Goal: Task Accomplishment & Management: Complete application form

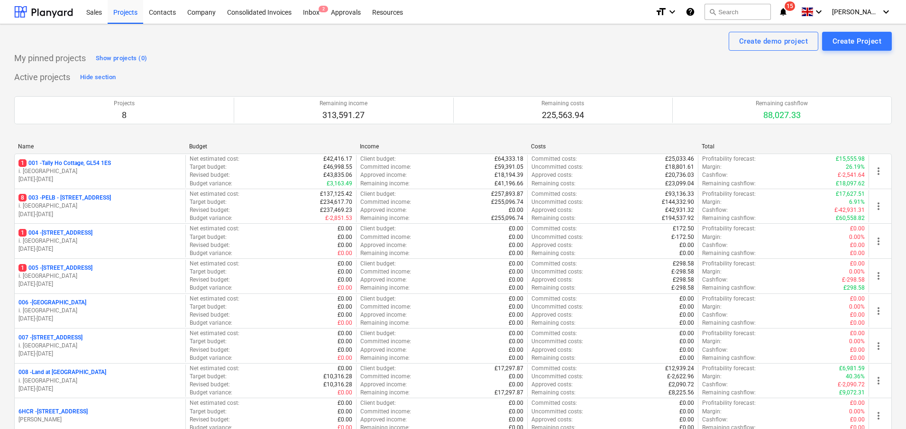
click at [111, 202] on p "8 003 - PELB - Castle lane, Moreton Valence, GL2 7NE" at bounding box center [64, 198] width 92 height 8
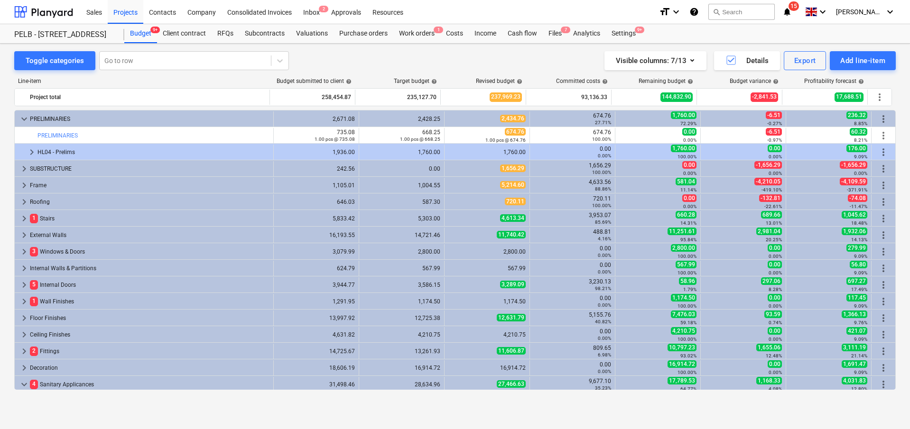
scroll to position [242, 0]
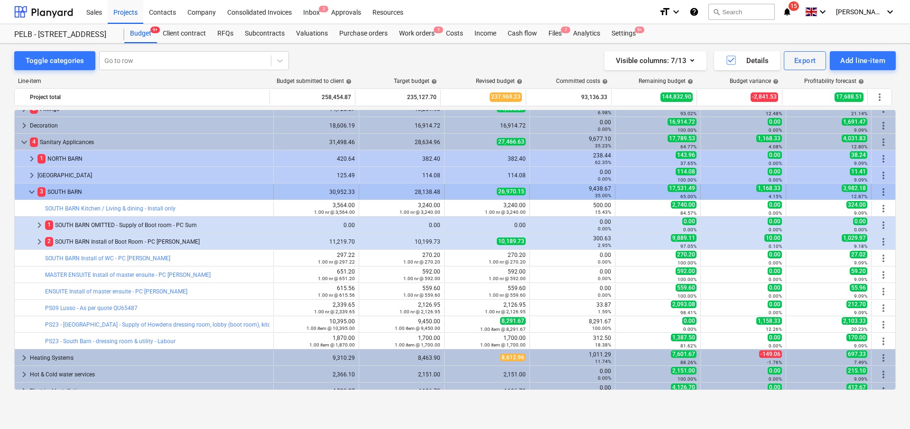
click at [32, 193] on span "keyboard_arrow_down" at bounding box center [31, 191] width 11 height 11
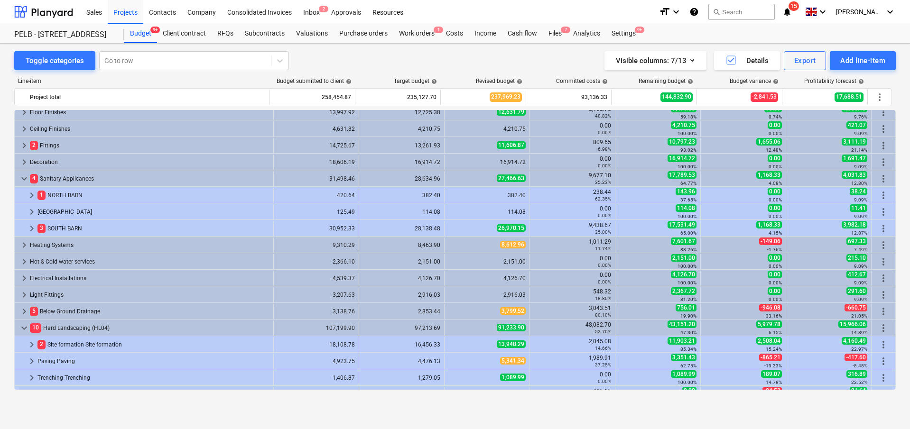
scroll to position [204, 0]
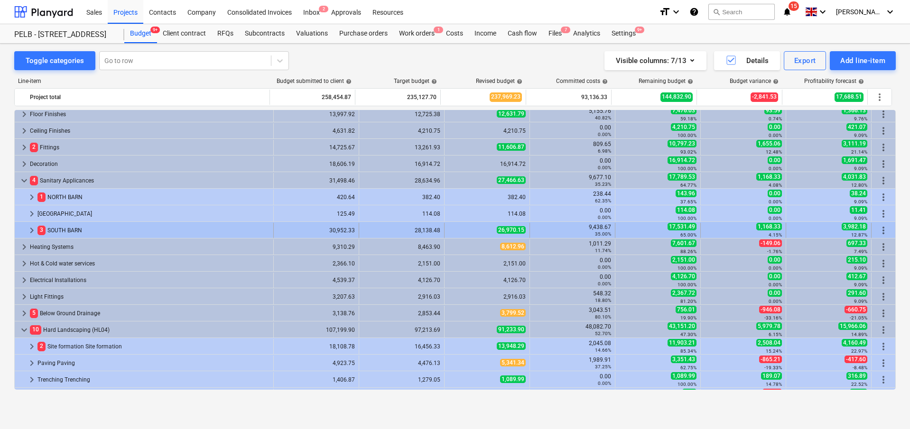
click at [33, 230] on span "keyboard_arrow_right" at bounding box center [31, 230] width 11 height 11
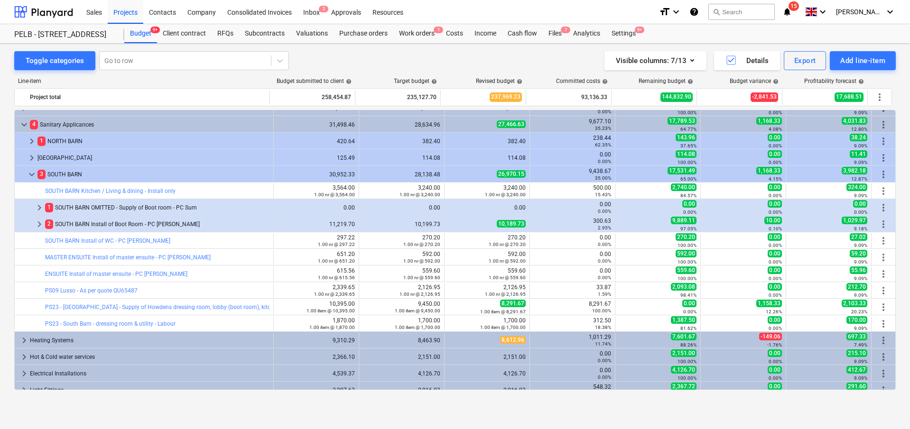
scroll to position [259, 0]
click at [35, 227] on span "keyboard_arrow_right" at bounding box center [39, 224] width 11 height 11
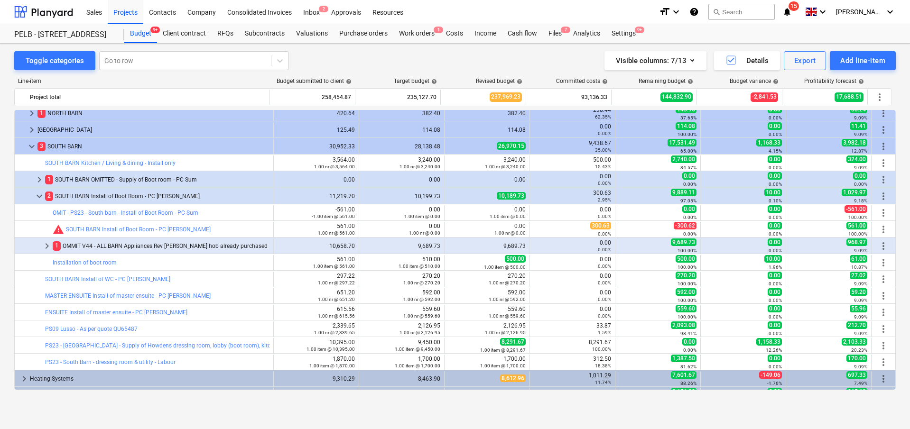
scroll to position [290, 0]
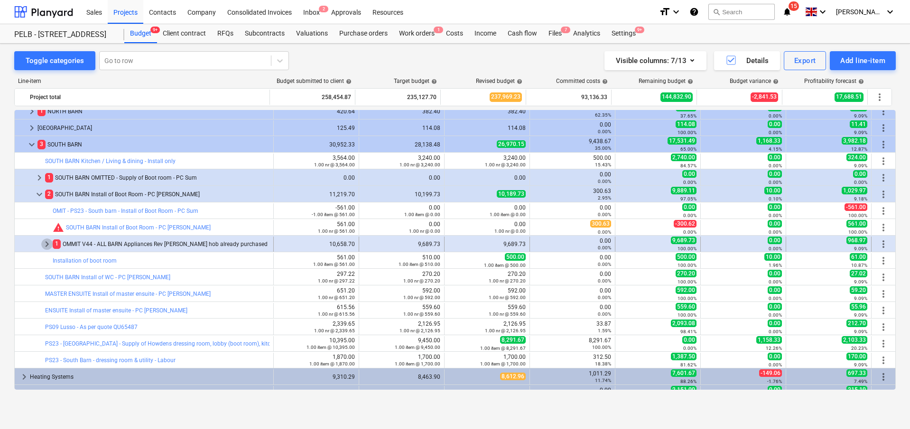
click at [46, 246] on span "keyboard_arrow_right" at bounding box center [46, 244] width 11 height 11
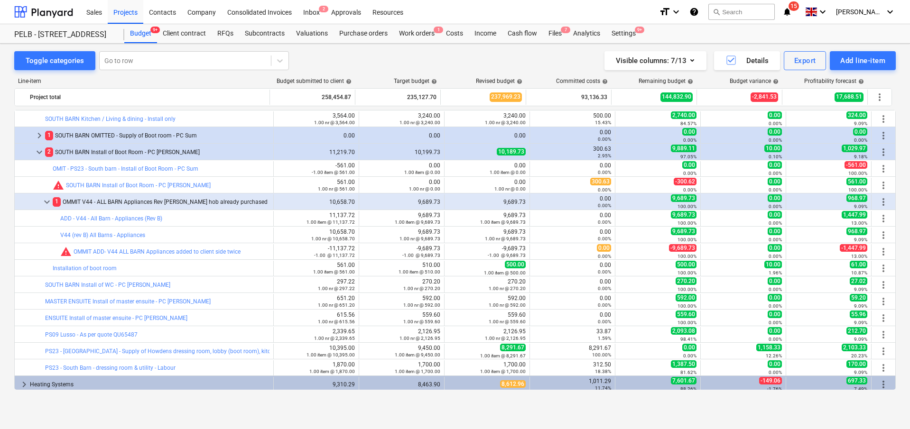
scroll to position [334, 0]
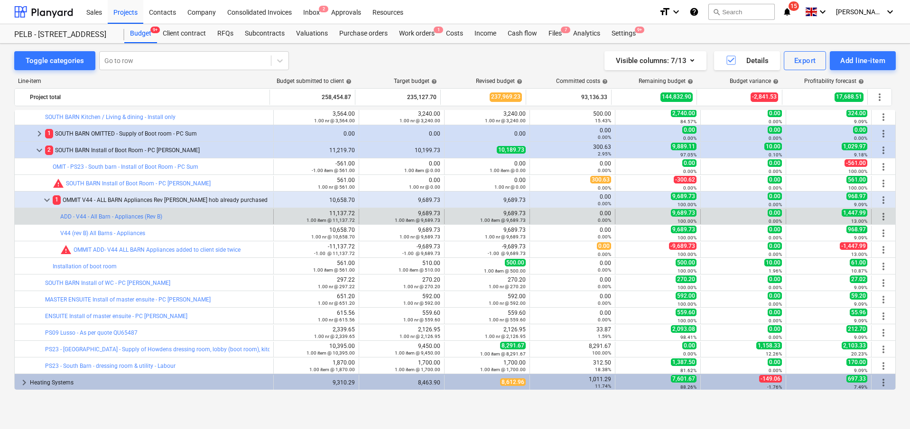
click at [878, 215] on span "more_vert" at bounding box center [882, 216] width 11 height 11
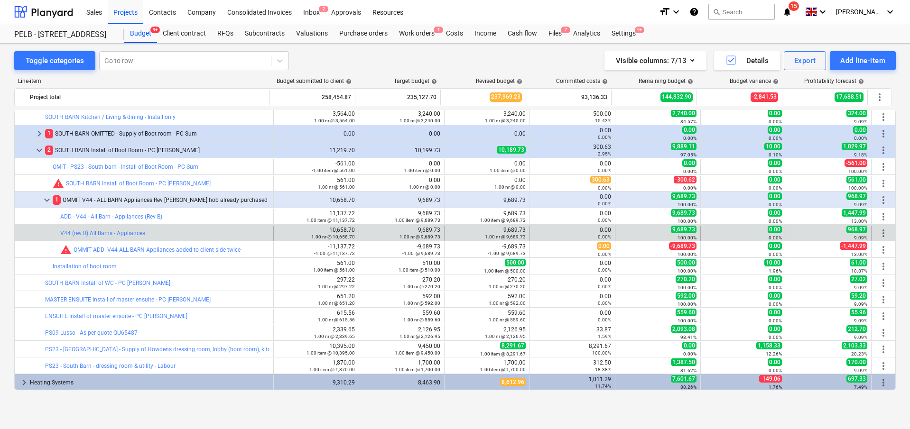
click at [881, 233] on span "more_vert" at bounding box center [882, 233] width 11 height 11
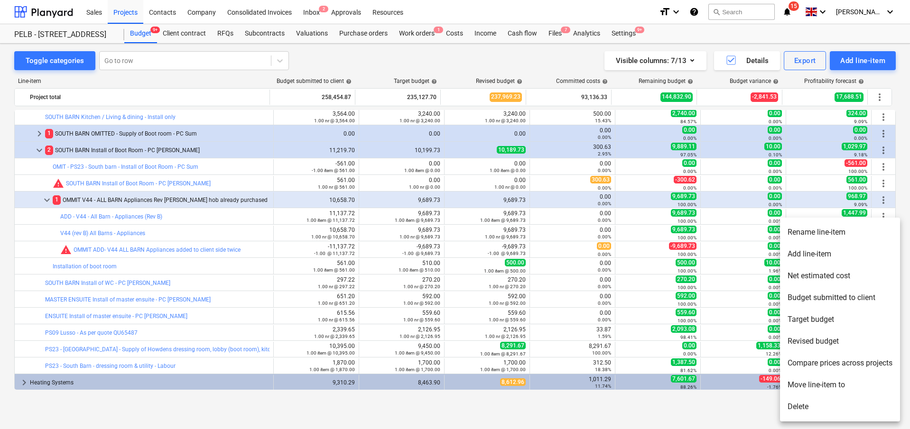
click at [831, 406] on li "Delete" at bounding box center [840, 407] width 120 height 22
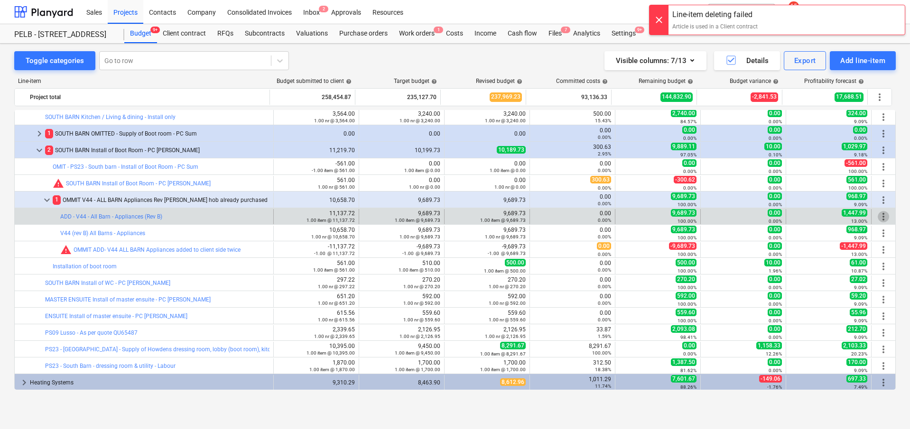
click at [881, 219] on span "more_vert" at bounding box center [882, 216] width 11 height 11
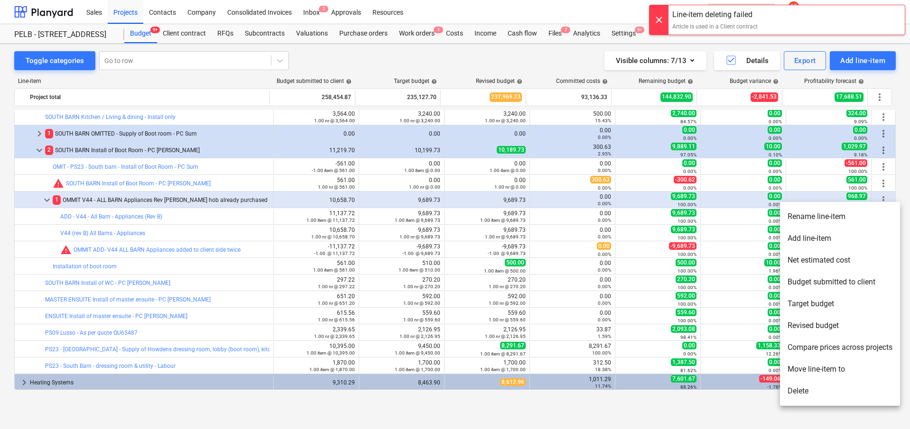
click at [833, 390] on li "Delete" at bounding box center [840, 391] width 120 height 22
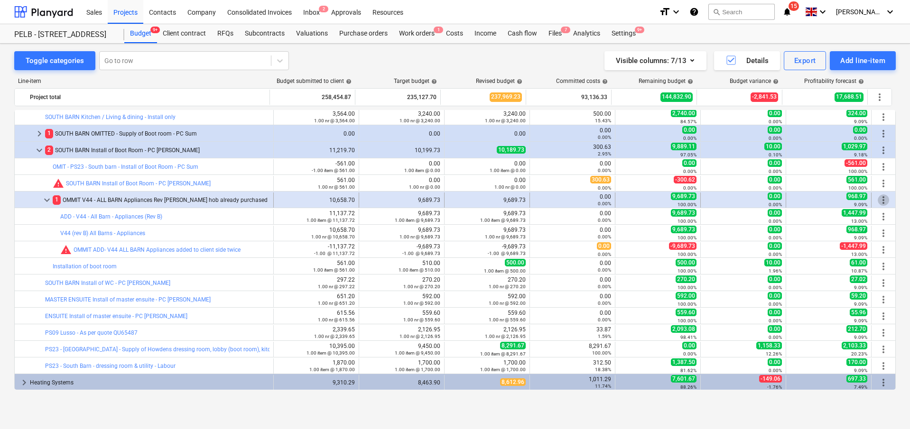
click at [877, 198] on span "more_vert" at bounding box center [882, 199] width 11 height 11
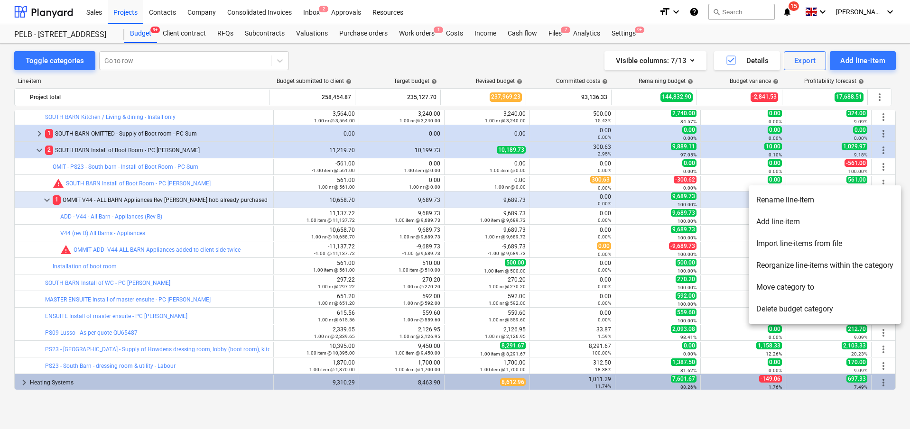
click at [864, 221] on li "Add line-item" at bounding box center [824, 222] width 152 height 22
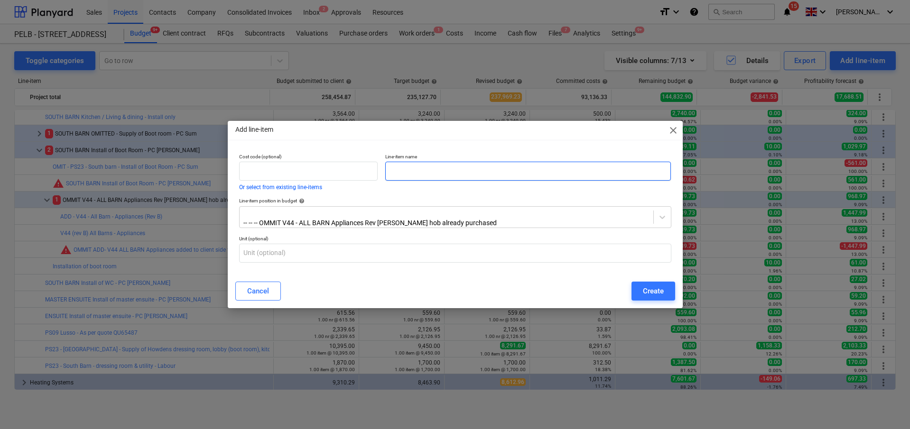
click at [492, 176] on input "text" at bounding box center [528, 171] width 286 height 19
type input "OMIT - V44 (rev b) all Barns - Appliances"
click at [652, 288] on div "Create" at bounding box center [653, 291] width 21 height 12
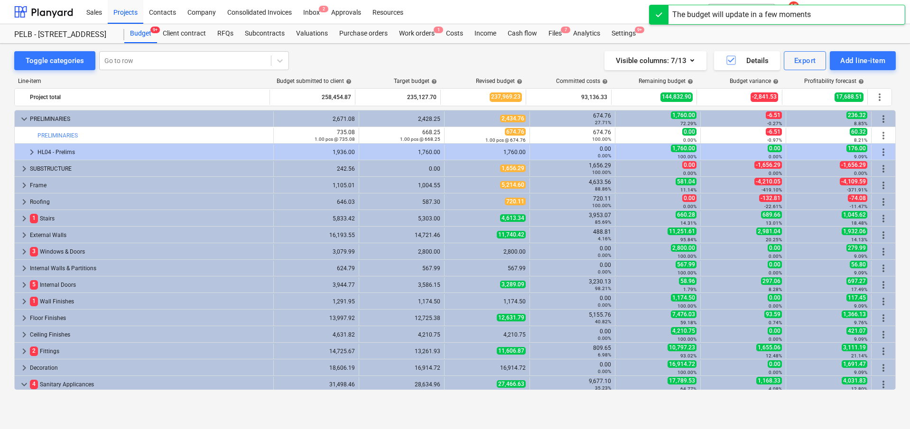
scroll to position [334, 0]
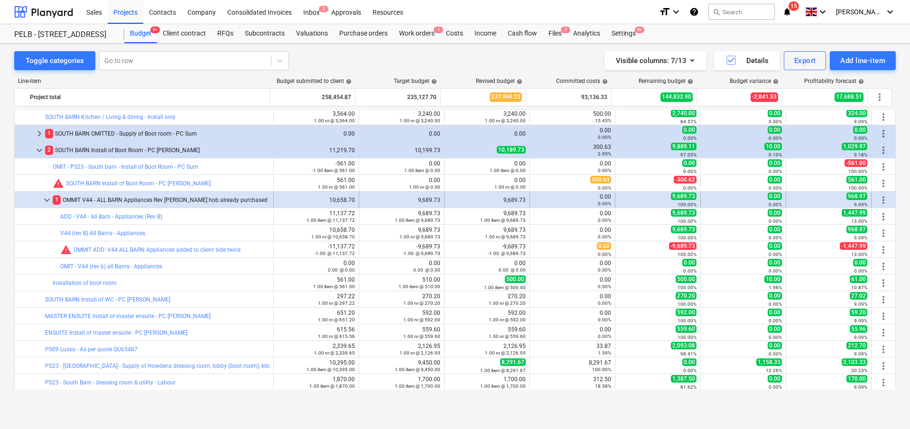
click at [881, 201] on span "more_vert" at bounding box center [882, 199] width 11 height 11
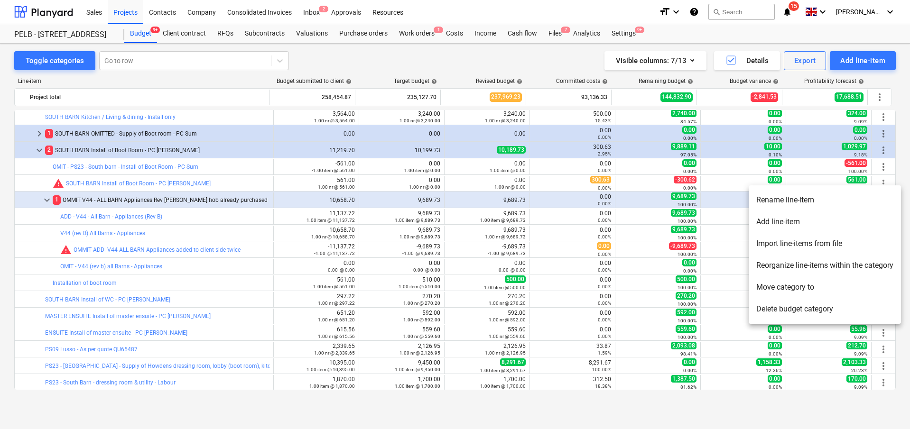
click at [844, 290] on li "Move category to" at bounding box center [824, 288] width 152 height 22
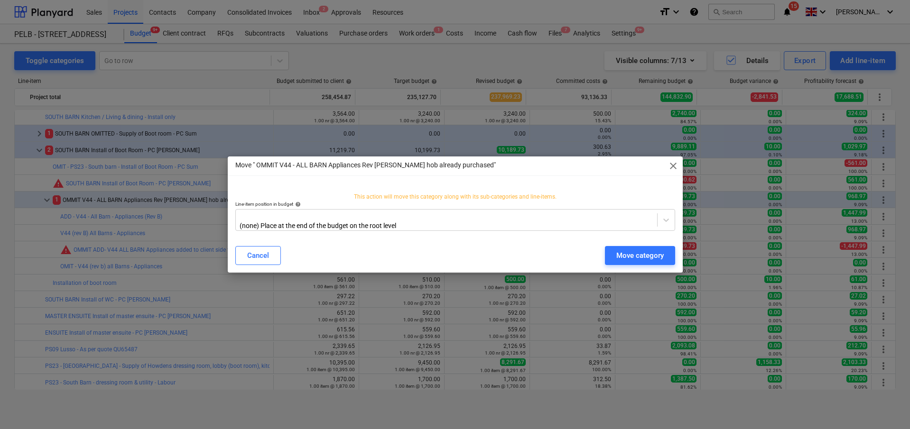
click at [668, 172] on span "close" at bounding box center [672, 165] width 11 height 11
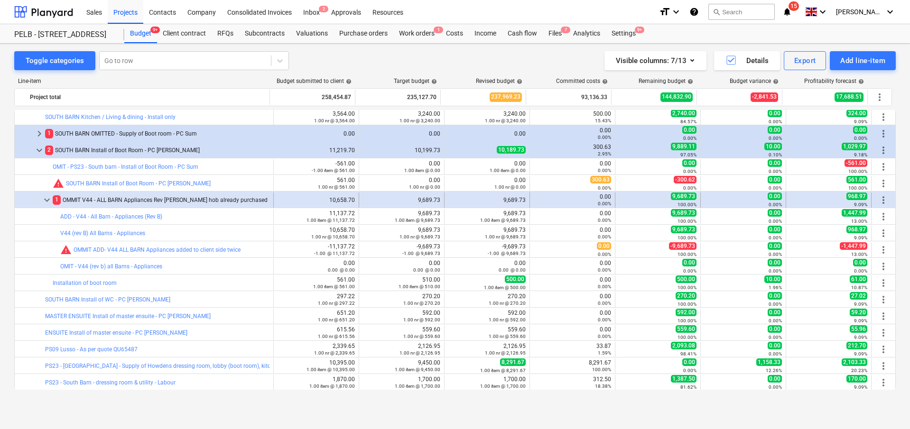
click at [881, 202] on span "more_vert" at bounding box center [882, 199] width 11 height 11
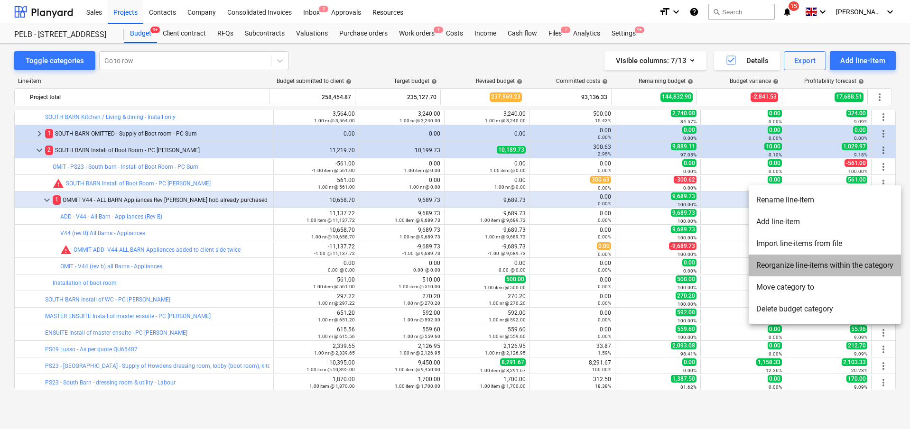
click at [872, 269] on li "Reorganize line-items within the category" at bounding box center [824, 266] width 152 height 22
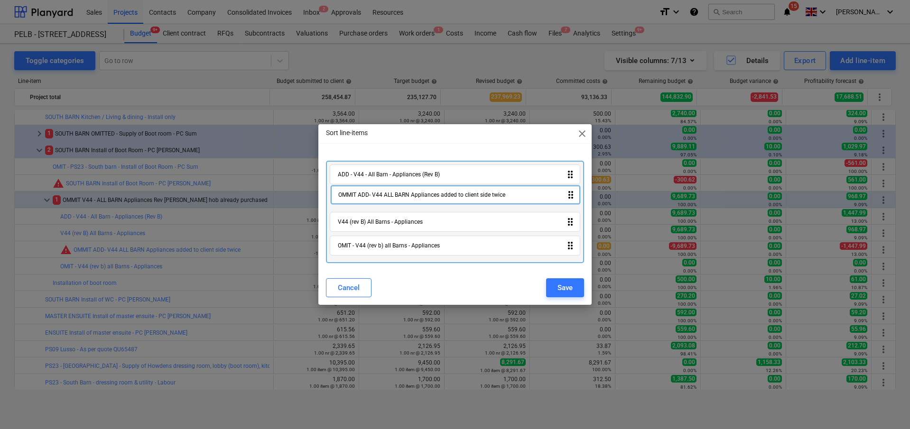
drag, startPoint x: 452, startPoint y: 224, endPoint x: 452, endPoint y: 194, distance: 29.4
click at [452, 194] on div "ADD - V44 - All Barn - Appliances (Rev B) drag_indicator V44 (rev B) All Barns …" at bounding box center [455, 212] width 258 height 102
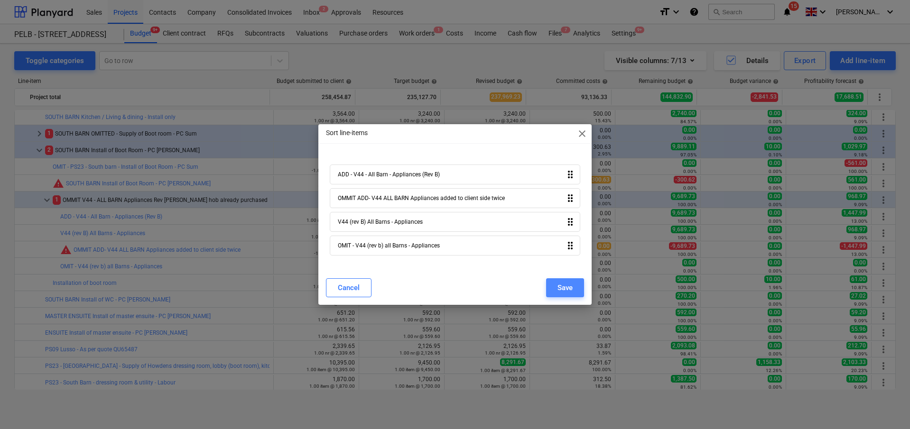
click at [561, 286] on div "Save" at bounding box center [564, 288] width 15 height 12
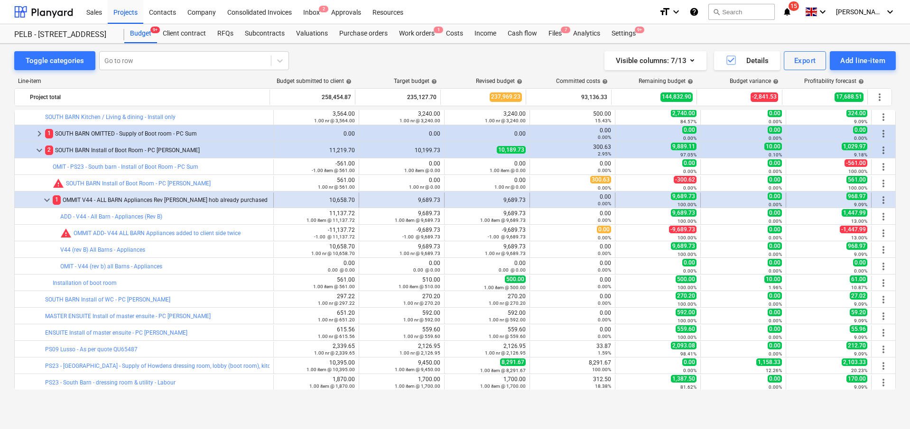
click at [46, 199] on span "keyboard_arrow_down" at bounding box center [46, 199] width 11 height 11
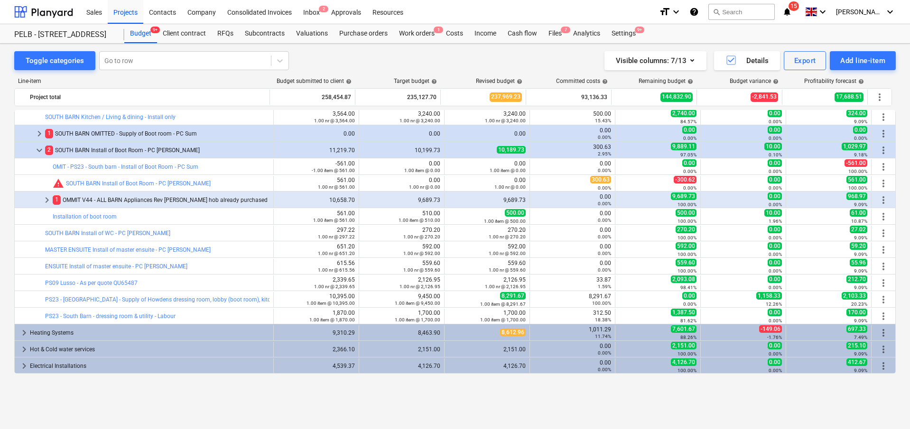
scroll to position [295, 0]
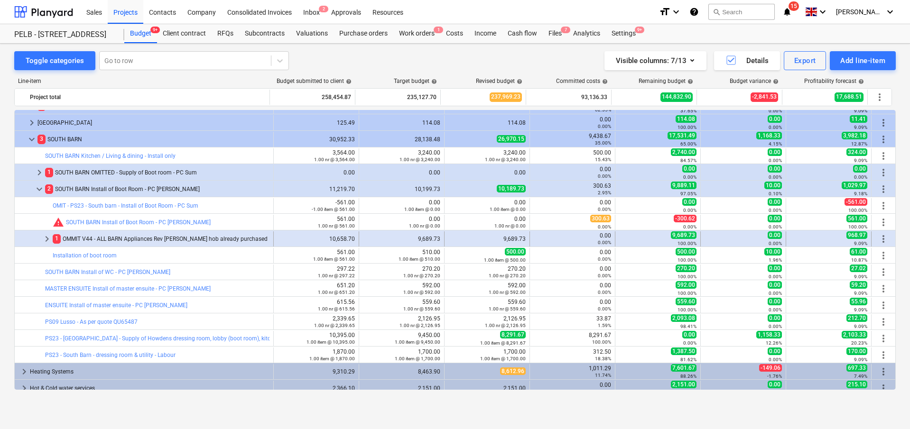
click at [50, 240] on span "keyboard_arrow_right" at bounding box center [46, 238] width 11 height 11
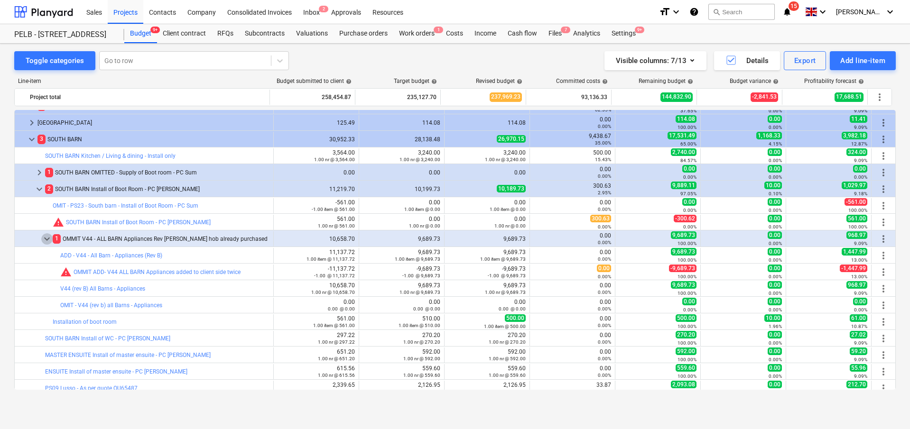
click at [50, 240] on span "keyboard_arrow_down" at bounding box center [46, 238] width 11 height 11
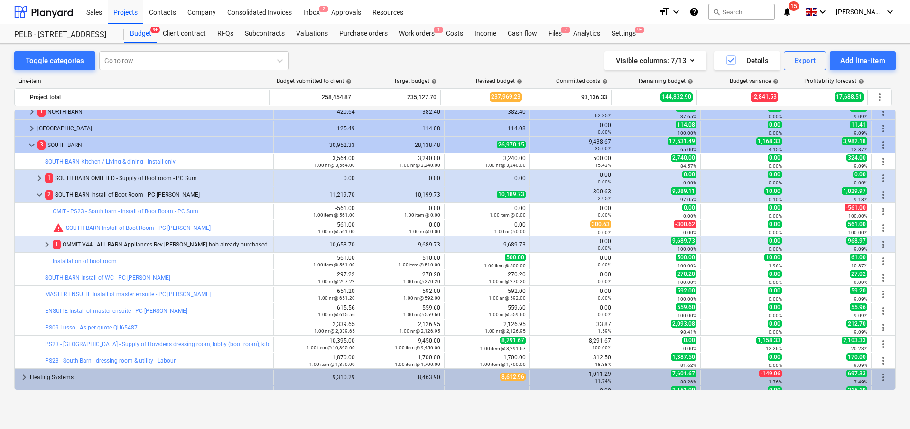
scroll to position [287, 0]
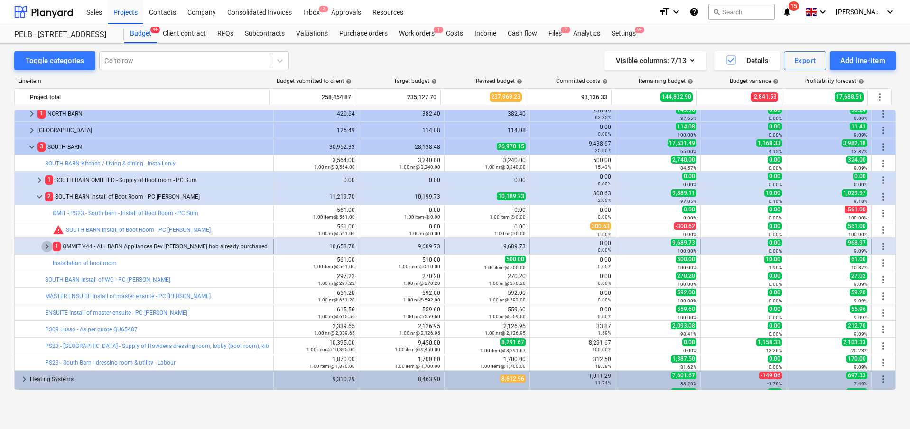
click at [45, 246] on span "keyboard_arrow_right" at bounding box center [46, 246] width 11 height 11
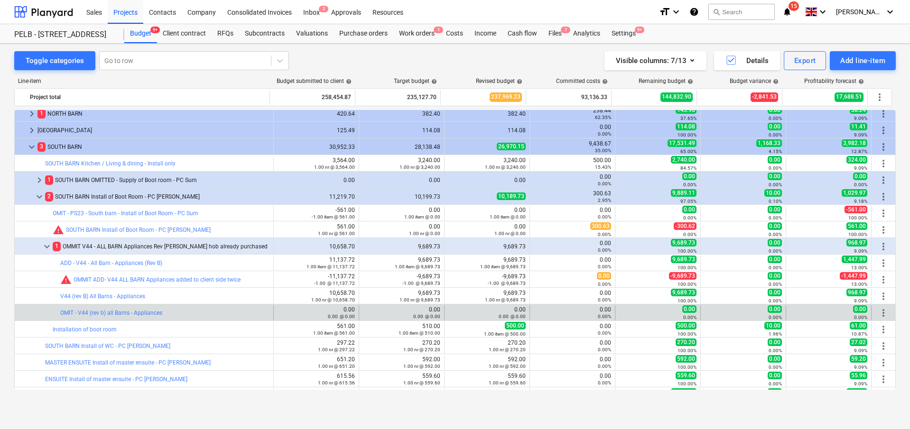
click at [883, 314] on span "more_vert" at bounding box center [882, 312] width 11 height 11
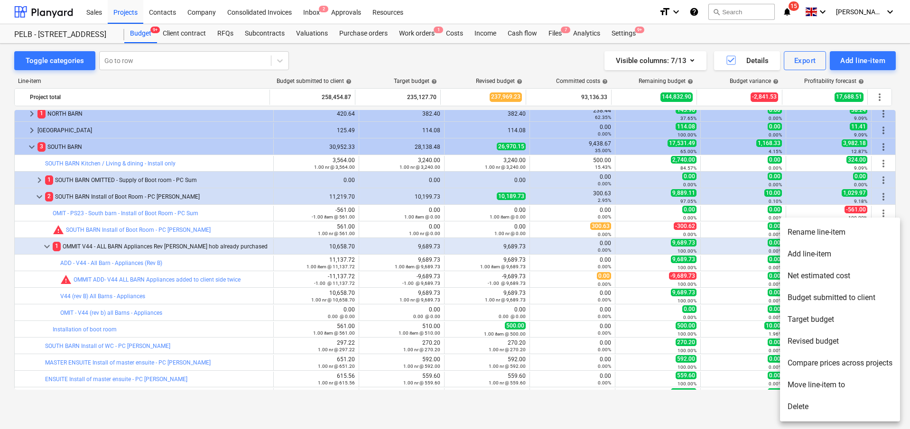
click at [806, 404] on li "Delete" at bounding box center [840, 407] width 120 height 22
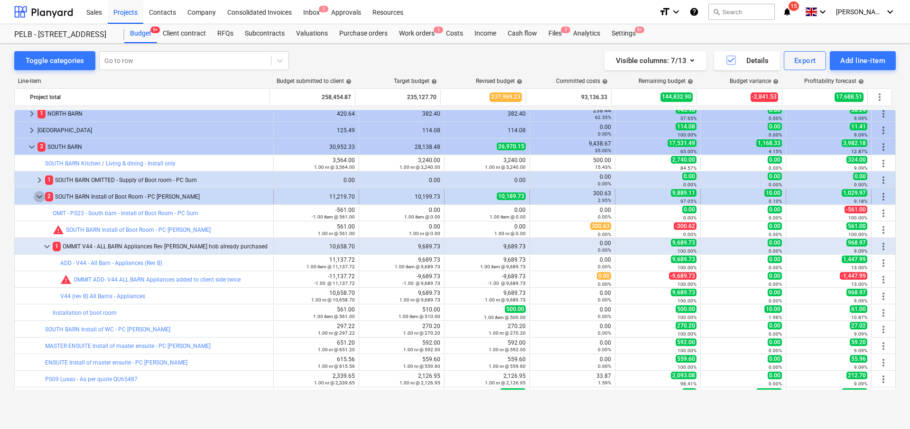
click at [37, 197] on span "keyboard_arrow_down" at bounding box center [39, 196] width 11 height 11
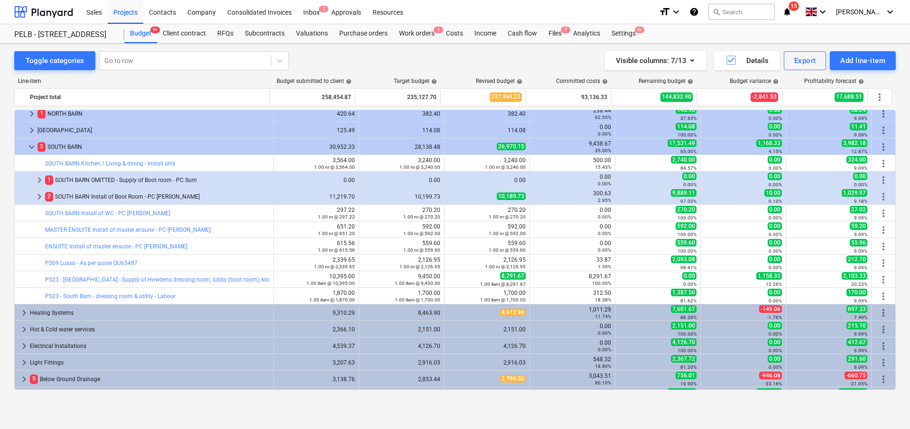
click at [37, 197] on span "keyboard_arrow_right" at bounding box center [39, 196] width 11 height 11
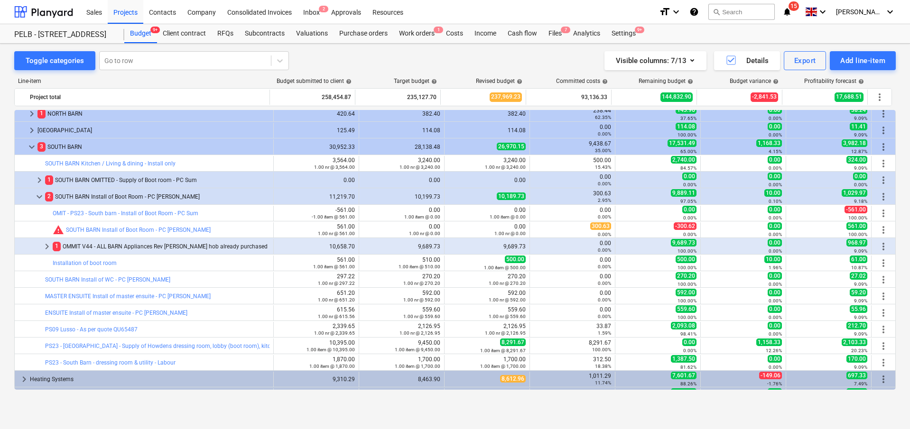
scroll to position [292, 0]
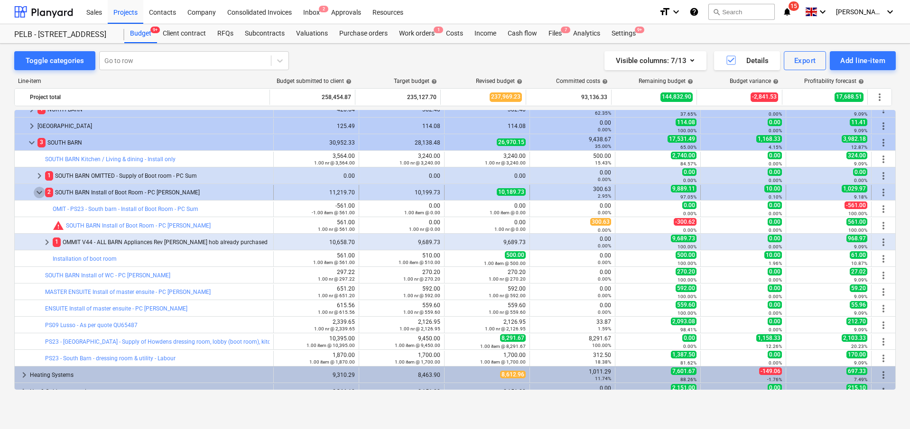
click at [35, 191] on span "keyboard_arrow_down" at bounding box center [39, 192] width 11 height 11
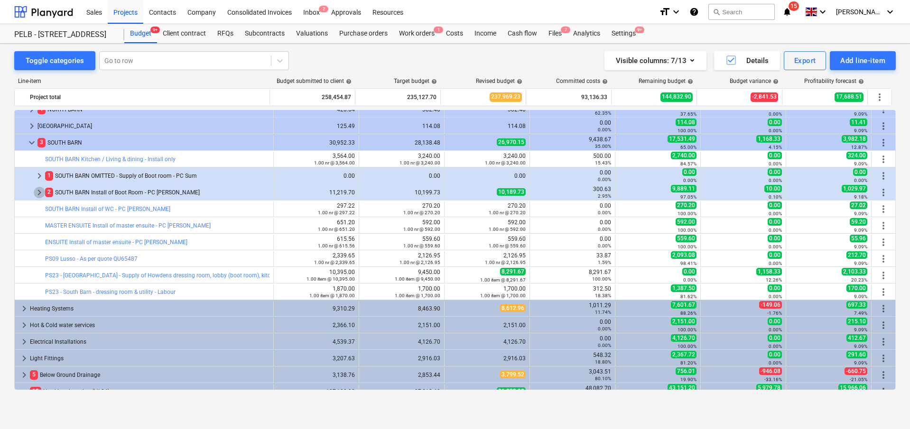
click at [35, 191] on span "keyboard_arrow_right" at bounding box center [39, 192] width 11 height 11
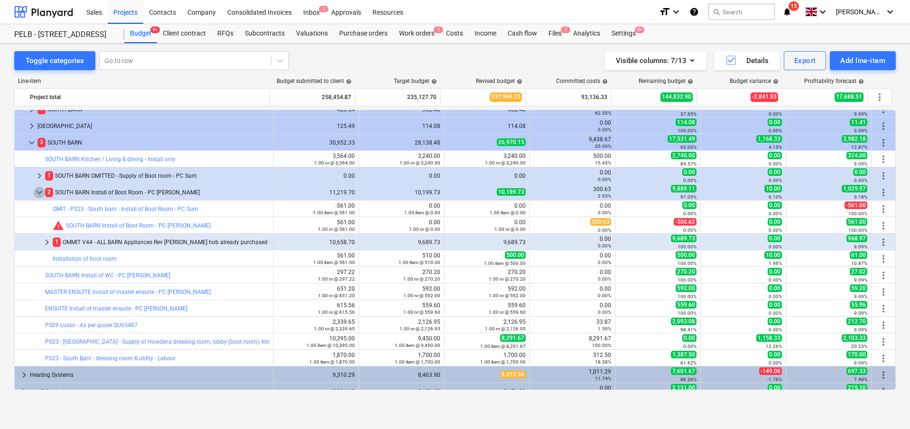
click at [35, 191] on span "keyboard_arrow_down" at bounding box center [39, 192] width 11 height 11
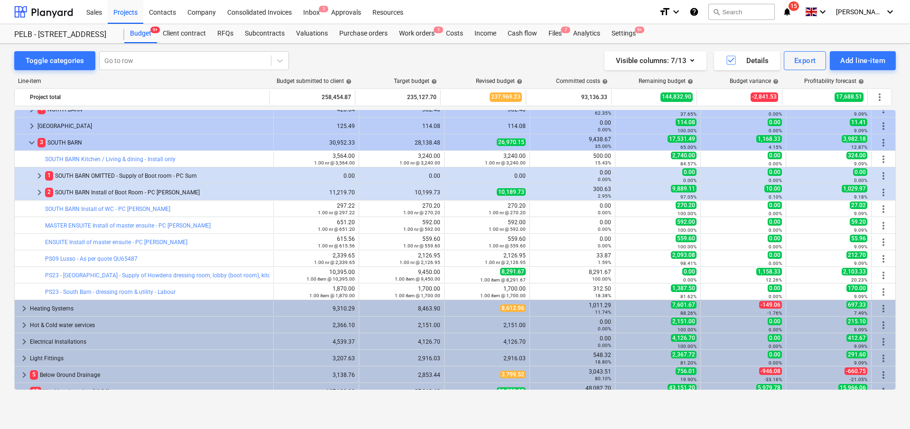
click at [35, 191] on span "keyboard_arrow_right" at bounding box center [39, 192] width 11 height 11
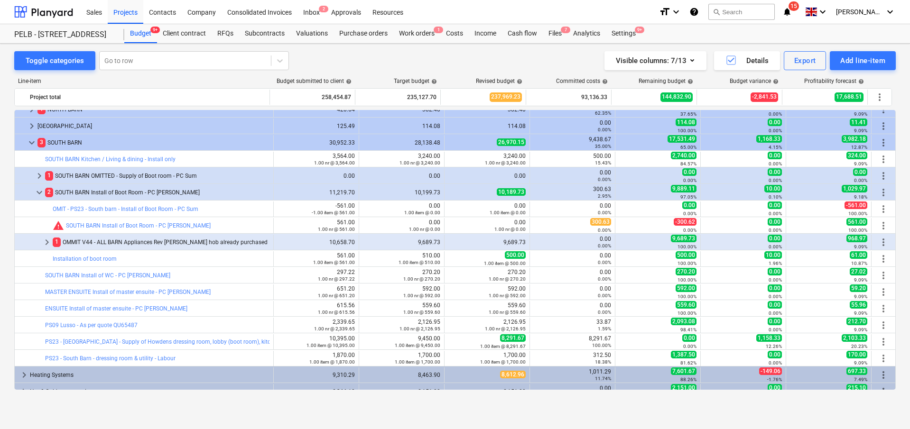
scroll to position [290, 0]
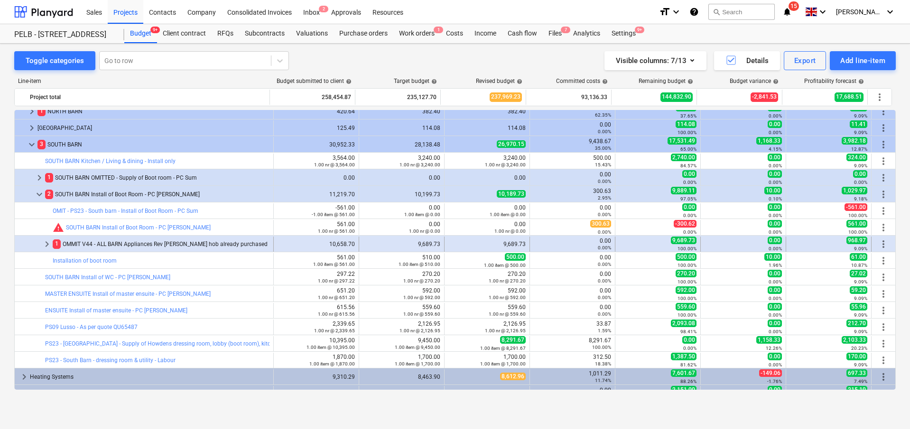
click at [882, 246] on span "more_vert" at bounding box center [882, 244] width 11 height 11
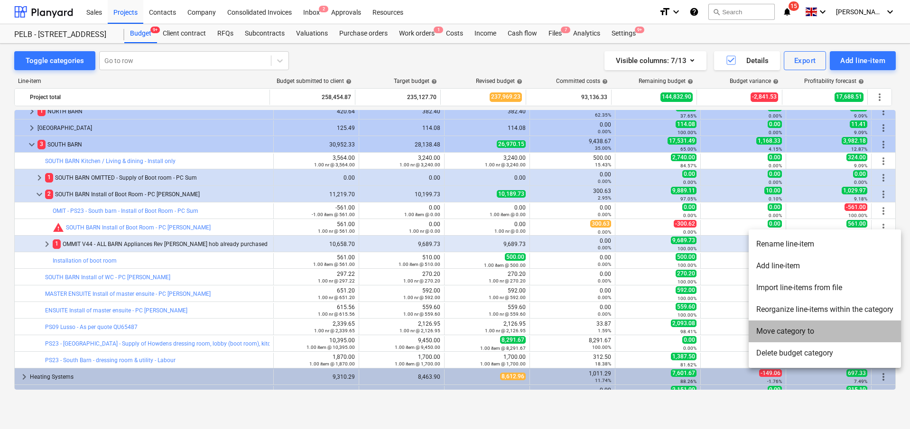
click at [822, 333] on li "Move category to" at bounding box center [824, 332] width 152 height 22
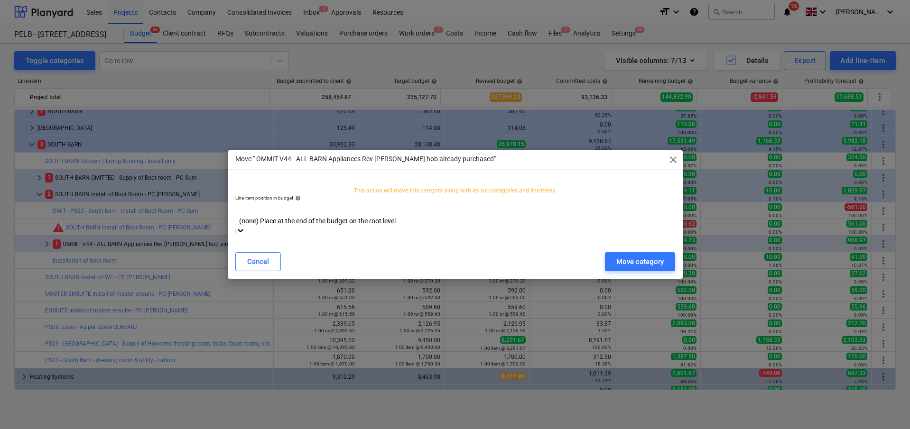
click at [526, 216] on div at bounding box center [455, 210] width 430 height 11
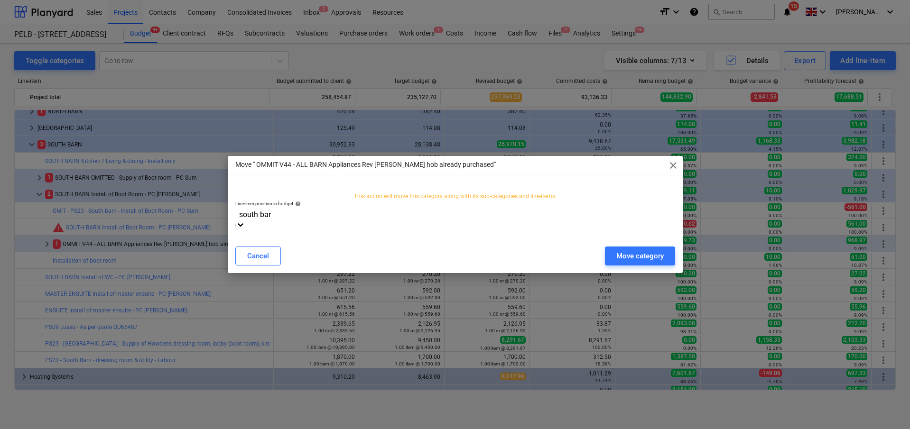
type input "south barn"
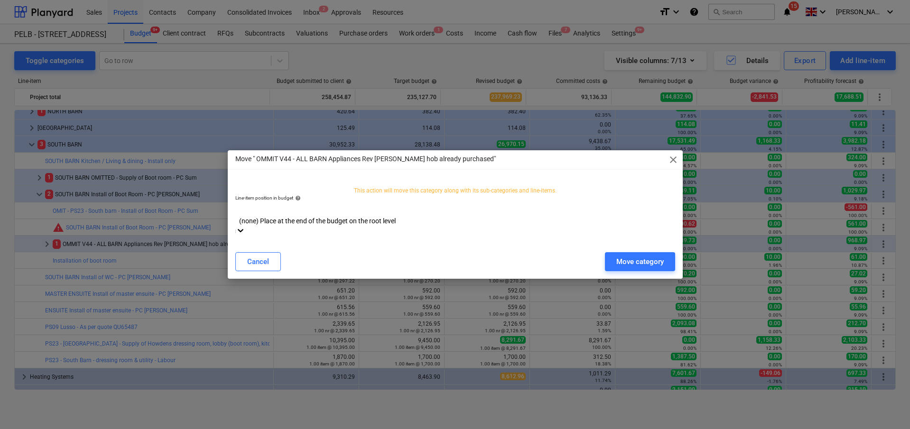
drag, startPoint x: 314, startPoint y: 215, endPoint x: 225, endPoint y: 211, distance: 89.3
click at [225, 211] on div "Move " OMMIT V44 - ALL BARN Appliances Rev B Bora hob already purchased" close …" at bounding box center [455, 214] width 910 height 429
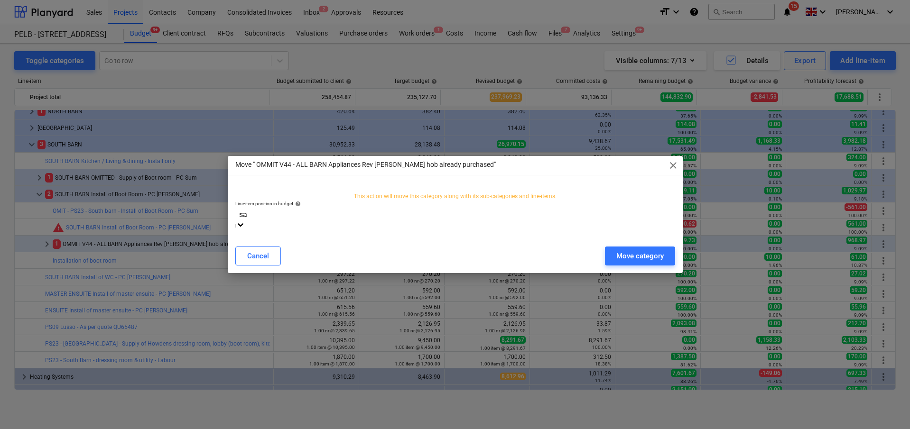
type input "san"
click at [410, 429] on div "Sanitary Applicances" at bounding box center [455, 433] width 910 height 8
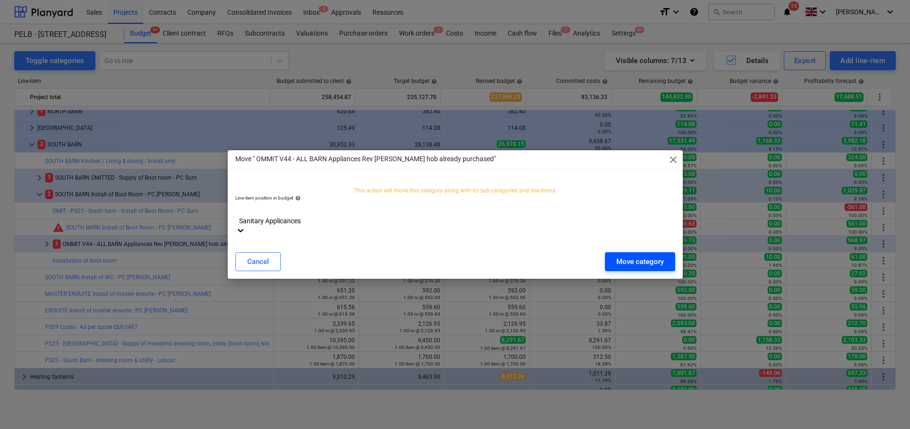
click at [632, 256] on div "Move category" at bounding box center [639, 262] width 47 height 12
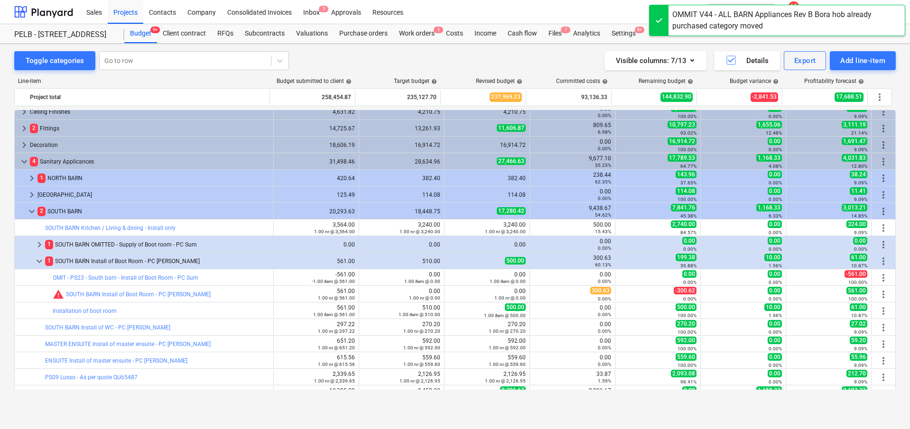
scroll to position [222, 0]
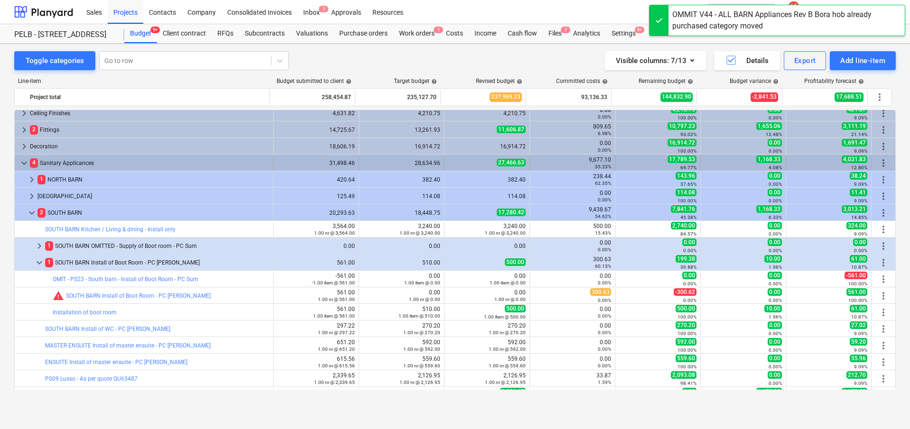
click at [23, 164] on span "keyboard_arrow_down" at bounding box center [23, 162] width 11 height 11
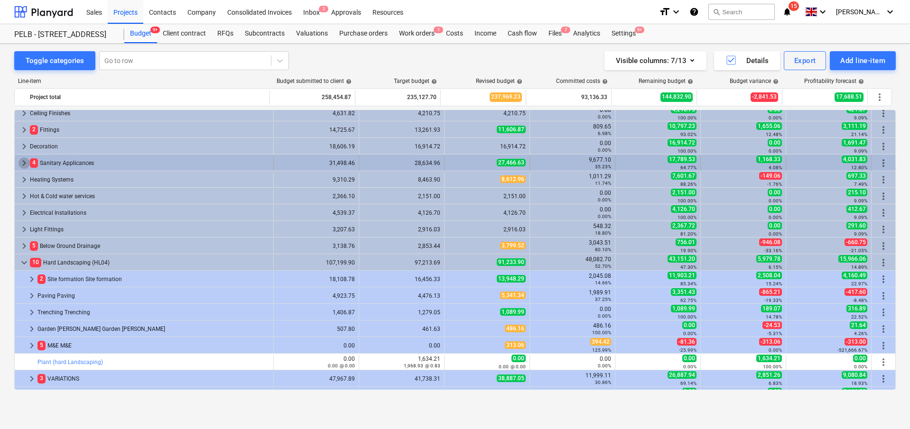
click at [23, 162] on span "keyboard_arrow_right" at bounding box center [23, 162] width 11 height 11
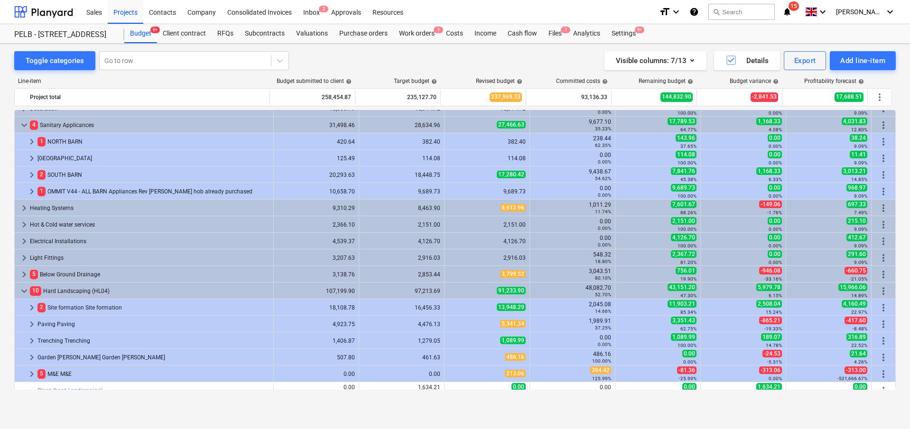
scroll to position [261, 0]
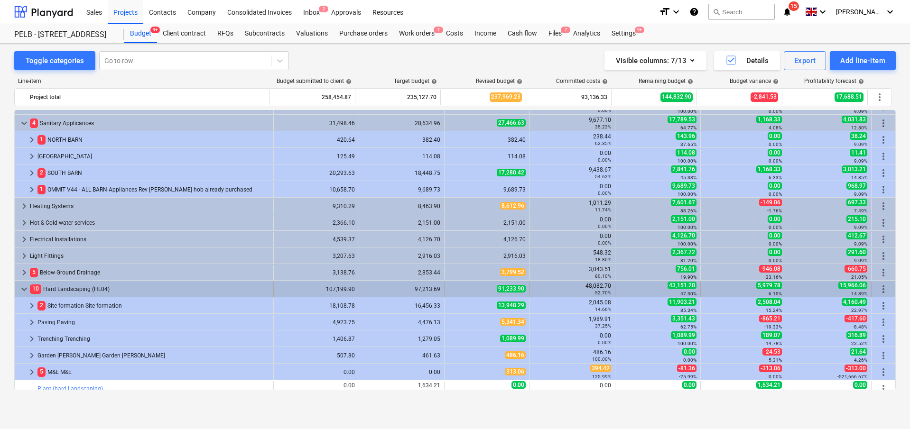
click at [25, 286] on span "keyboard_arrow_down" at bounding box center [23, 289] width 11 height 11
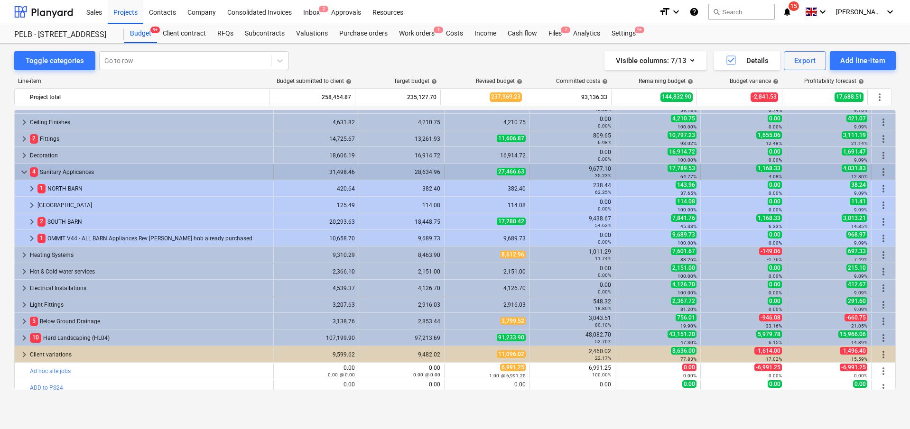
scroll to position [211, 0]
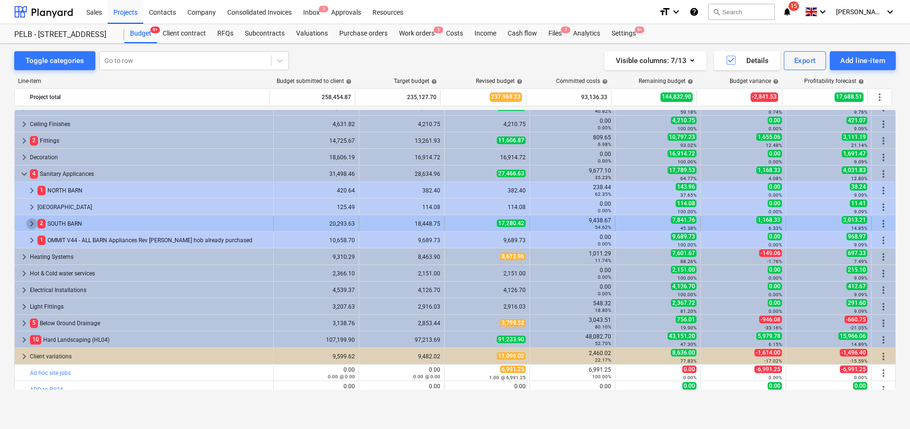
click at [31, 222] on span "keyboard_arrow_right" at bounding box center [31, 223] width 11 height 11
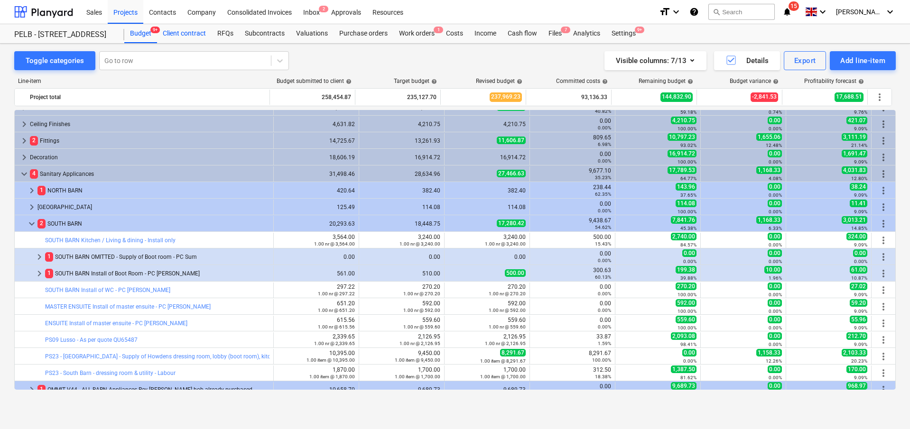
click at [168, 33] on div "Client contract" at bounding box center [184, 33] width 55 height 19
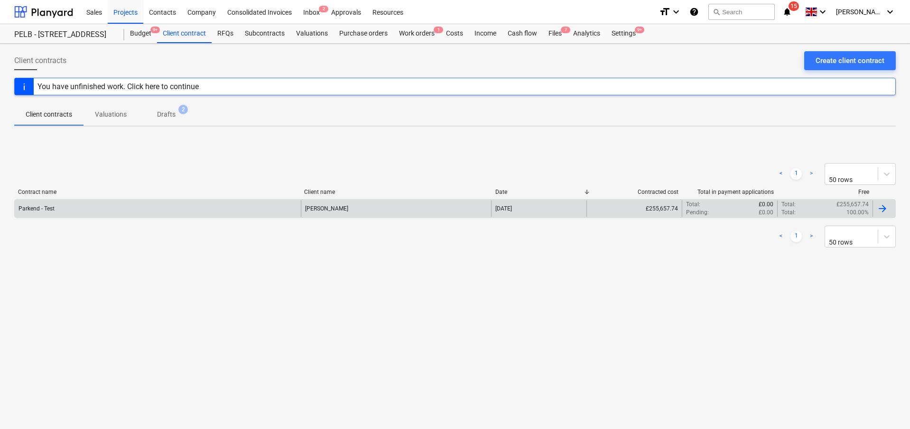
click at [254, 203] on div "Parkend - Test" at bounding box center [158, 209] width 286 height 16
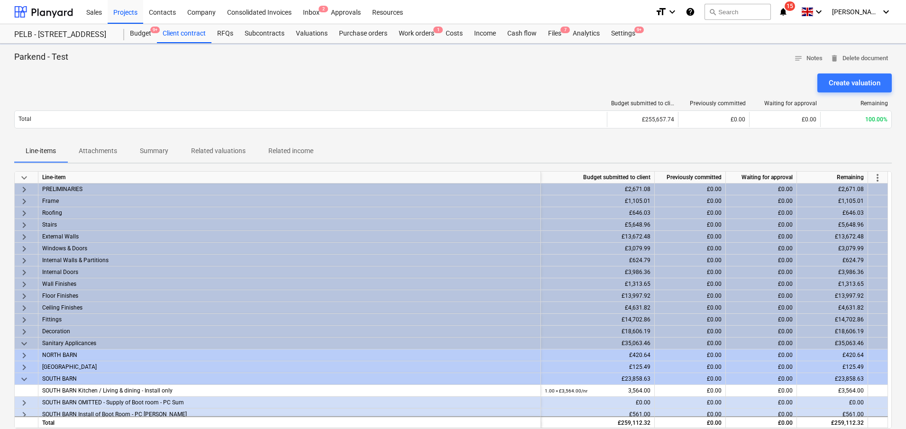
click at [877, 176] on span "more_vert" at bounding box center [877, 177] width 11 height 11
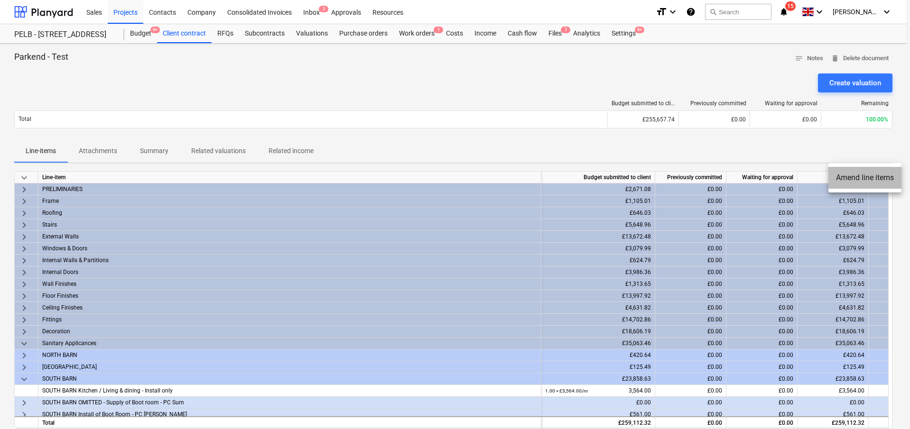
click at [879, 177] on li "Amend line items" at bounding box center [864, 178] width 73 height 22
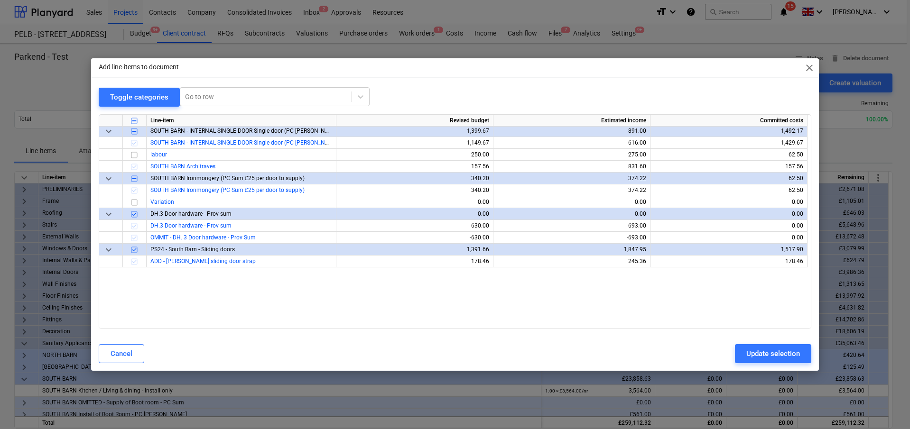
scroll to position [74, 0]
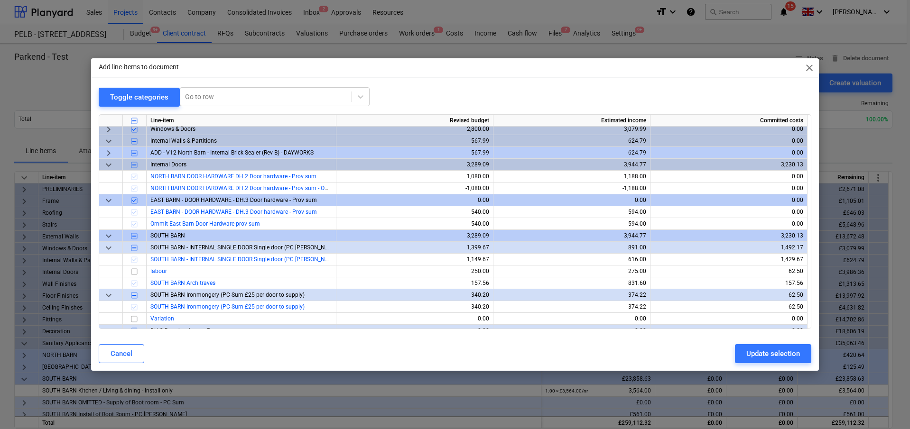
click at [106, 165] on span "keyboard_arrow_down" at bounding box center [108, 164] width 11 height 11
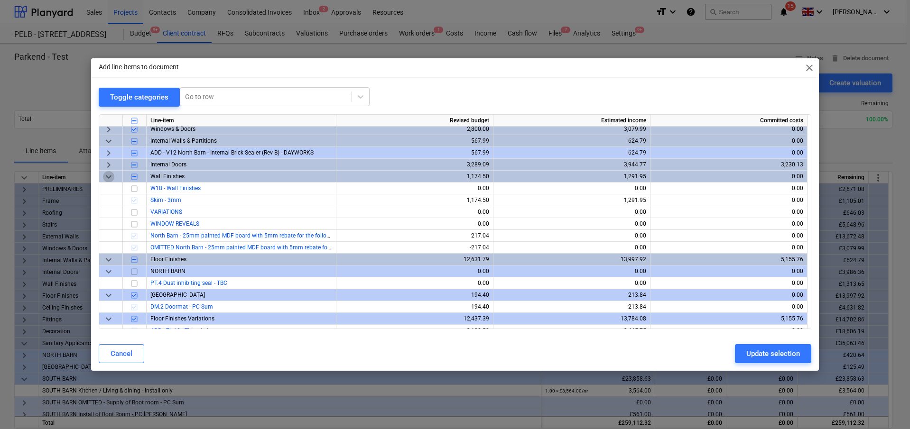
click at [109, 176] on span "keyboard_arrow_down" at bounding box center [108, 176] width 11 height 11
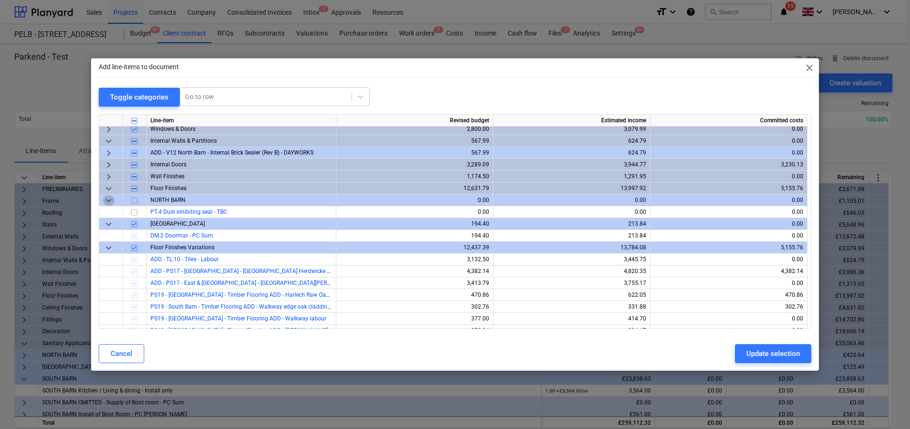
click at [107, 203] on span "keyboard_arrow_down" at bounding box center [108, 200] width 11 height 11
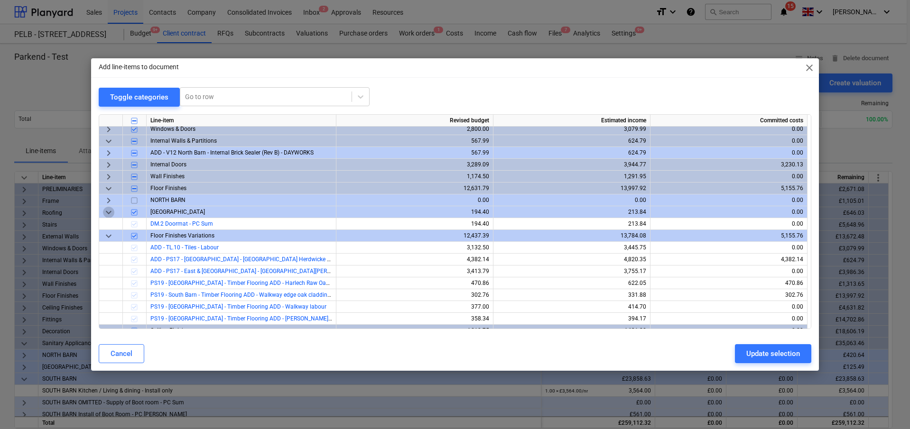
click at [109, 208] on span "keyboard_arrow_down" at bounding box center [108, 212] width 11 height 11
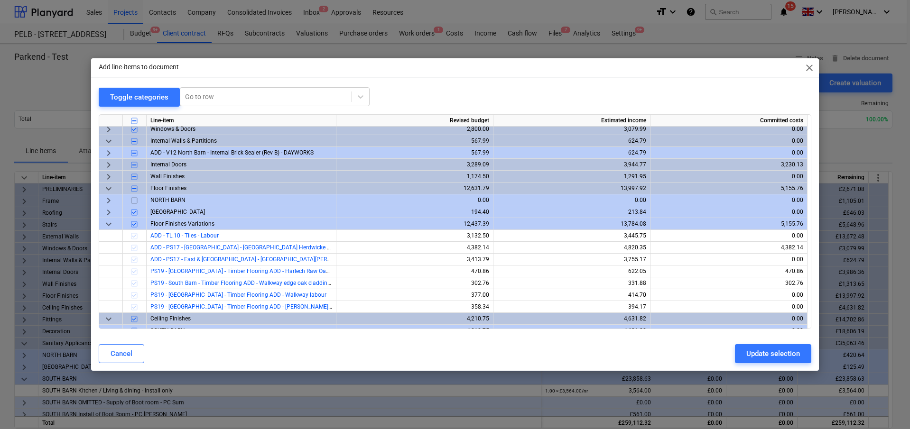
click at [110, 222] on span "keyboard_arrow_down" at bounding box center [108, 224] width 11 height 11
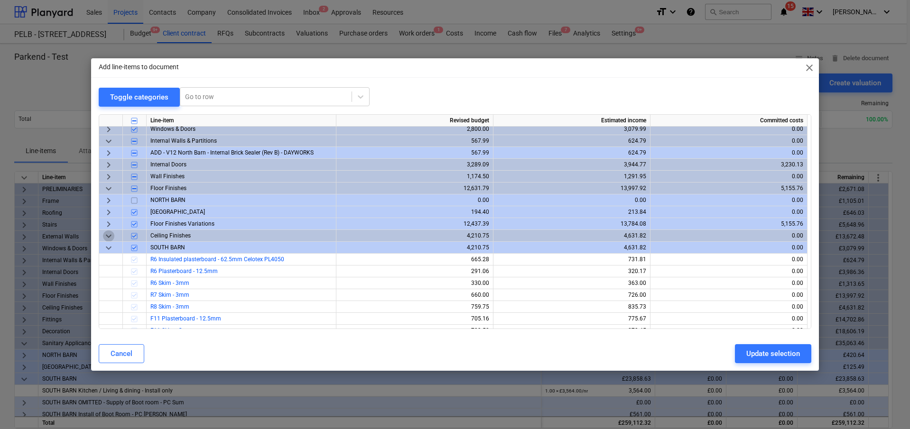
click at [111, 239] on span "keyboard_arrow_down" at bounding box center [108, 236] width 11 height 11
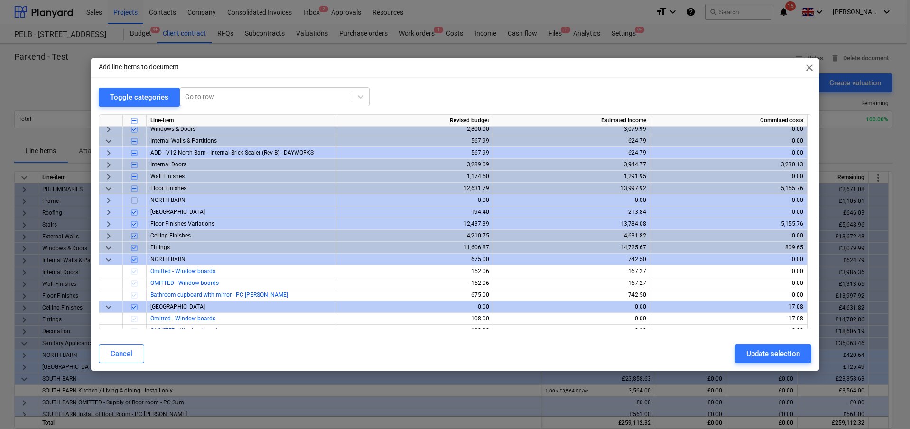
click at [109, 254] on span "keyboard_arrow_down" at bounding box center [108, 259] width 11 height 11
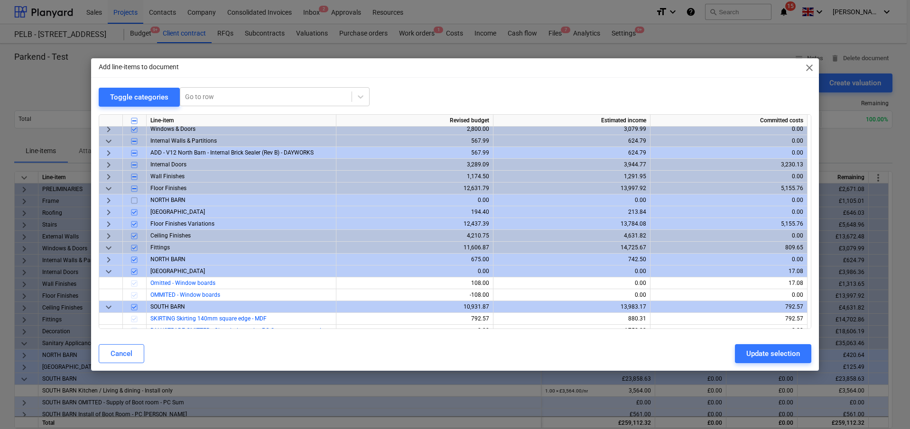
click at [110, 305] on span "keyboard_arrow_down" at bounding box center [108, 307] width 11 height 11
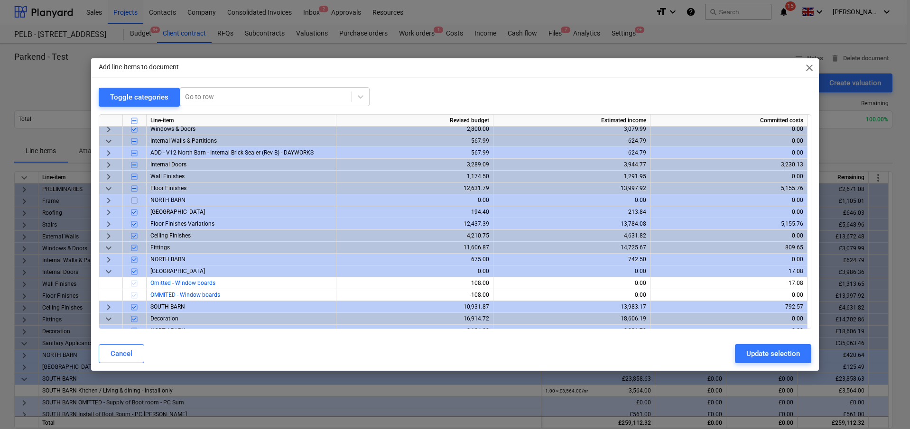
click at [109, 275] on span "keyboard_arrow_down" at bounding box center [108, 271] width 11 height 11
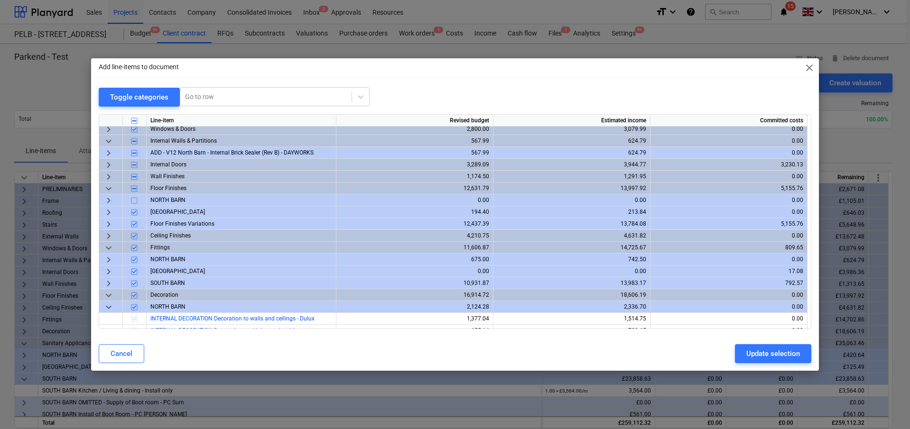
click at [109, 305] on span "keyboard_arrow_down" at bounding box center [108, 307] width 11 height 11
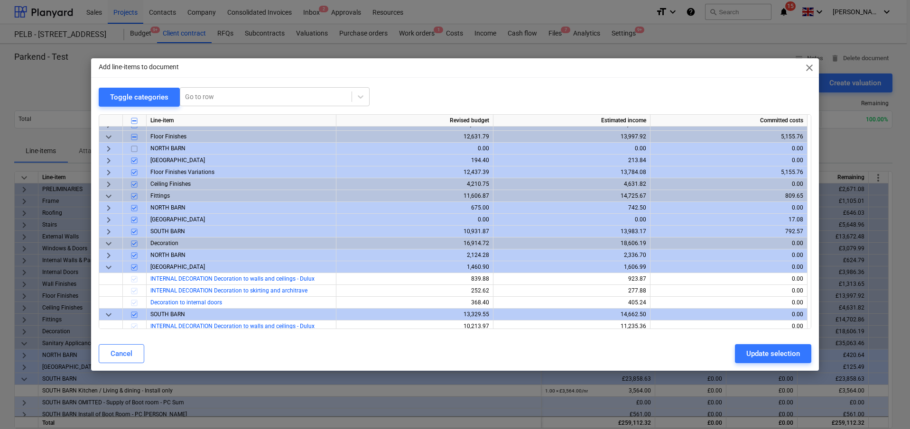
scroll to position [136, 0]
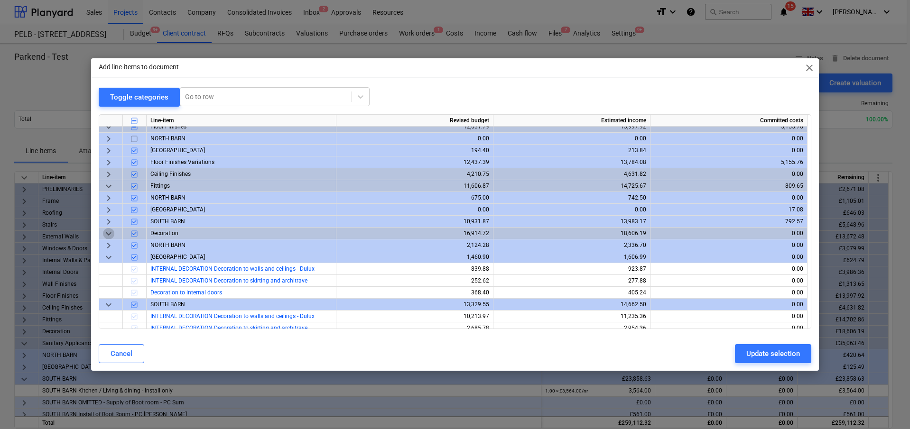
click at [112, 232] on span "keyboard_arrow_down" at bounding box center [108, 233] width 11 height 11
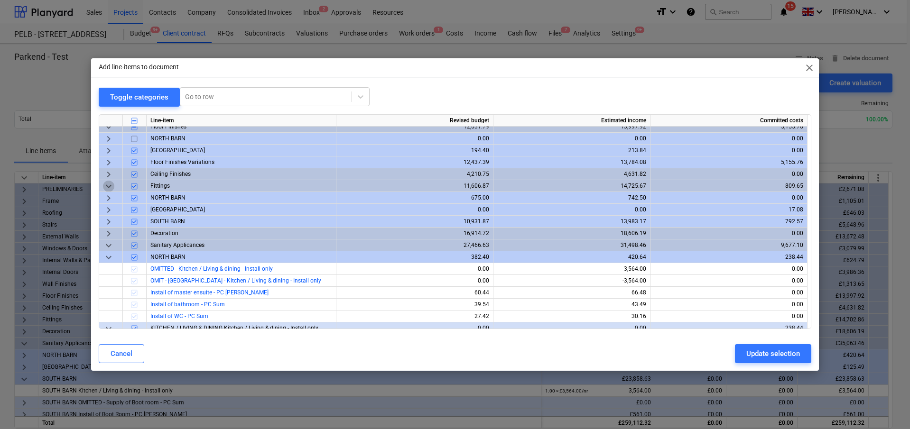
click at [112, 185] on span "keyboard_arrow_down" at bounding box center [108, 186] width 11 height 11
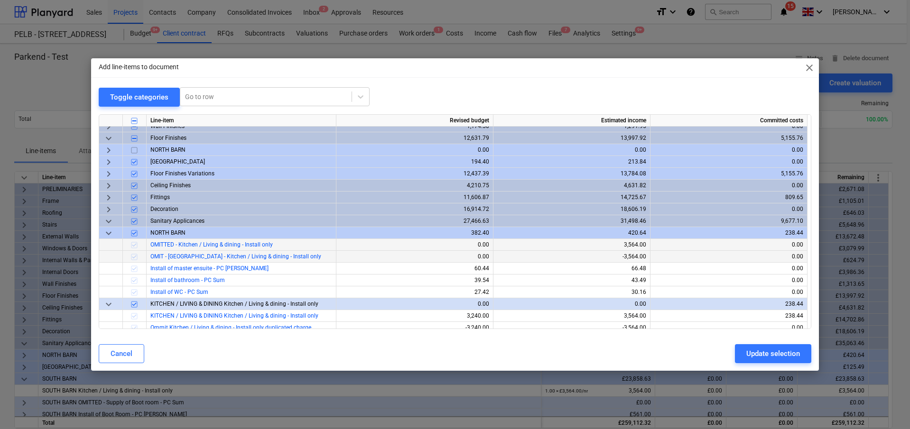
scroll to position [124, 0]
click at [109, 134] on span "keyboard_arrow_down" at bounding box center [108, 139] width 11 height 11
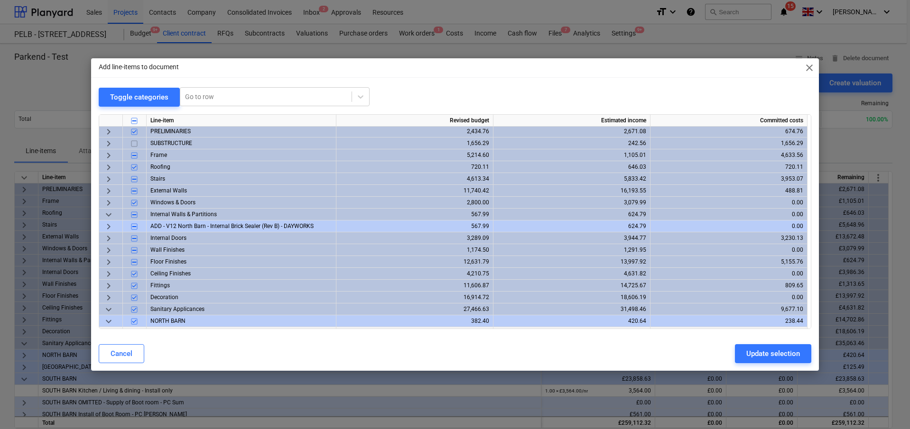
scroll to position [0, 0]
click at [109, 215] on span "keyboard_arrow_down" at bounding box center [108, 215] width 11 height 11
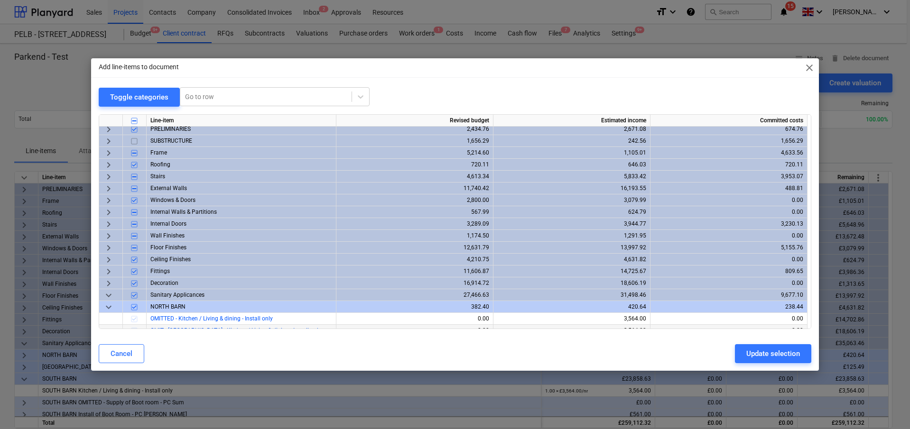
scroll to position [4, 0]
click at [110, 295] on span "keyboard_arrow_down" at bounding box center [108, 294] width 11 height 11
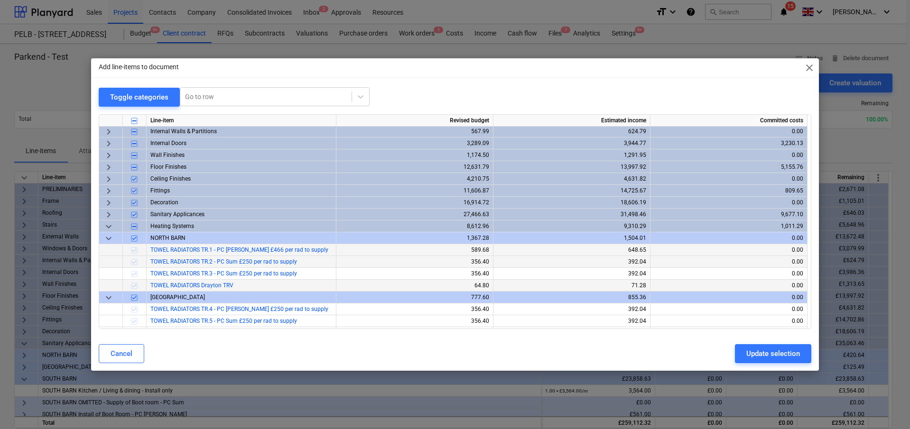
scroll to position [89, 0]
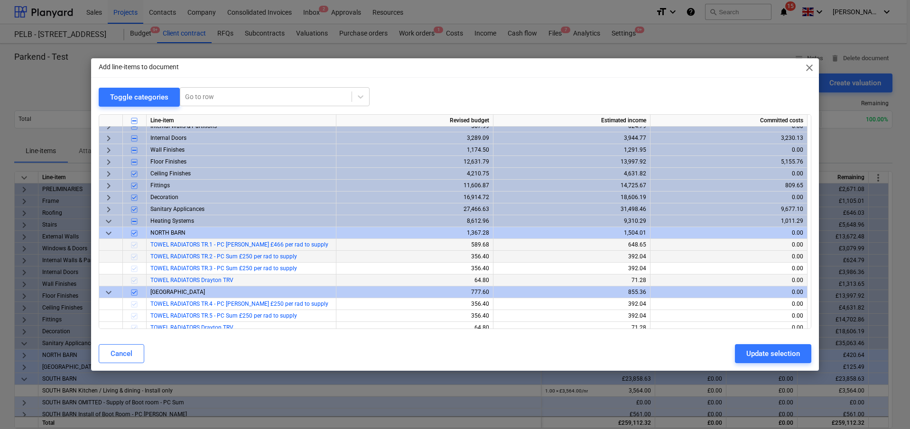
click at [110, 220] on span "keyboard_arrow_down" at bounding box center [108, 221] width 11 height 11
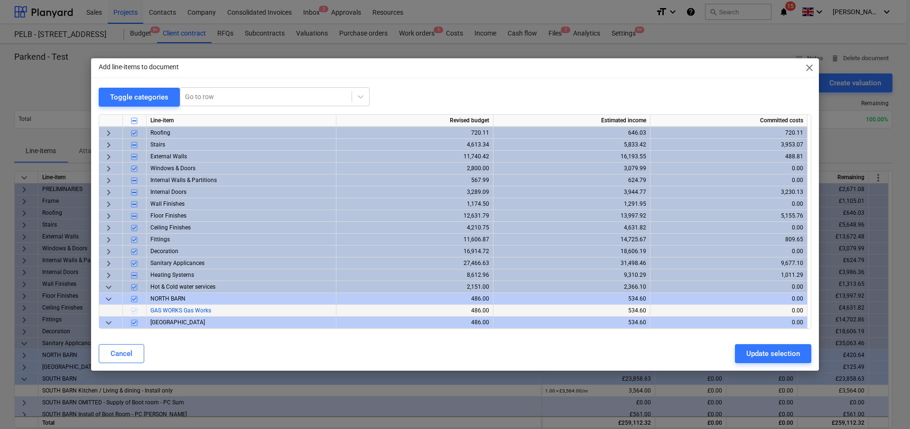
scroll to position [11, 0]
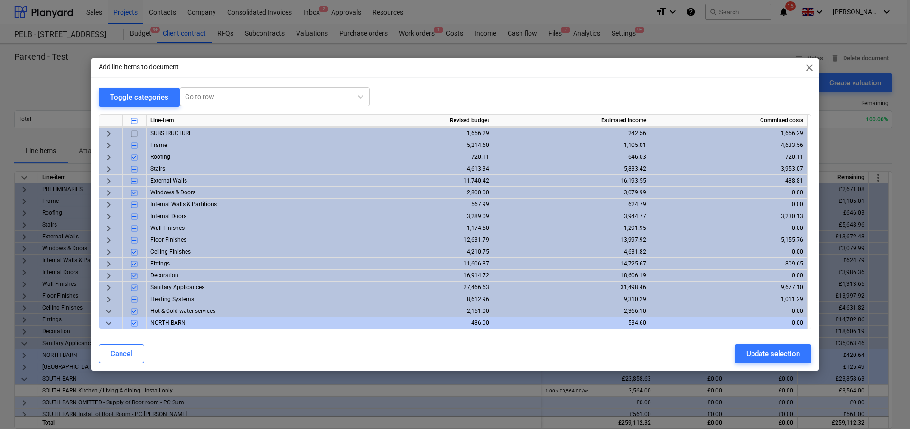
click at [108, 290] on span "keyboard_arrow_right" at bounding box center [108, 287] width 11 height 11
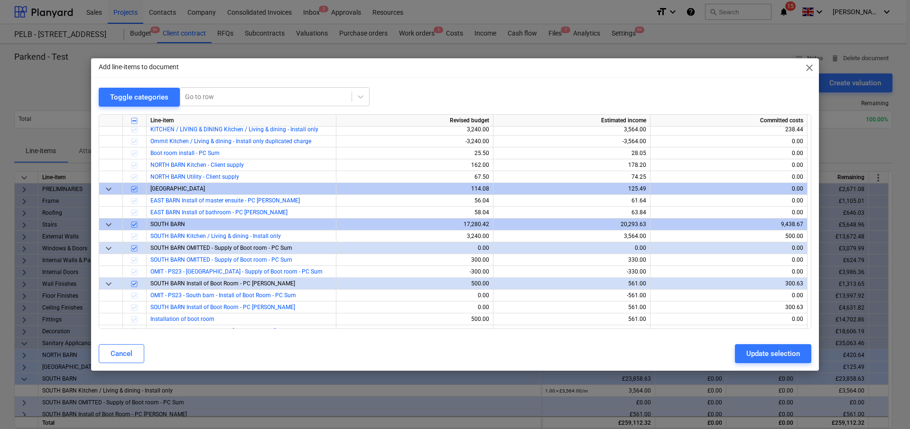
scroll to position [263, 0]
click at [808, 70] on span "close" at bounding box center [809, 67] width 11 height 11
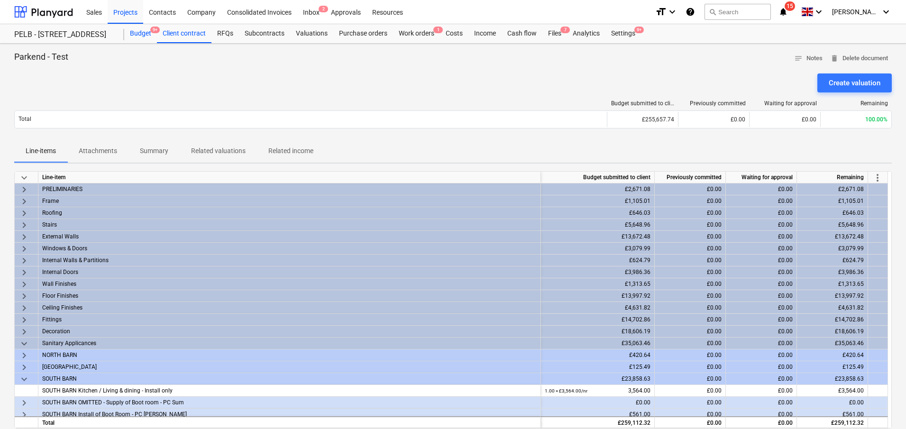
click at [140, 30] on div "Budget 9+" at bounding box center [140, 33] width 33 height 19
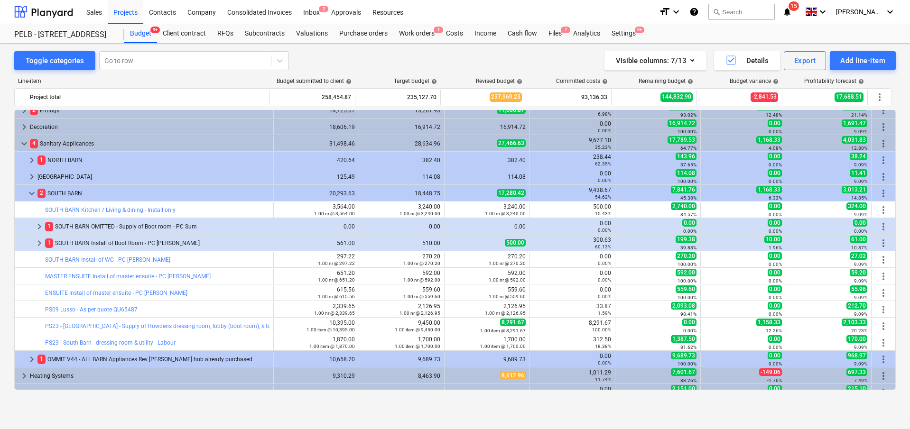
scroll to position [232, 0]
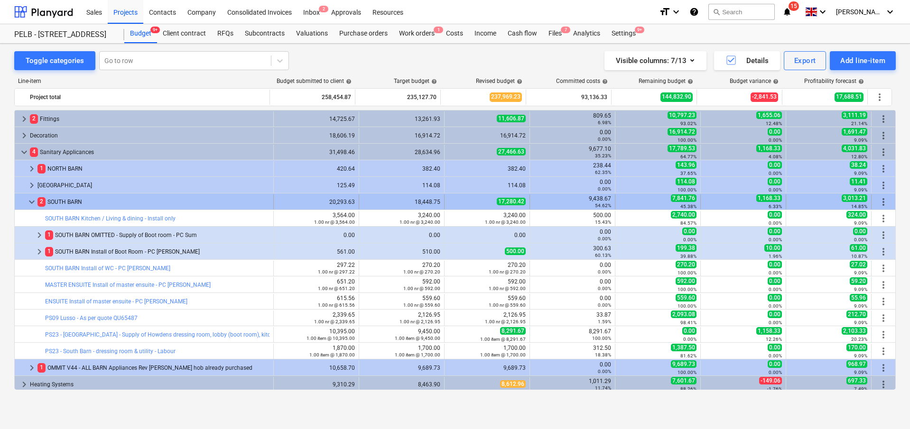
click at [29, 202] on span "keyboard_arrow_down" at bounding box center [31, 201] width 11 height 11
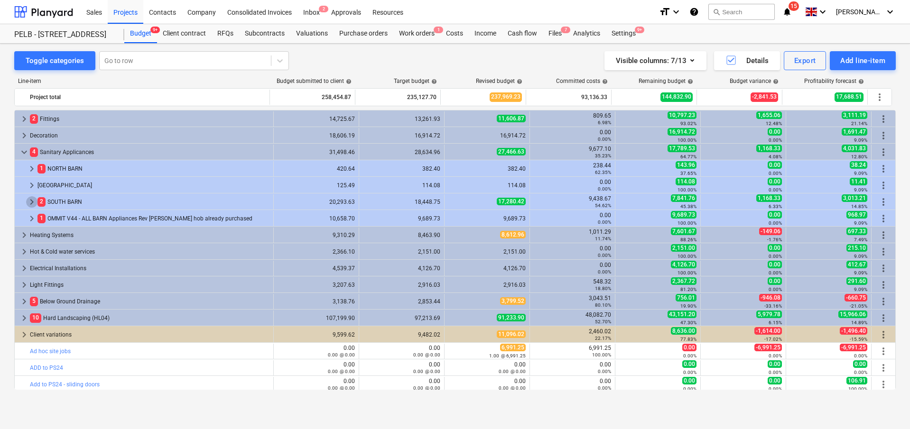
click at [29, 202] on span "keyboard_arrow_right" at bounding box center [31, 201] width 11 height 11
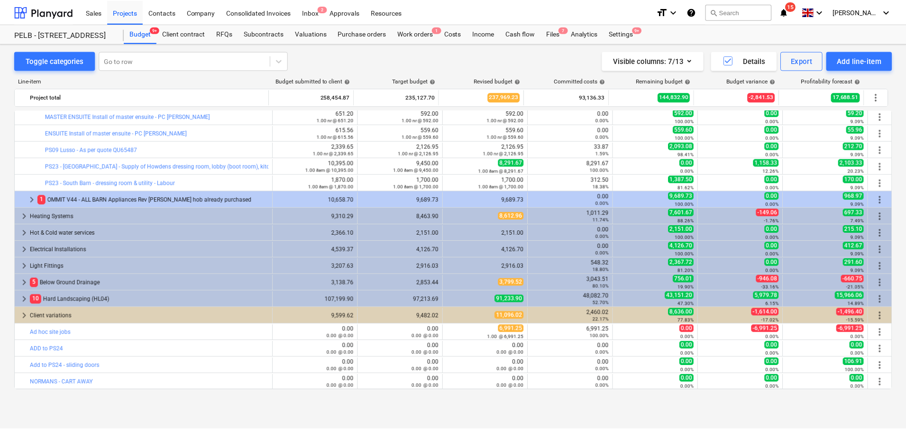
scroll to position [0, 0]
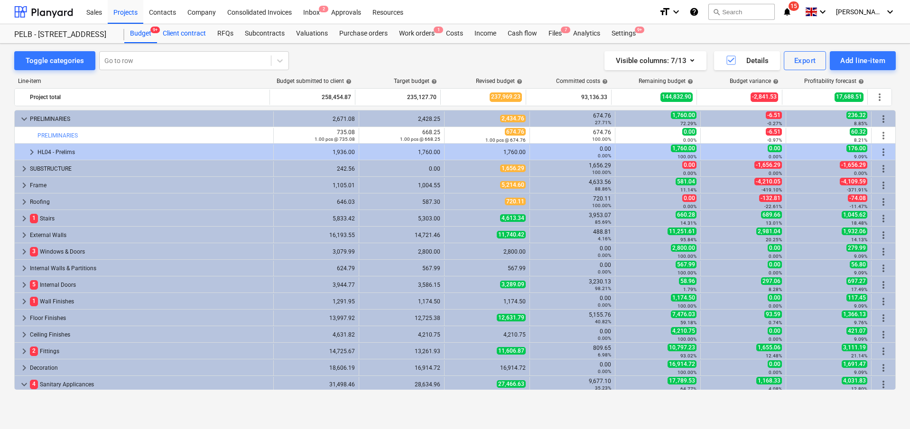
click at [190, 37] on div "Client contract" at bounding box center [184, 33] width 55 height 19
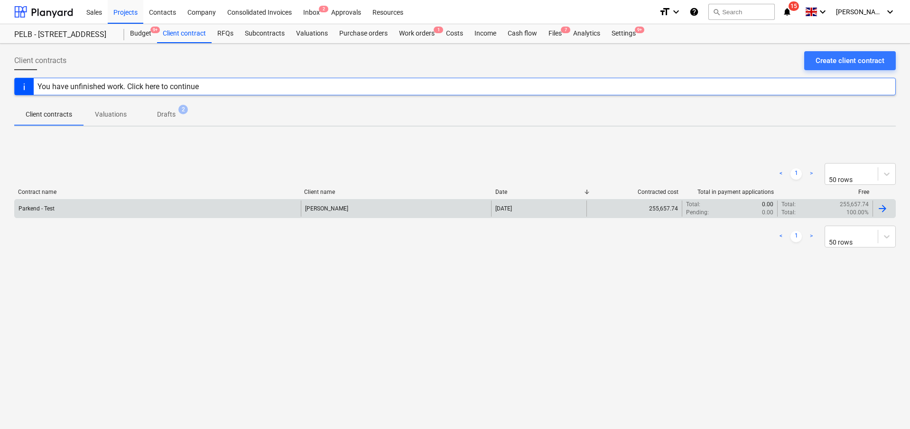
click at [253, 216] on div "Parkend - Test" at bounding box center [158, 209] width 286 height 16
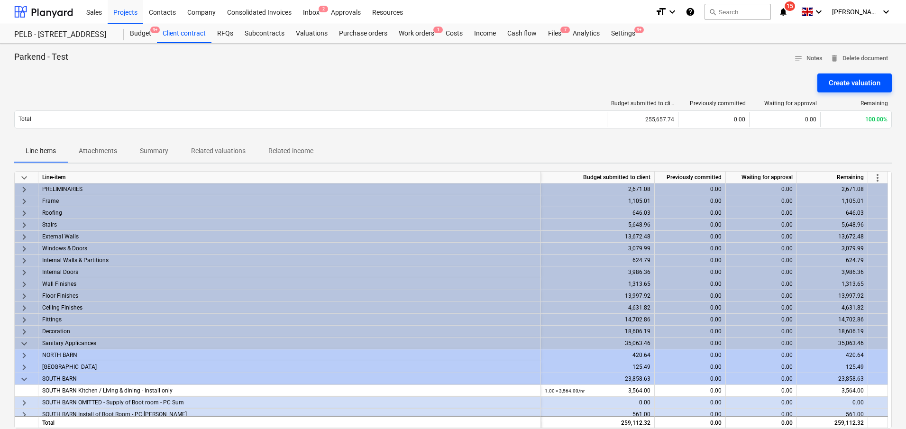
click at [860, 86] on div "Create valuation" at bounding box center [855, 83] width 52 height 12
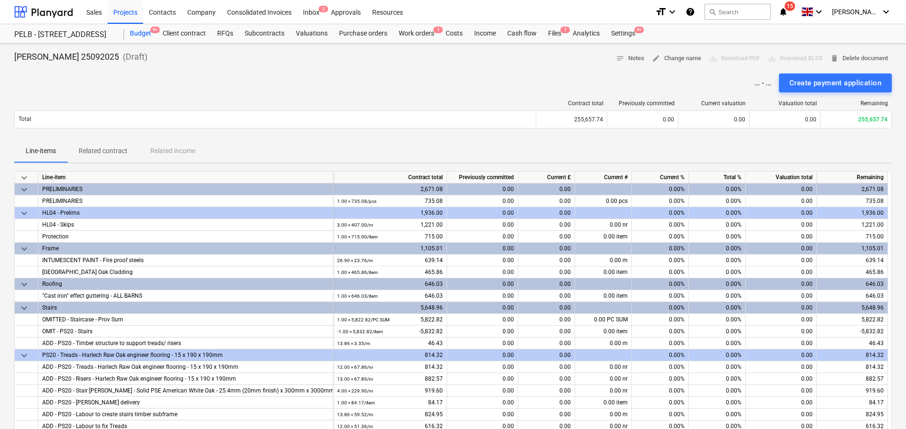
click at [136, 35] on div "Budget 9+" at bounding box center [140, 33] width 33 height 19
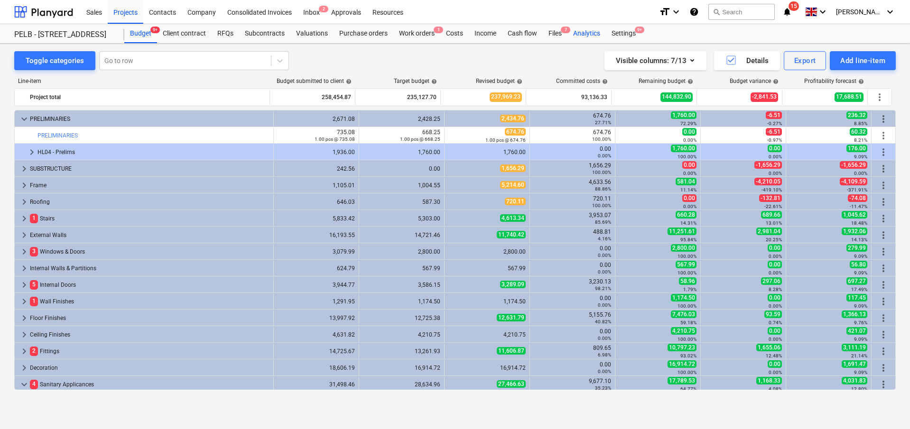
click at [593, 33] on div "Analytics" at bounding box center [586, 33] width 38 height 19
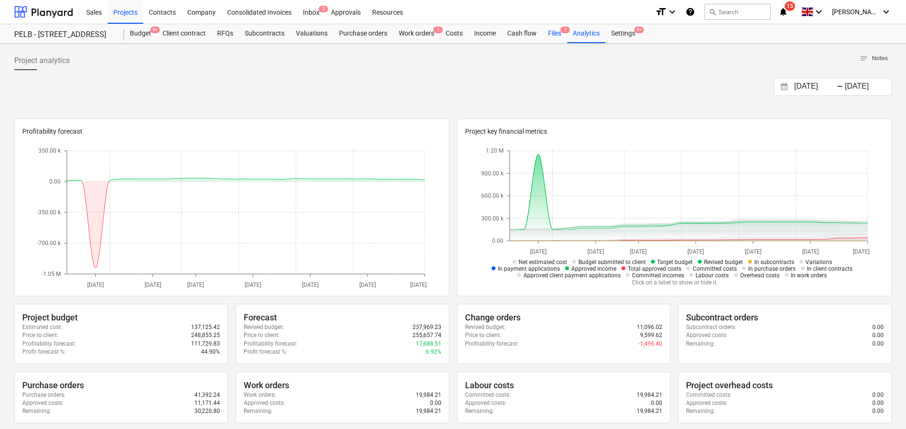
click at [553, 33] on div "Files 7" at bounding box center [555, 33] width 25 height 19
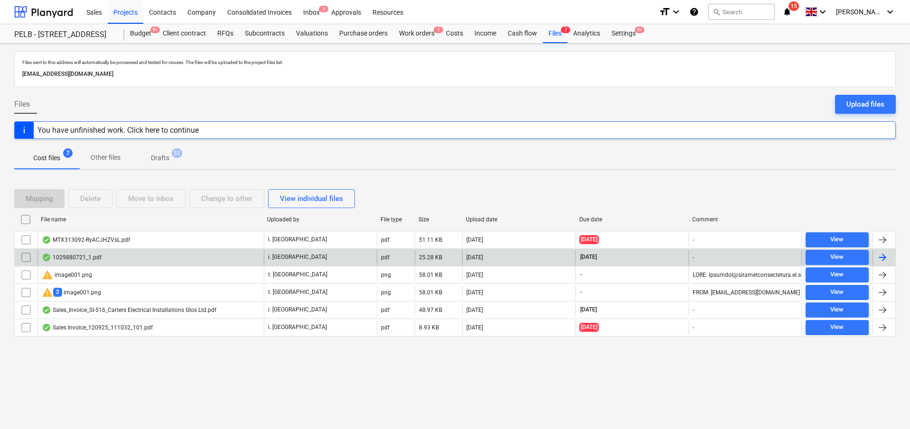
click at [394, 262] on div "pdf" at bounding box center [396, 257] width 38 height 15
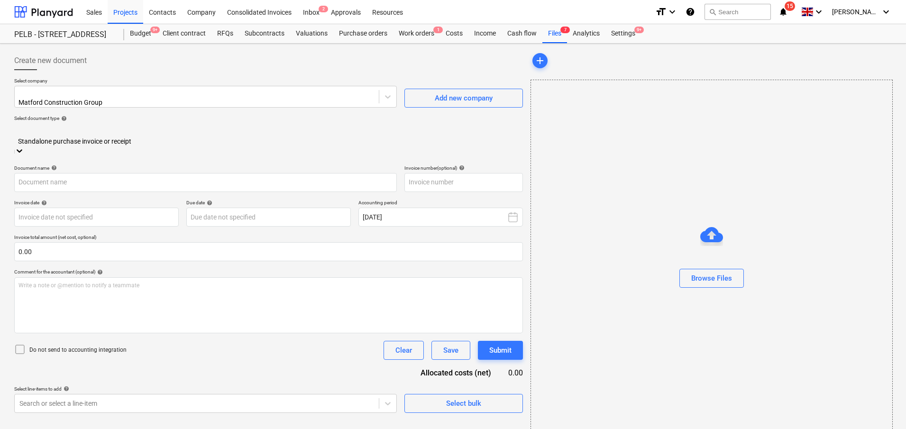
type input "1029880721"
type input "24 Sep 2025"
type input "15 Nov 2025"
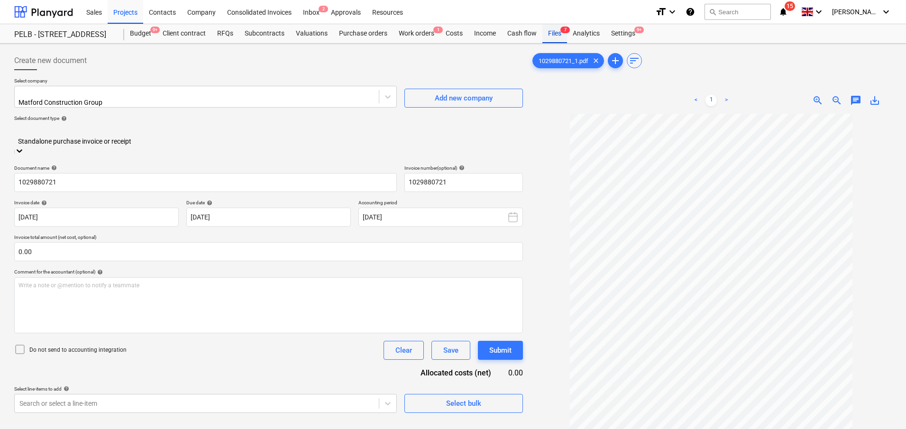
click at [553, 37] on div "Files 7" at bounding box center [555, 33] width 25 height 19
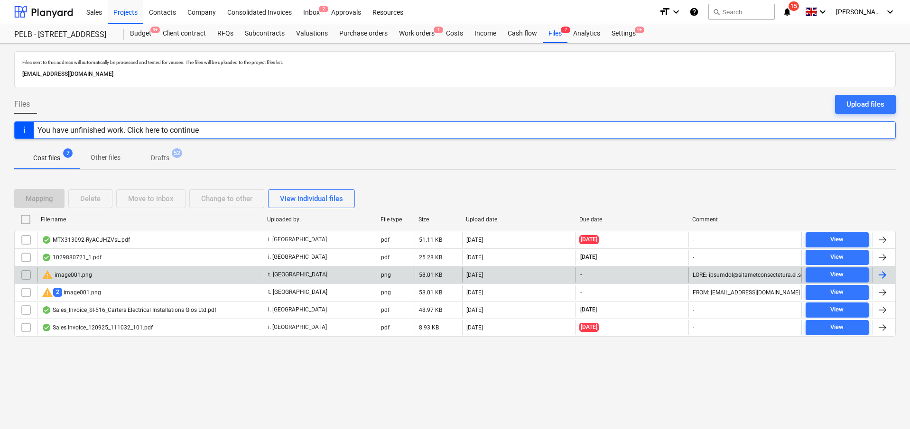
click at [547, 274] on div "24.09.2025" at bounding box center [518, 275] width 113 height 15
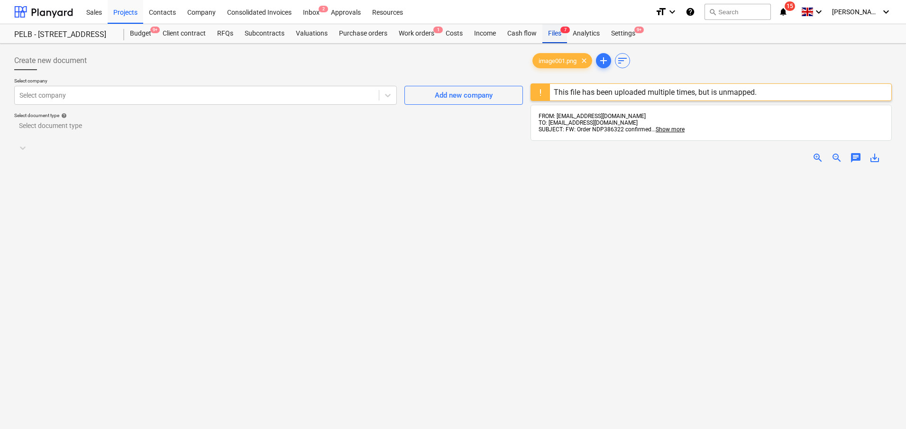
click at [554, 34] on div "Files 7" at bounding box center [555, 33] width 25 height 19
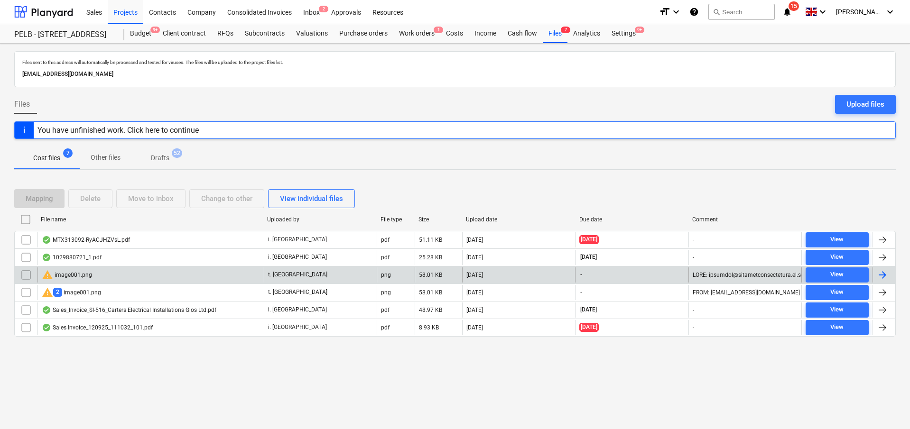
click at [86, 276] on div "warning image001.png" at bounding box center [67, 274] width 50 height 11
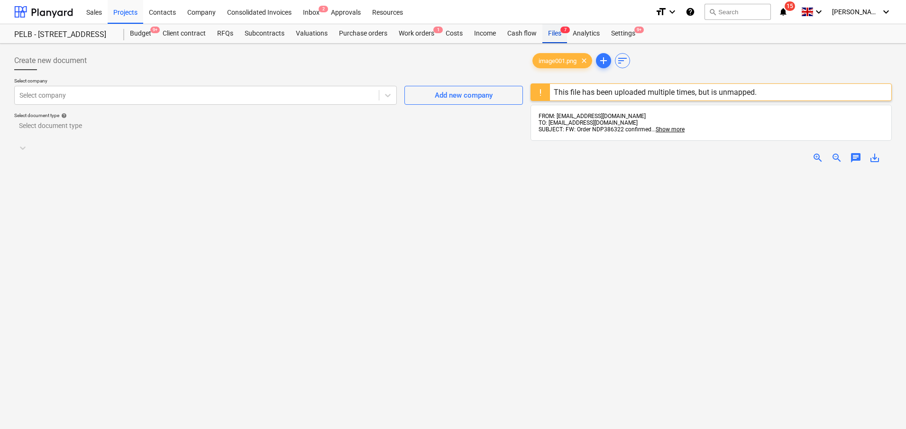
click at [560, 35] on div "Files 7" at bounding box center [555, 33] width 25 height 19
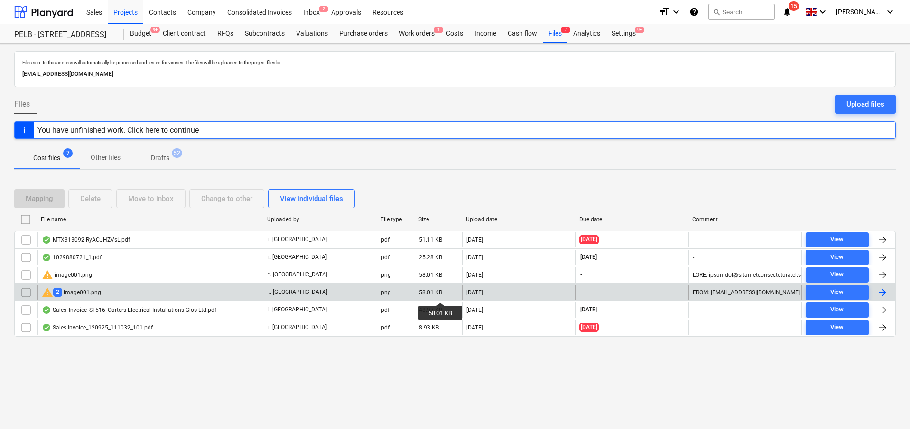
click at [441, 294] on div "58.01 KB" at bounding box center [430, 292] width 23 height 7
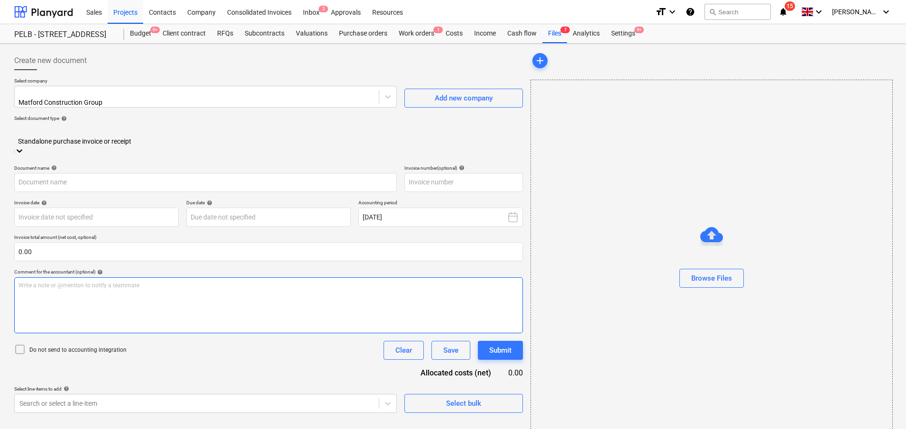
type input "INV620546"
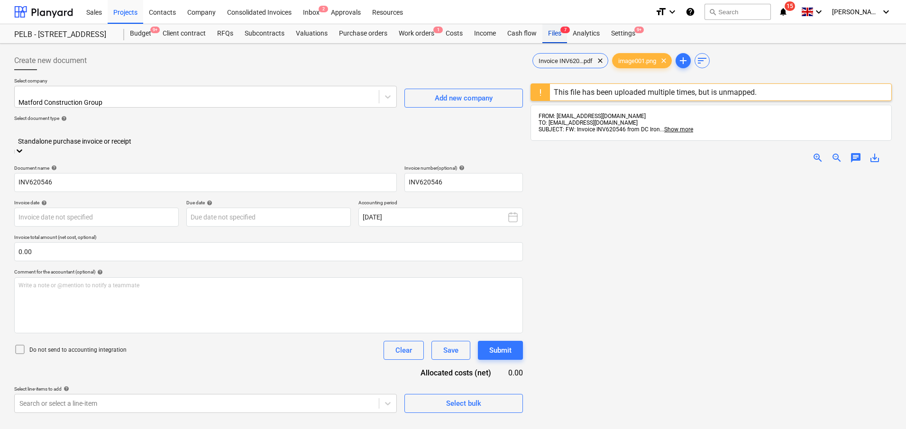
click at [554, 35] on div "Files 7" at bounding box center [555, 33] width 25 height 19
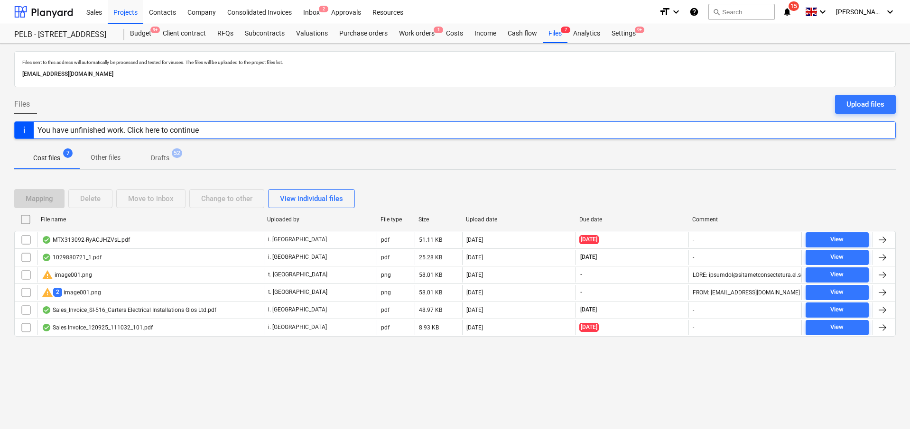
click at [195, 310] on div "Sales_Invoice_SI-516_Carters Electrical Installations Glos Ltd.pdf" at bounding box center [129, 310] width 175 height 8
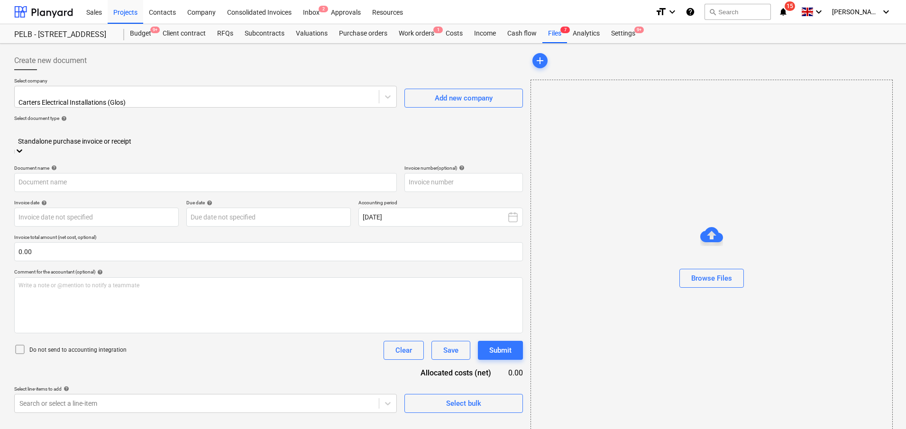
type input "SI-516"
type input "21 Sep 2025"
type input "05 Oct 2025"
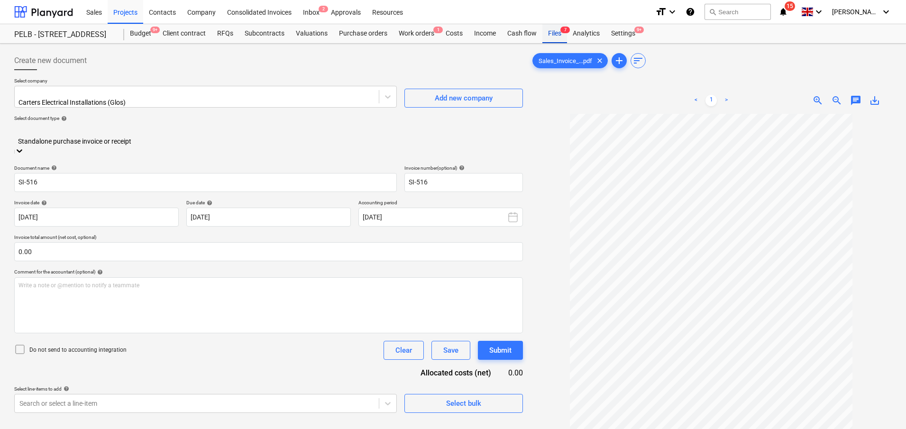
click at [557, 32] on div "Files 7" at bounding box center [555, 33] width 25 height 19
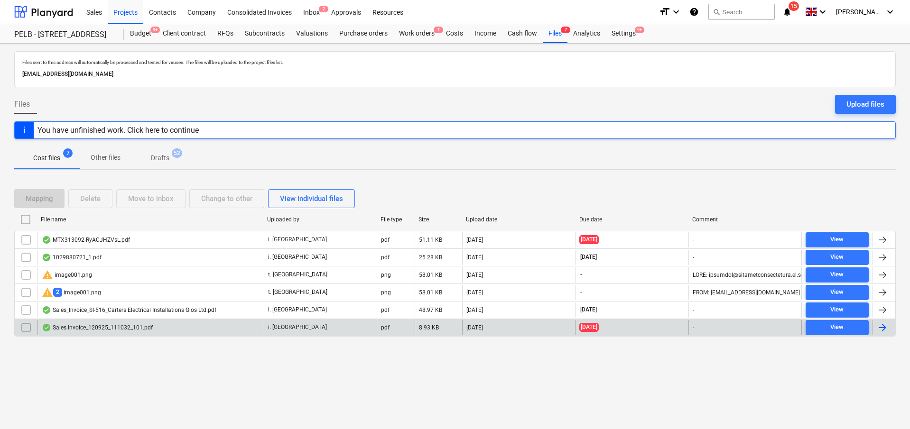
click at [265, 327] on div "i. [GEOGRAPHIC_DATA]" at bounding box center [320, 327] width 113 height 15
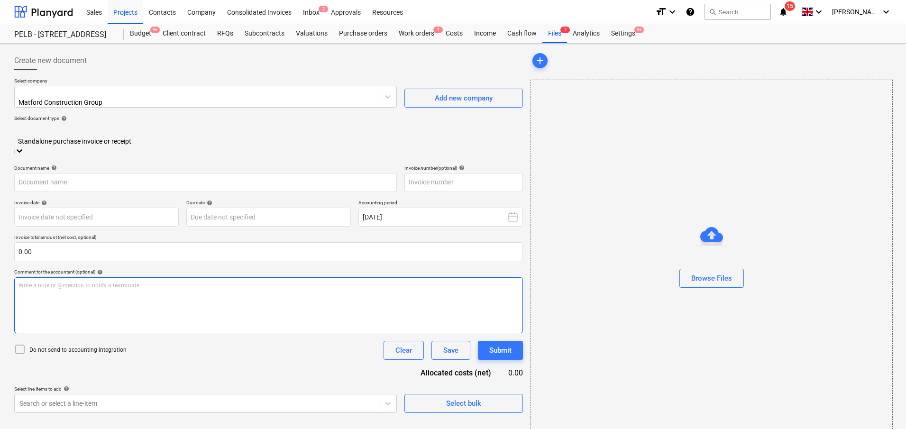
type input "43921557"
type input "31 Aug 2025"
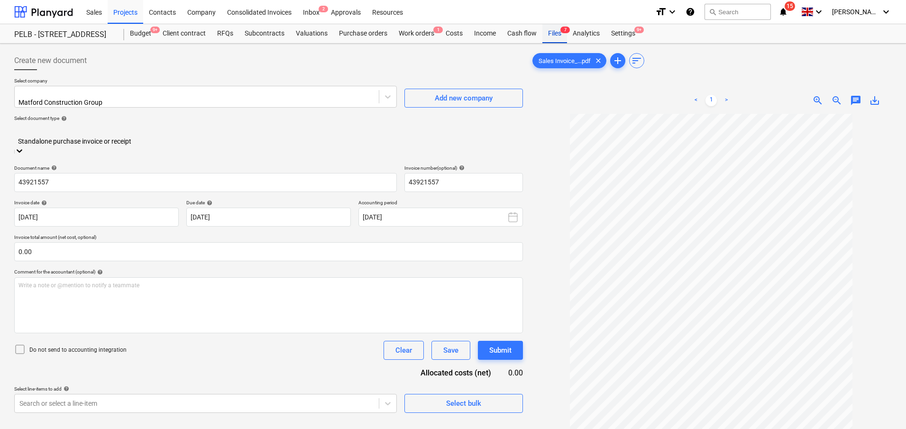
click at [553, 36] on div "Files 7" at bounding box center [555, 33] width 25 height 19
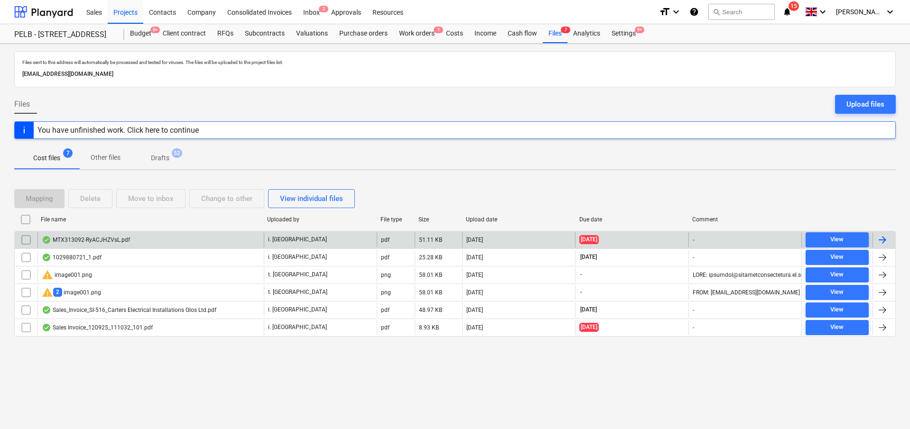
click at [326, 236] on div "i. [GEOGRAPHIC_DATA]" at bounding box center [320, 239] width 113 height 15
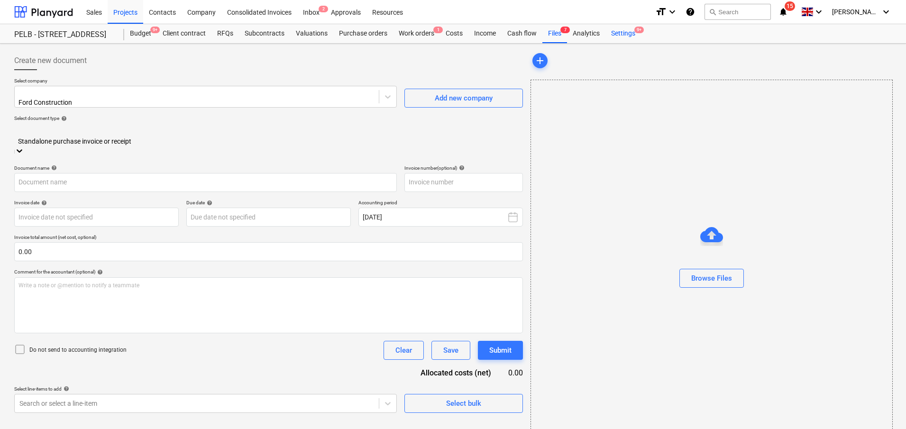
type input "MTI313092"
type input "13 Aug 2025"
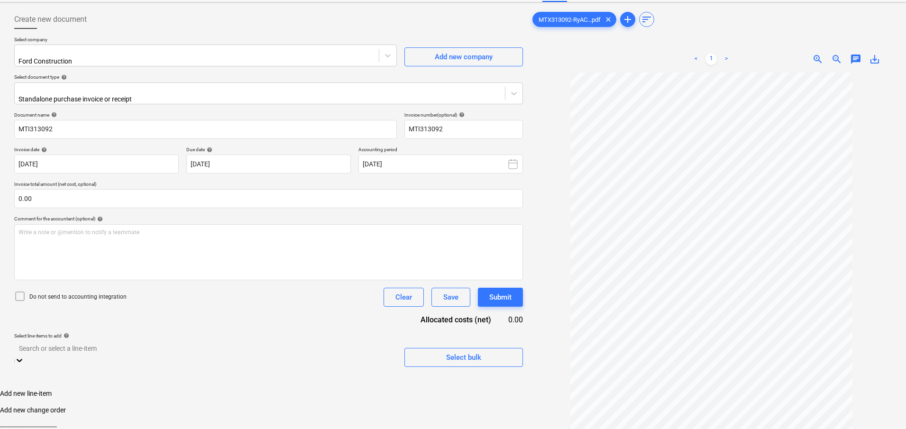
scroll to position [114, 0]
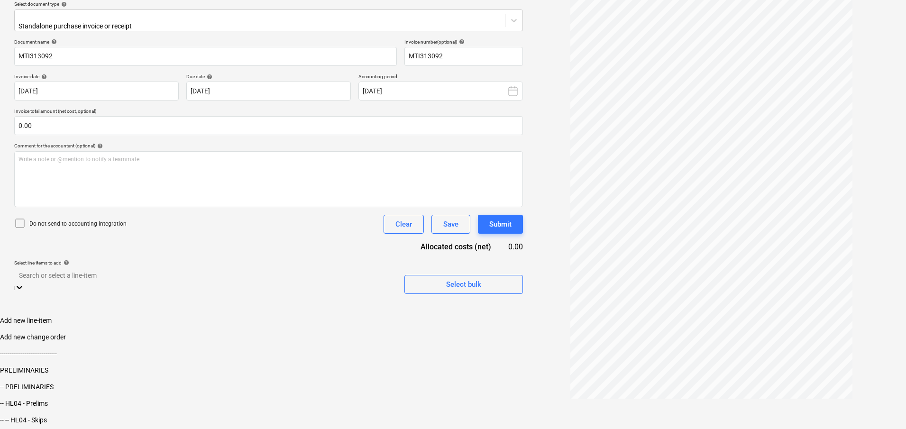
click at [325, 348] on body "Sales Projects Contacts Company Consolidated Invoices Inbox 2 Approvals Resourc…" at bounding box center [453, 172] width 906 height 573
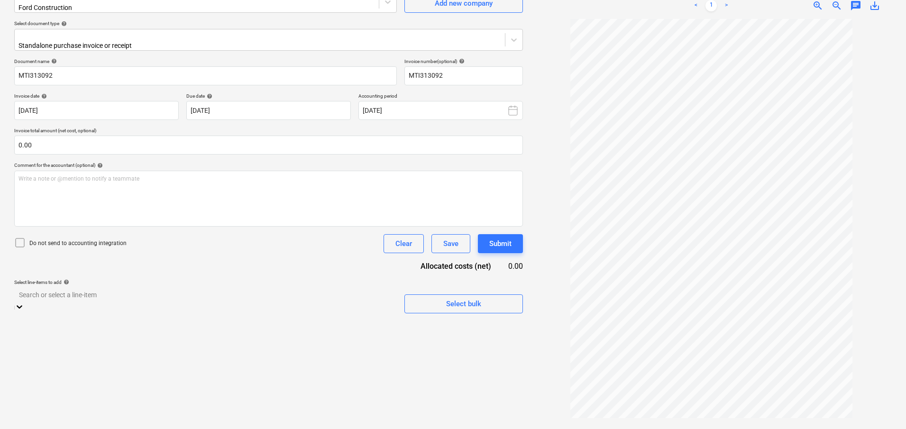
click at [266, 268] on div "Document name help MTI313092 Invoice number (optional) help MTI313092 Invoice d…" at bounding box center [268, 185] width 509 height 255
drag, startPoint x: 268, startPoint y: 306, endPoint x: 268, endPoint y: 300, distance: 6.2
click at [268, 305] on div "Create new document Select company Ford Construction Add new company Select doc…" at bounding box center [268, 189] width 517 height 473
click at [269, 295] on body "Sales Projects Contacts Company Consolidated Invoices Inbox 2 Approvals Resourc…" at bounding box center [453, 191] width 906 height 573
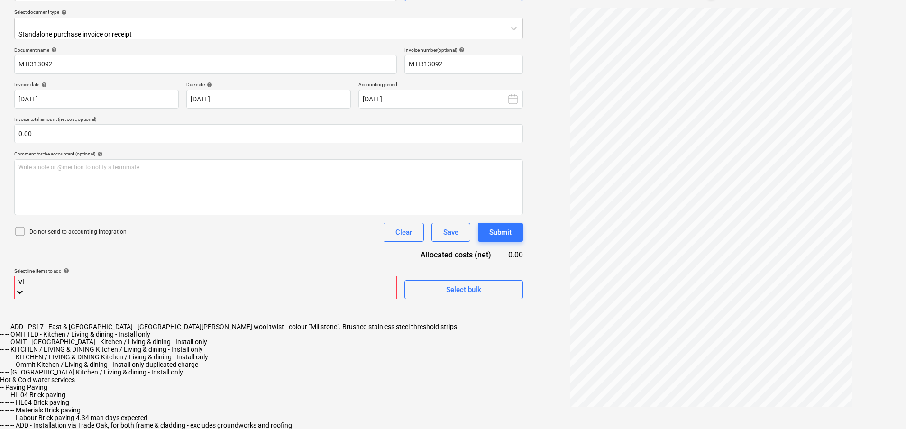
type input "vic"
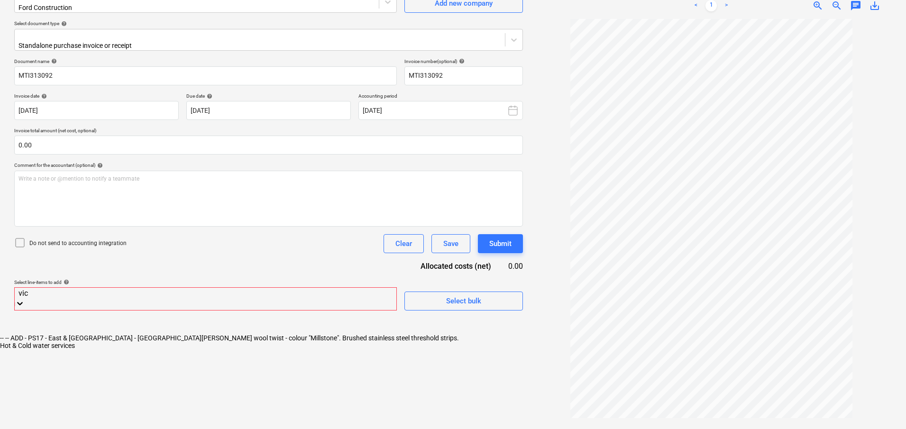
click at [256, 334] on div "-- -- ADD - PS17 - East & South Barn - Victoria Burford wool twist - colour "Mi…" at bounding box center [453, 338] width 906 height 8
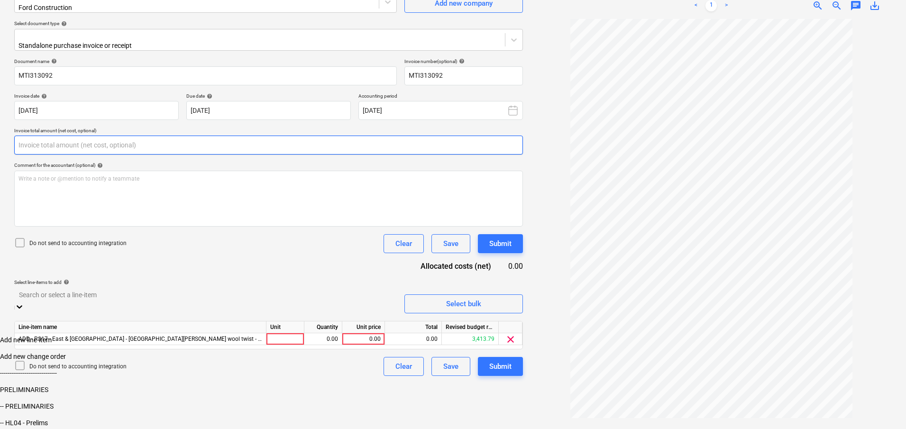
click at [100, 144] on input "text" at bounding box center [268, 145] width 509 height 19
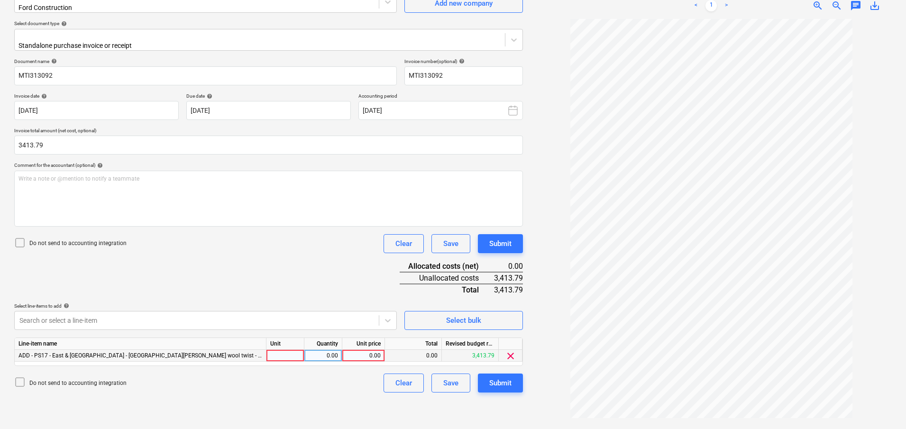
type input "3,413.79"
click at [286, 351] on div at bounding box center [286, 356] width 38 height 12
type input "item"
click at [329, 350] on div "0.00" at bounding box center [323, 356] width 30 height 12
type input "1"
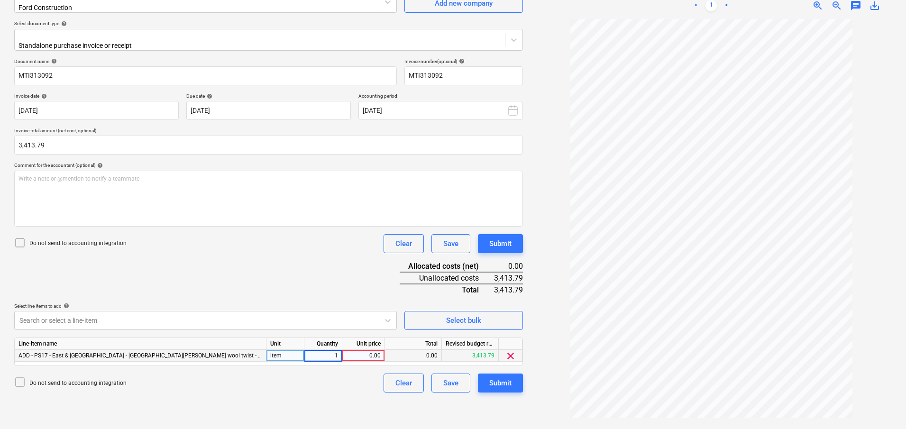
click at [353, 350] on div "0.00" at bounding box center [363, 356] width 35 height 12
type input "3413.79"
click at [491, 377] on div "Submit" at bounding box center [501, 383] width 22 height 12
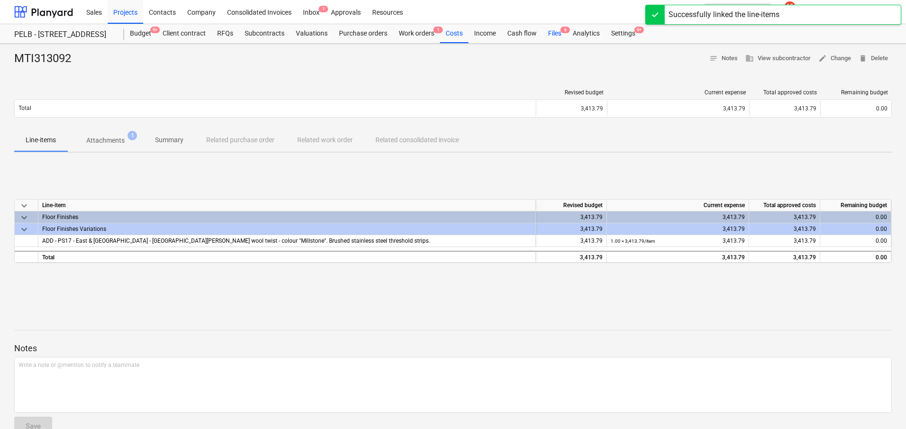
click at [552, 35] on div "Files 6" at bounding box center [555, 33] width 25 height 19
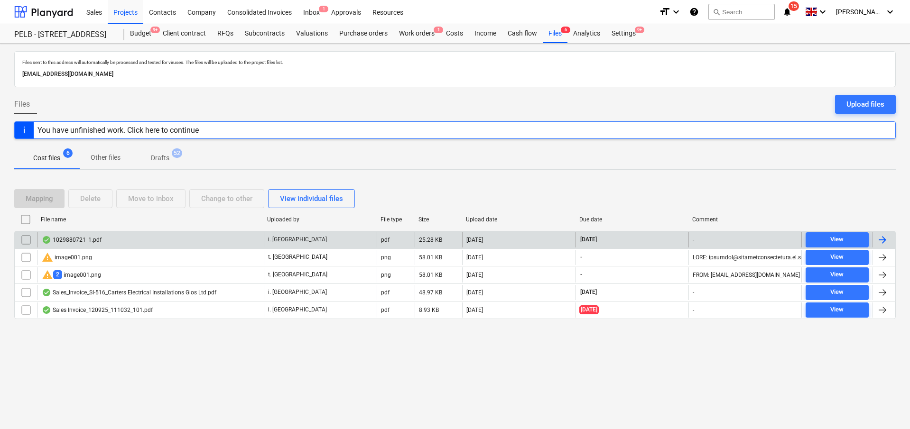
click at [202, 240] on div "1029880721_1.pdf" at bounding box center [150, 239] width 226 height 15
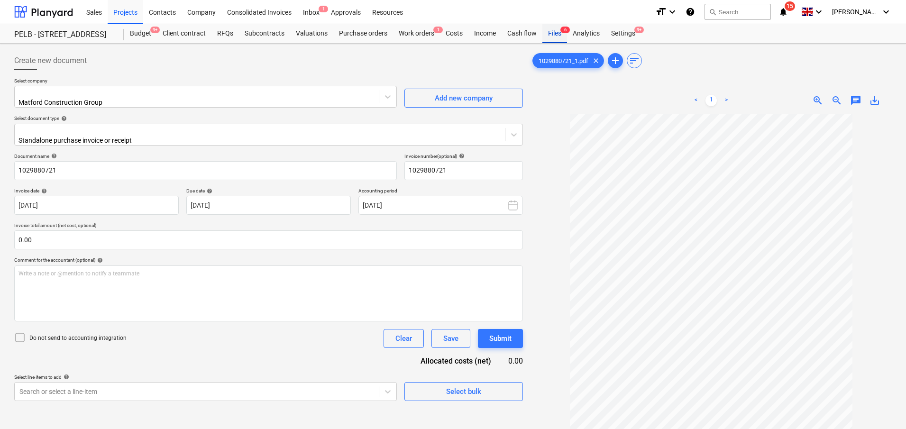
click at [554, 34] on div "Files 6" at bounding box center [555, 33] width 25 height 19
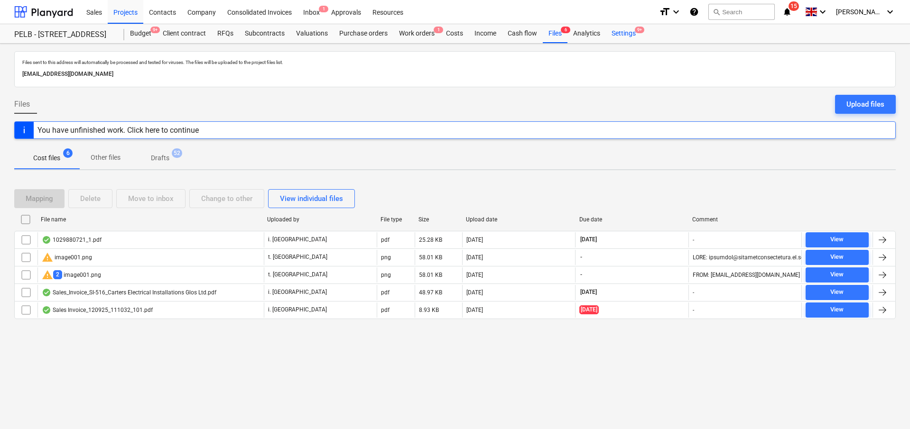
click at [611, 34] on div "Settings 9+" at bounding box center [624, 33] width 36 height 19
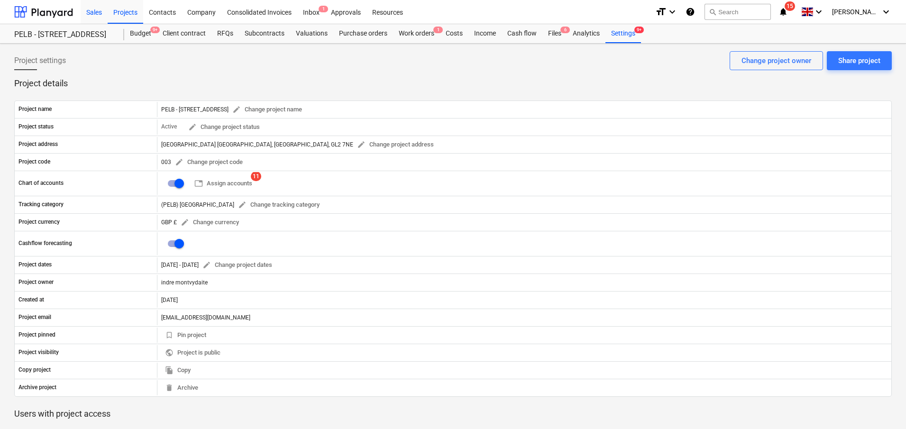
click at [90, 10] on div "Sales" at bounding box center [94, 12] width 27 height 24
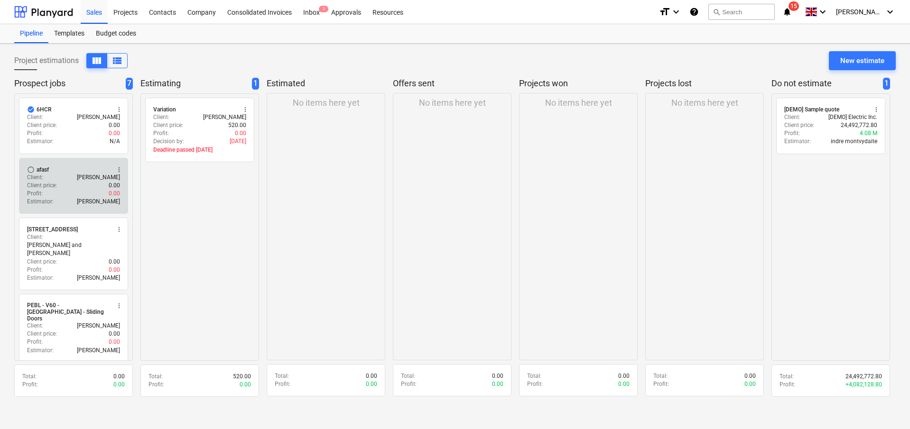
scroll to position [2, 0]
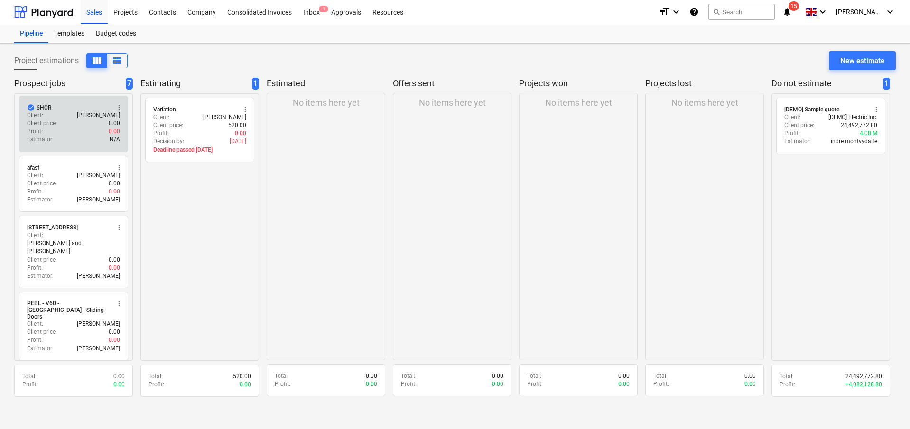
click at [70, 114] on div "Client : Jasmin" at bounding box center [73, 115] width 93 height 8
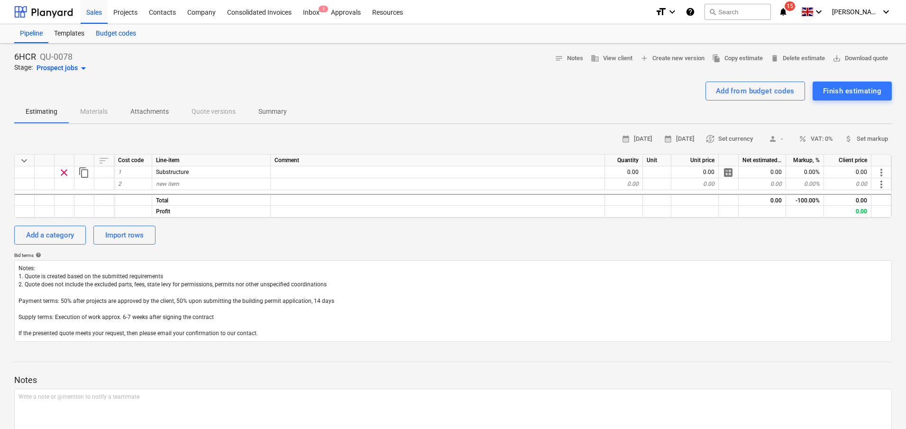
click at [108, 36] on div "Budget codes" at bounding box center [116, 33] width 52 height 19
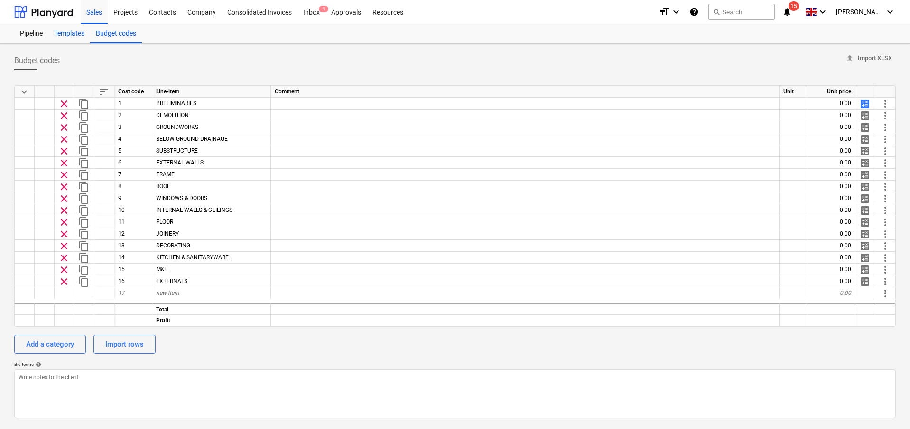
click at [72, 33] on div "Templates" at bounding box center [69, 33] width 42 height 19
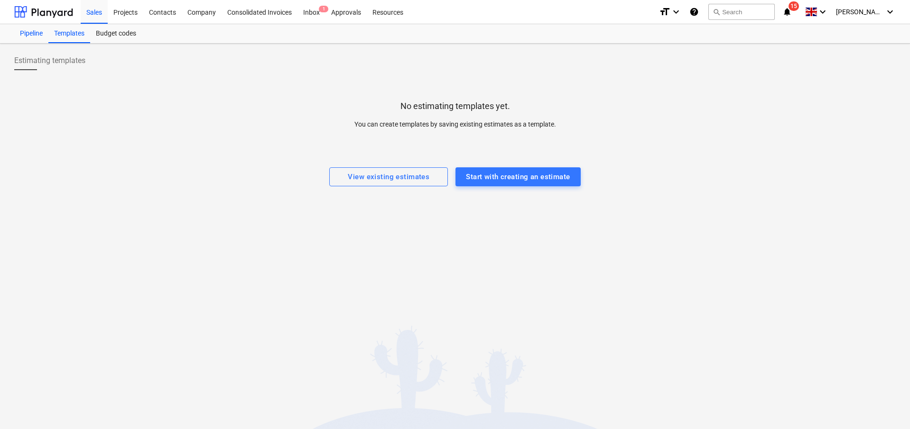
click at [38, 36] on div "Pipeline" at bounding box center [31, 33] width 34 height 19
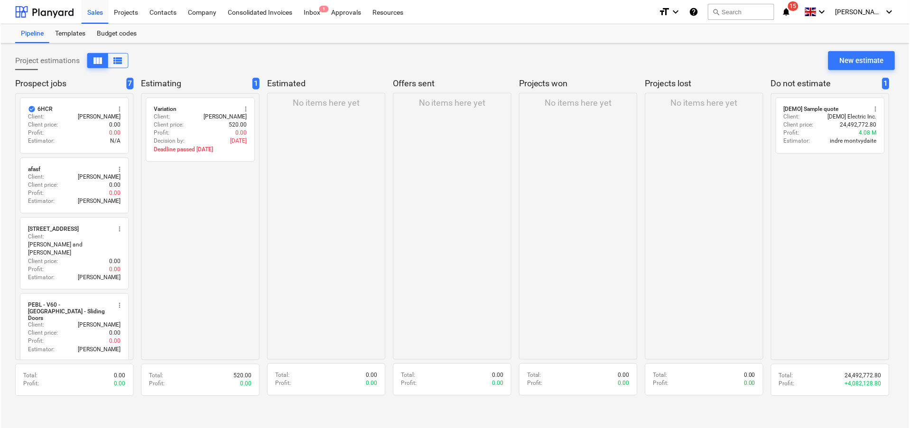
scroll to position [214, 0]
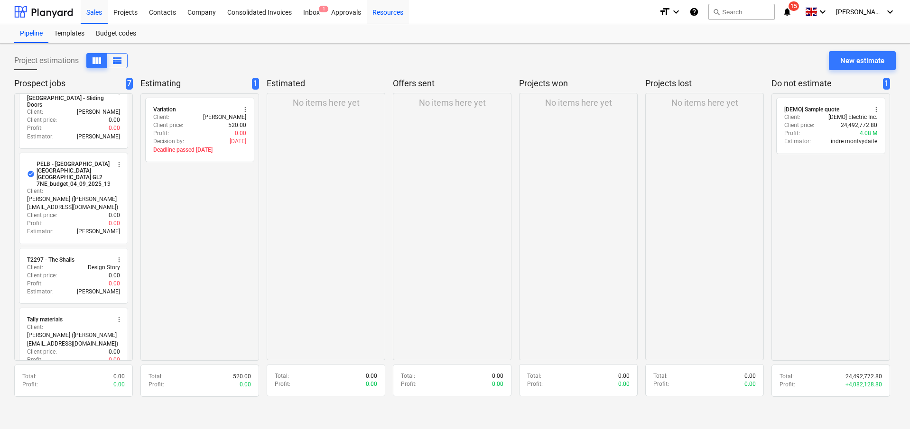
click at [380, 10] on div "Resources" at bounding box center [388, 12] width 42 height 24
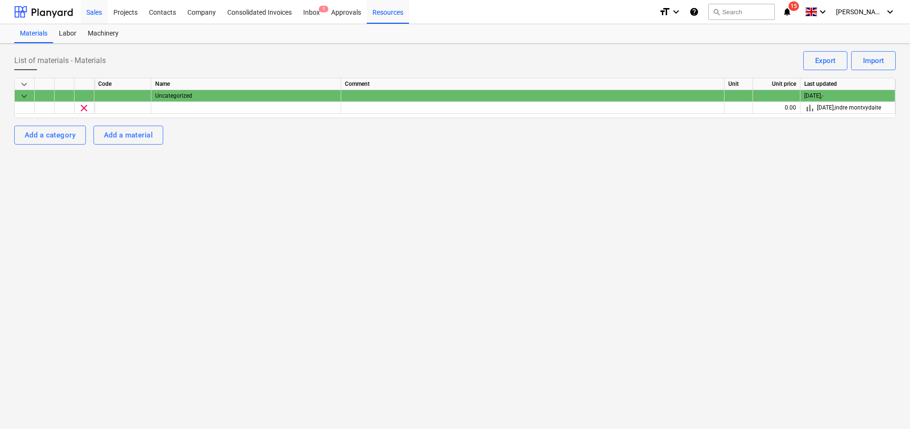
click at [101, 12] on div "Sales" at bounding box center [94, 12] width 27 height 24
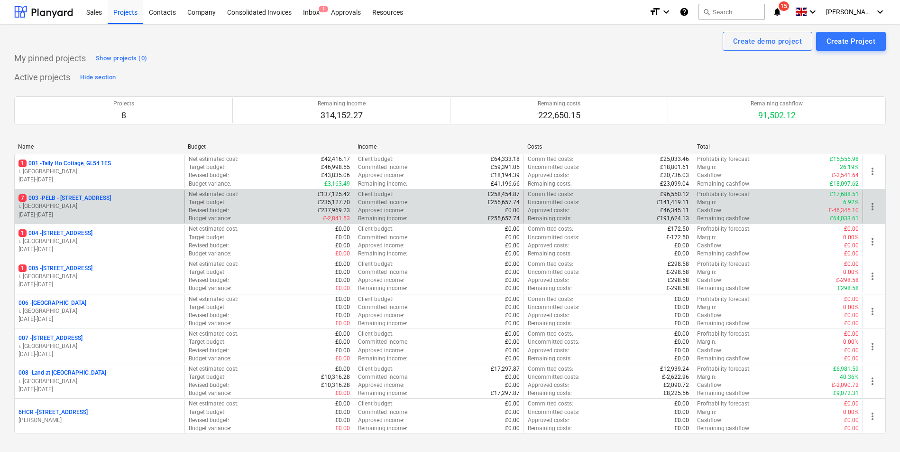
click at [111, 200] on p "7 003 - PELB - [GEOGRAPHIC_DATA], [GEOGRAPHIC_DATA], GL2 7NE" at bounding box center [64, 198] width 92 height 8
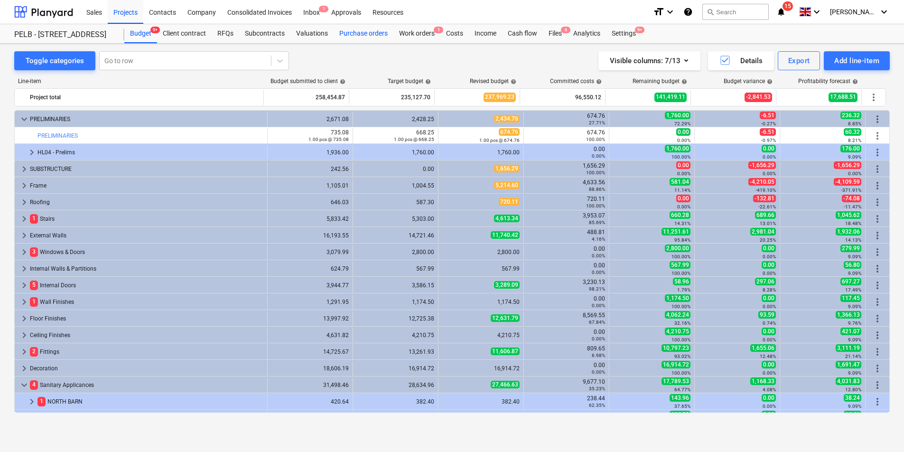
click at [344, 28] on div "Purchase orders" at bounding box center [363, 33] width 60 height 19
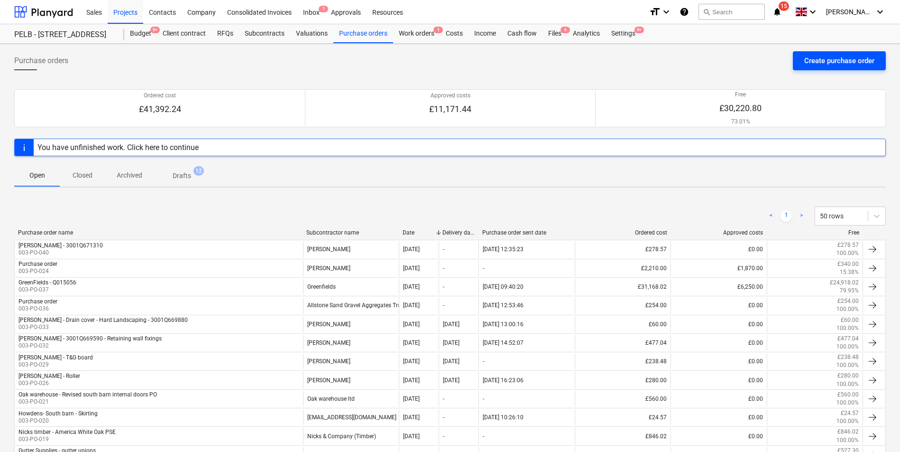
click at [865, 60] on div "Create purchase order" at bounding box center [839, 61] width 70 height 12
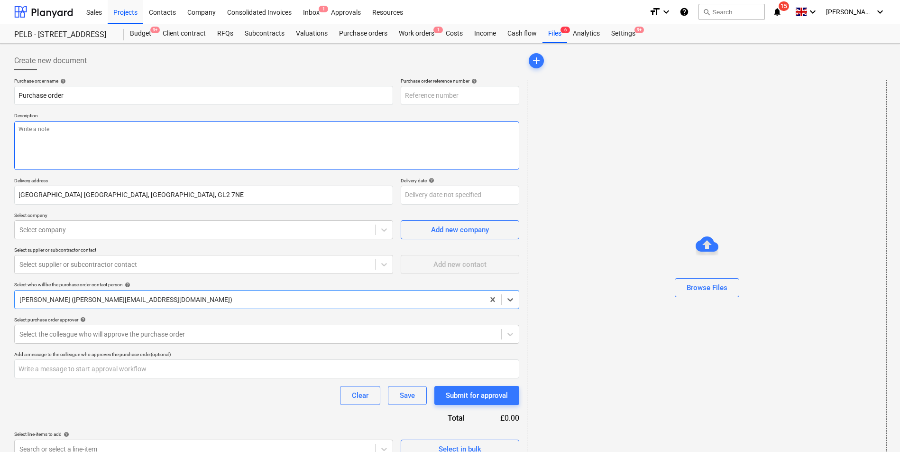
type textarea "x"
type input "003-PO-043"
drag, startPoint x: 151, startPoint y: 99, endPoint x: 25, endPoint y: 92, distance: 126.4
click at [25, 92] on input "Purchase order" at bounding box center [203, 95] width 379 height 19
type textarea "x"
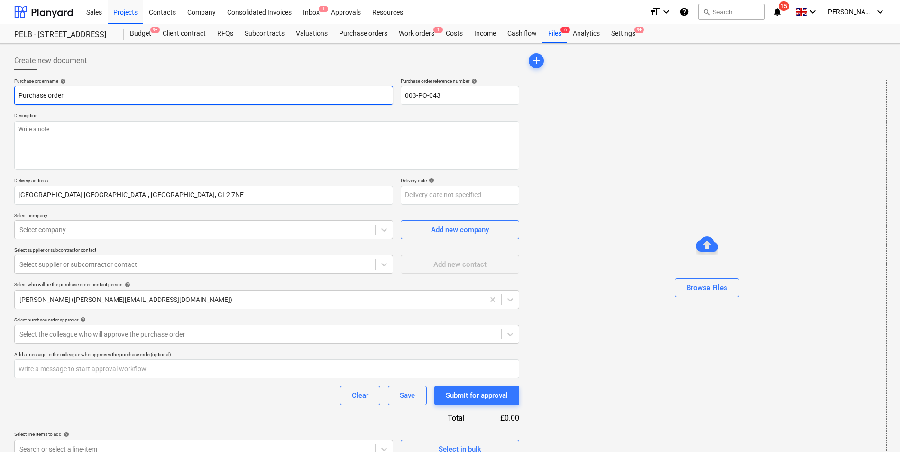
type input "Pu"
type textarea "x"
type input "P"
type textarea "x"
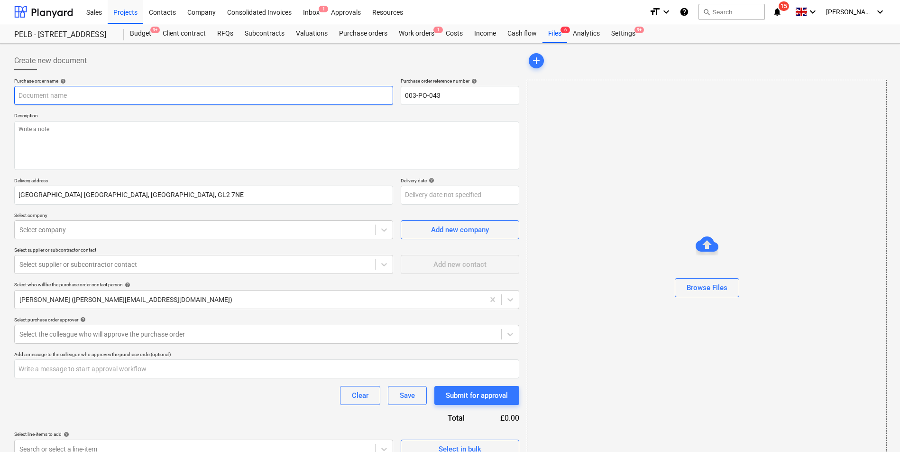
type input "P"
type textarea "x"
type input "Pn"
type textarea "x"
type input "P"
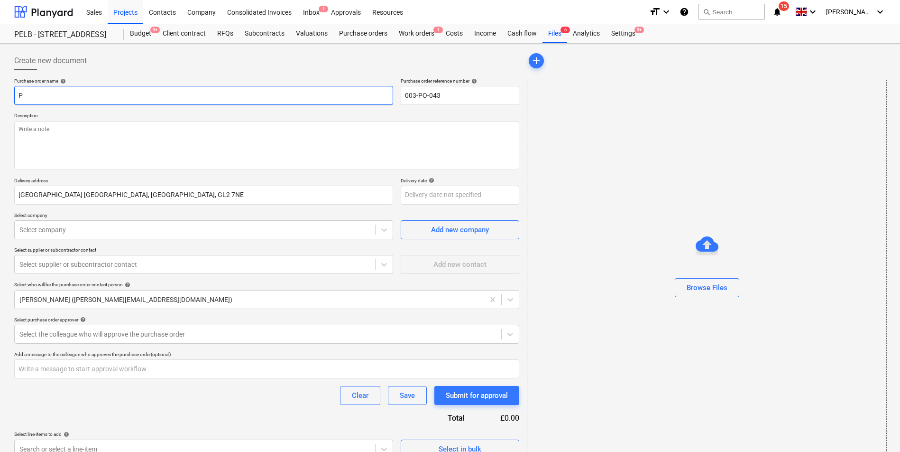
type textarea "x"
type input "Pi"
type textarea "x"
type input "Pin"
type textarea "x"
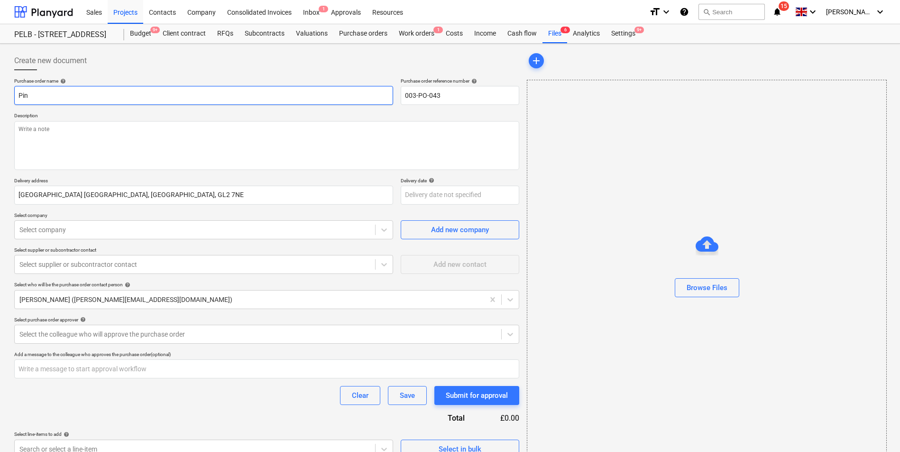
type input "Pink"
type textarea "x"
type input "Pink"
type textarea "x"
type input "Pink S"
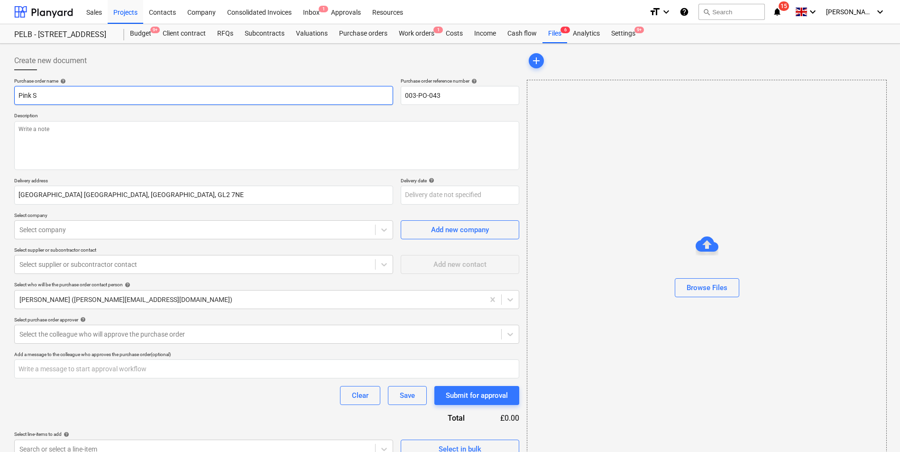
type textarea "x"
type input "Pink Sa"
type textarea "x"
type input "Pink San"
type textarea "x"
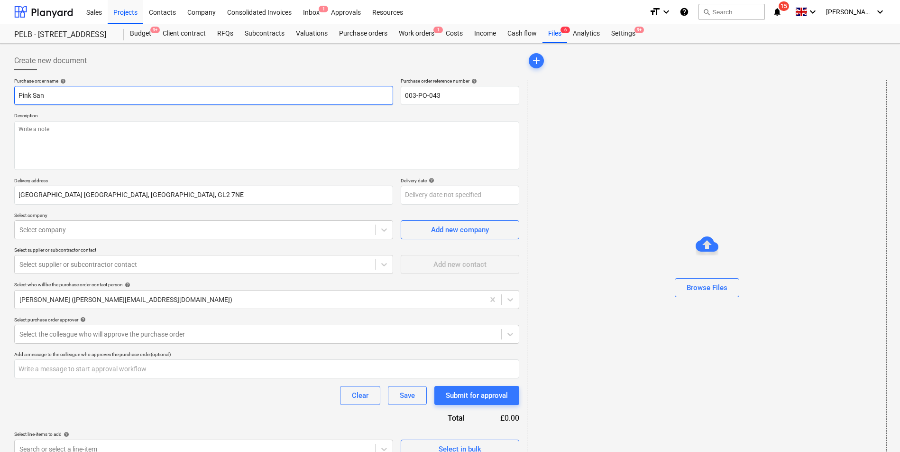
type input "Pink Sand"
type textarea "x"
type input "Pink Sand"
type textarea "x"
type input "Pink Sand G"
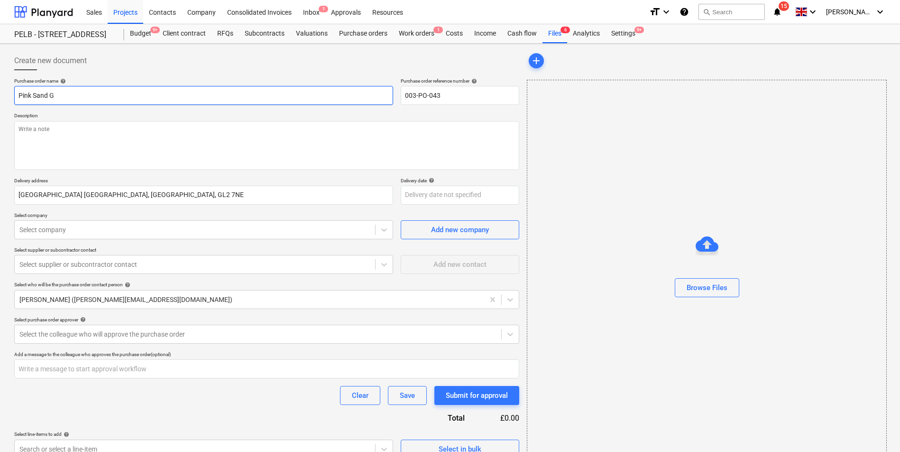
type textarea "x"
type input "Pink Sand Gr"
type textarea "x"
type input "Pink Sand Grou"
type textarea "x"
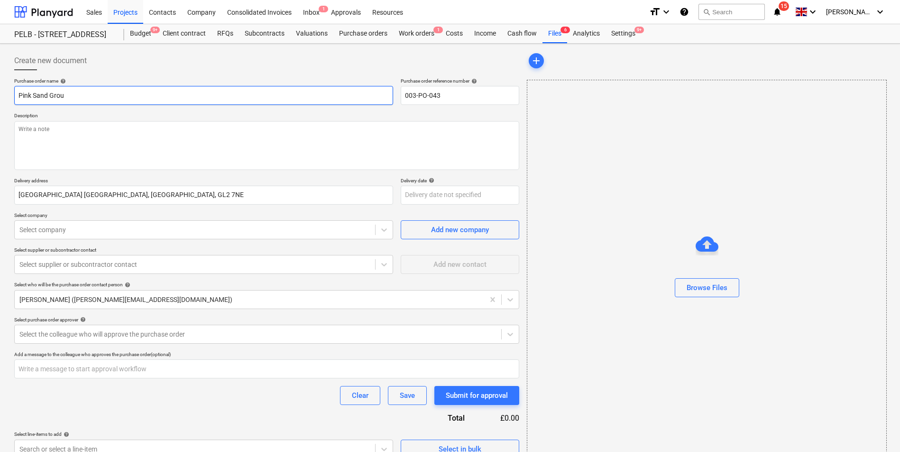
type input "Pink Sand Group"
type textarea "x"
type input "Pink Sand Group"
type textarea "x"
type input "Pink Sand Group -"
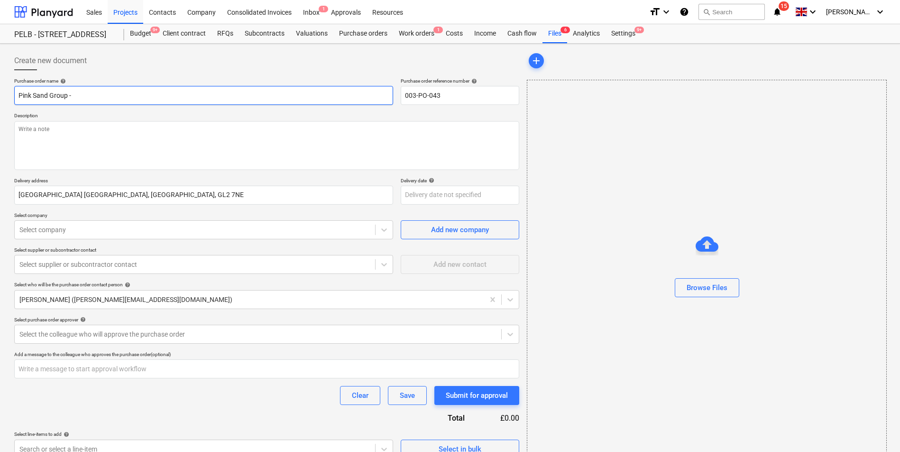
type textarea "x"
type input "Pink Sand Group -"
type textarea "x"
type input "Pink Sand Group - G"
type textarea "x"
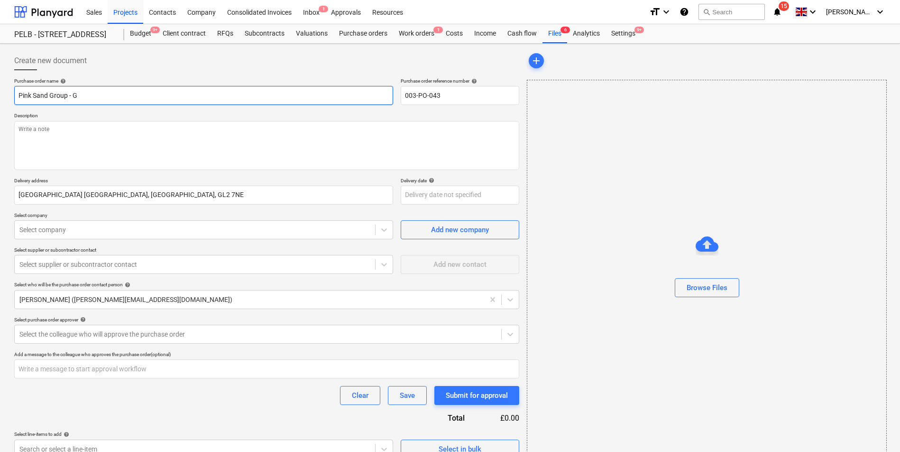
type input "Pink Sand Group - Gl"
type textarea "x"
type input "Pink Sand Group - Gla"
type textarea "x"
type input "Pink Sand Group - Glas"
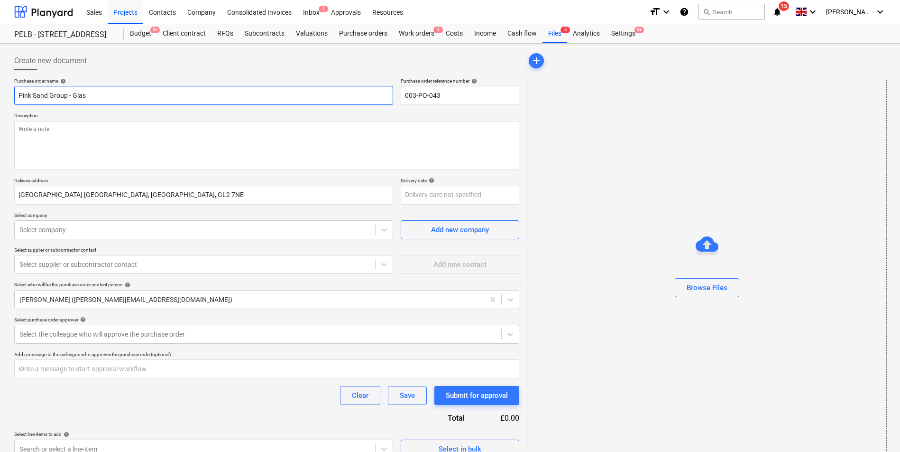
type textarea "x"
type input "Pink Sand Group - Glass"
type textarea "x"
type input "Pink Sand Group - Glass"
type textarea "x"
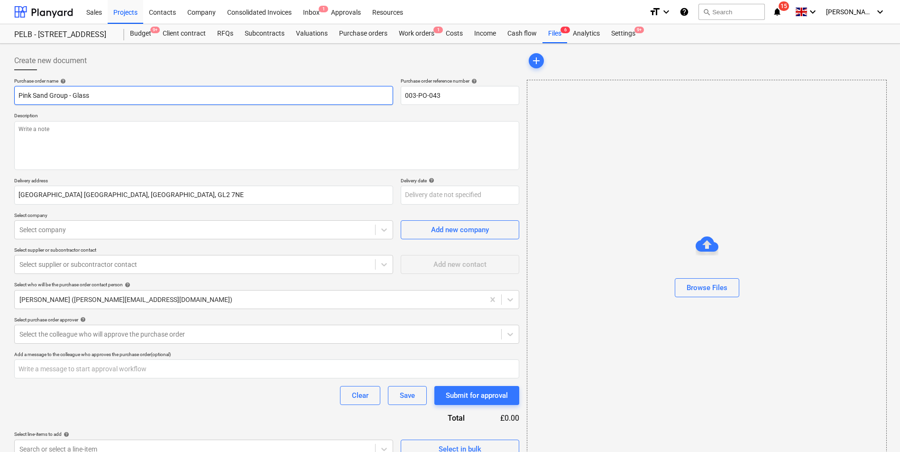
type input "Pink Sand Group - Glass b"
type textarea "x"
type input "Pink Sand Group - Glass ba"
type textarea "x"
type input "Pink Sand Group - Glass [MEDICAL_DATA]"
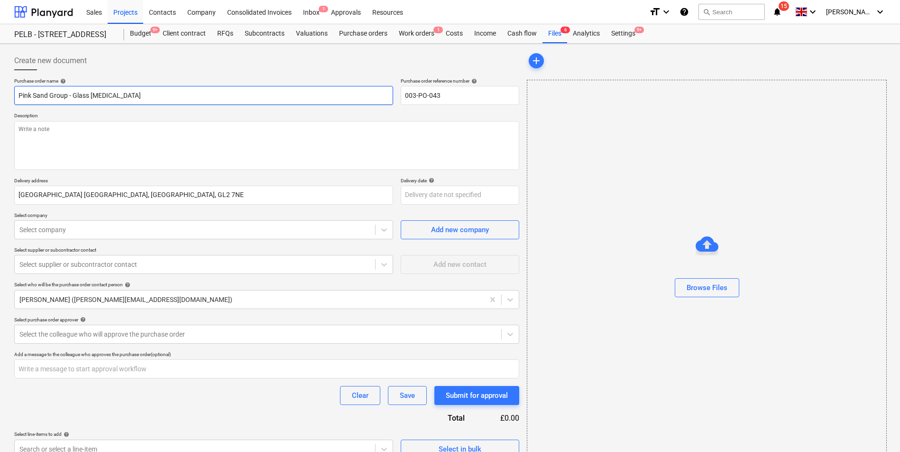
type textarea "x"
type input "Pink Sand Group - Glass balu"
type textarea "x"
type input "Pink Sand Group - Glass balus"
type textarea "x"
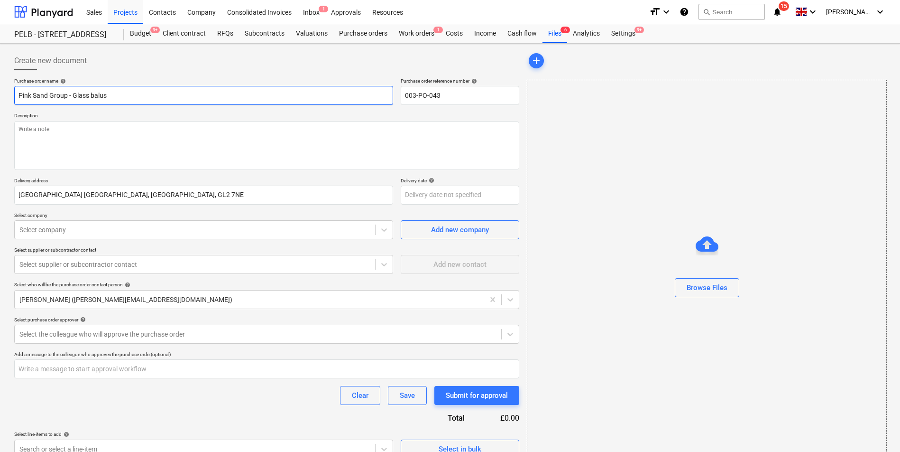
type input "Pink Sand Group - Glass balust"
type textarea "x"
type input "Pink Sand Group - Glass balustr"
type textarea "x"
type input "Pink Sand Group - Glass balustra"
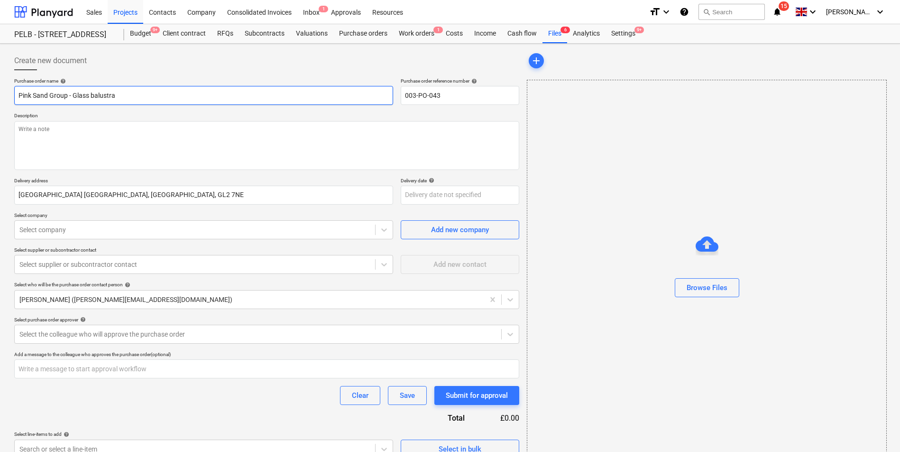
type textarea "x"
type input "Pink Sand Group - Glass balustrad"
type textarea "x"
type input "Pink Sand Group - Glass balustrade"
type textarea "x"
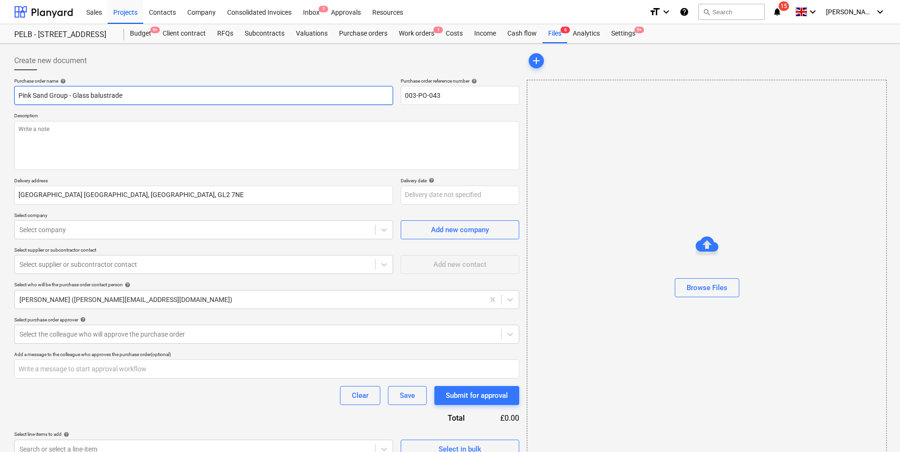
type input "Pink Sand Group - Glass balustrade"
type textarea "x"
type input "Pink Sand Group - Glass balustrade a"
type textarea "x"
type input "Pink Sand Group - Glass balustrade and"
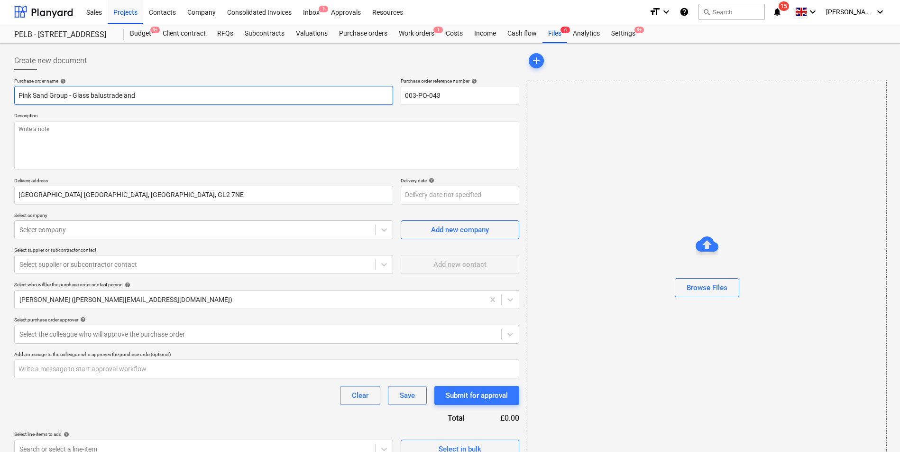
type textarea "x"
type input "Pink Sand Group - Glass balustrade and"
type textarea "x"
type input "Pink Sand Group - Glass balustrade and s"
type textarea "x"
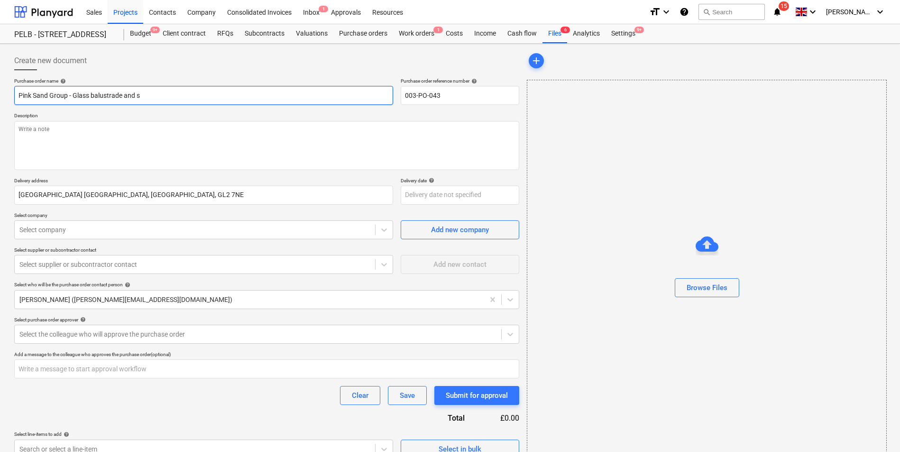
type input "Pink Sand Group - Glass balustrade and su"
type textarea "x"
type input "Pink Sand Group - Glass balustrade and surv"
type textarea "x"
type input "Pink Sand Group - Glass balustrade and [PERSON_NAME]"
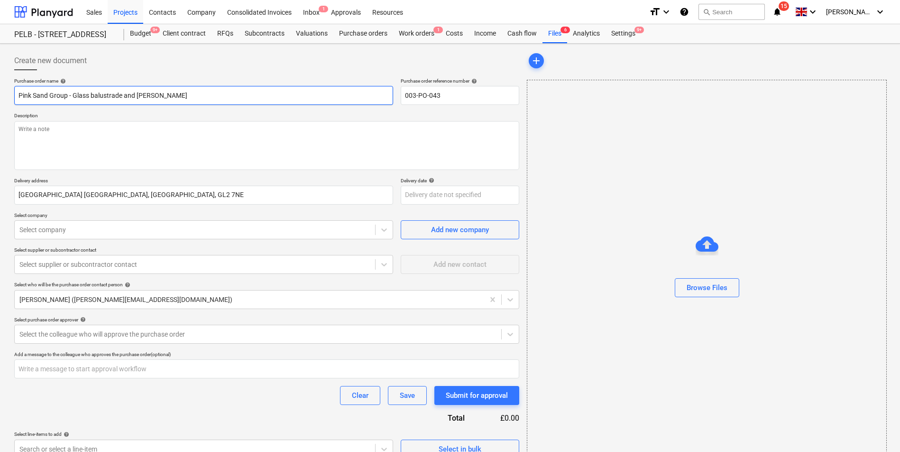
type textarea "x"
type input "Pink Sand Group - Glass balustrade and survey"
type textarea "x"
type input "Pink Sand Group - Glass balustrade and survey"
type textarea "x"
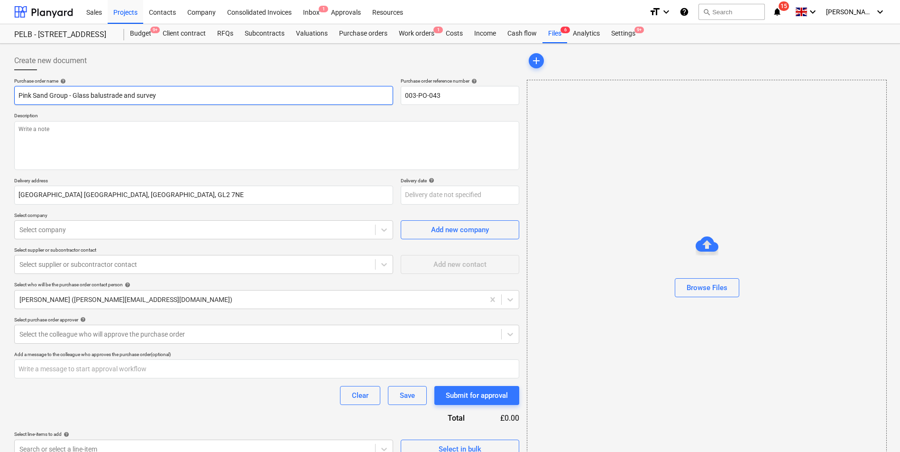
type input "Pink Sand Group - Glass balustrade and survey f"
type textarea "x"
type input "Pink Sand Group - Glass balustrade and survey fe"
type textarea "x"
type input "Pink Sand Group - Glass balustrade and survey fee"
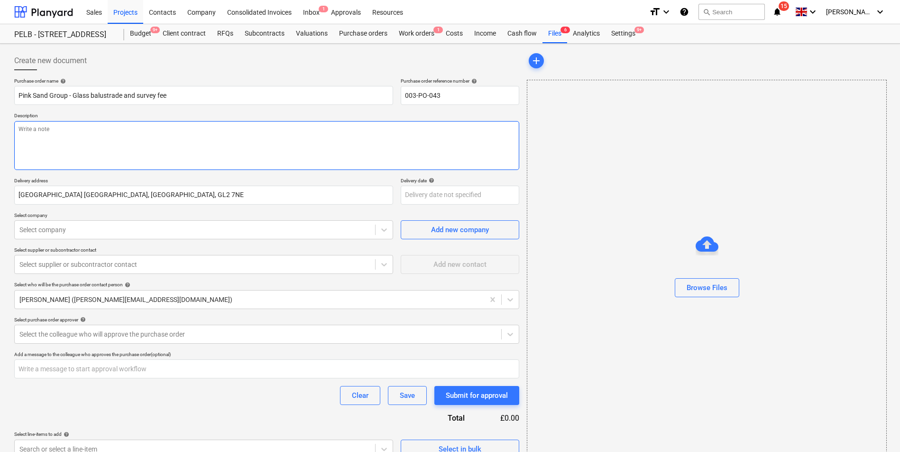
click at [69, 141] on textarea at bounding box center [266, 145] width 505 height 49
type textarea "x"
type textarea "£"
type textarea "x"
type textarea "£4"
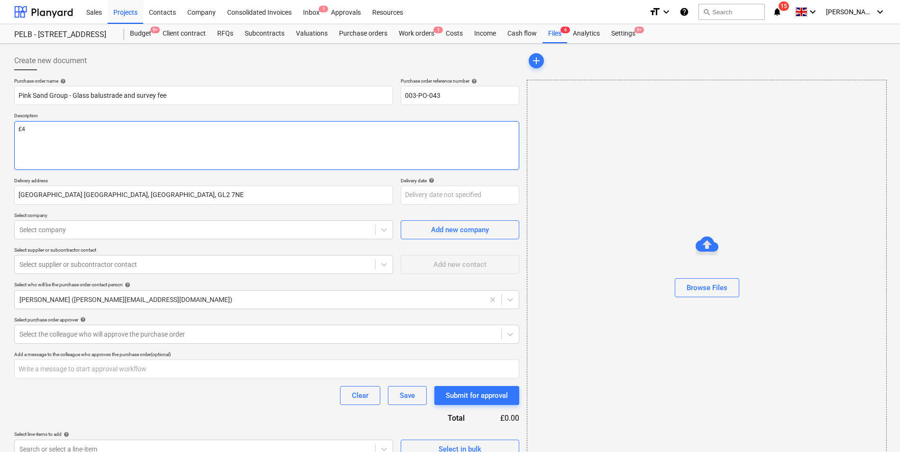
type textarea "x"
type textarea "£40"
type textarea "x"
type textarea "£400"
type textarea "x"
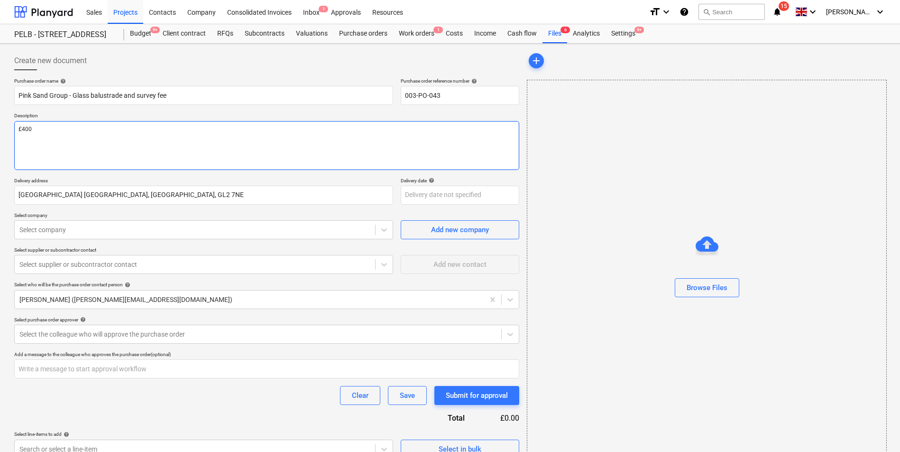
type textarea "£400"
type textarea "x"
type textarea "£400 s"
type textarea "x"
type textarea "£400 su"
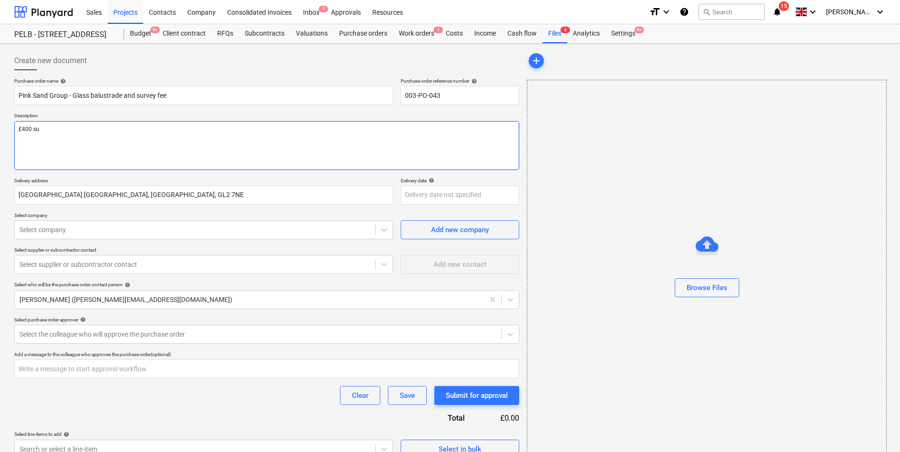
type textarea "x"
type textarea "£400 sur"
type textarea "x"
type textarea "£400 surv"
type textarea "x"
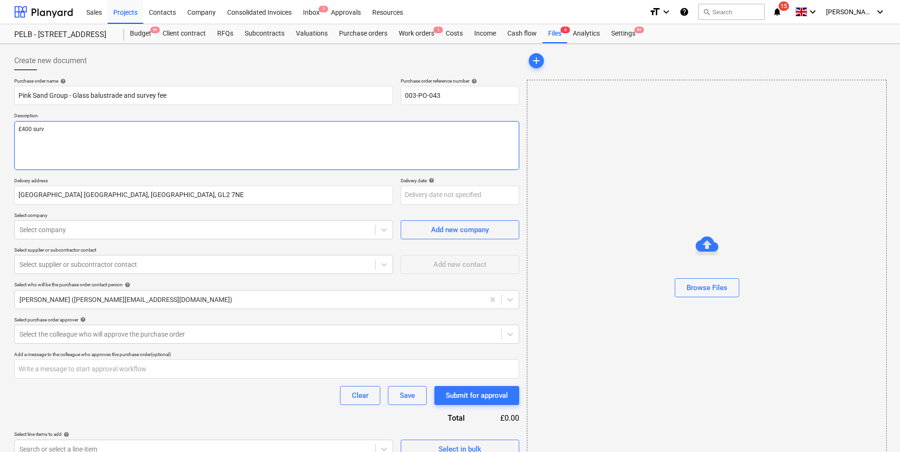
type textarea "£400 [PERSON_NAME]"
type textarea "x"
type textarea "£400 survey"
type textarea "x"
type textarea "£400 survey"
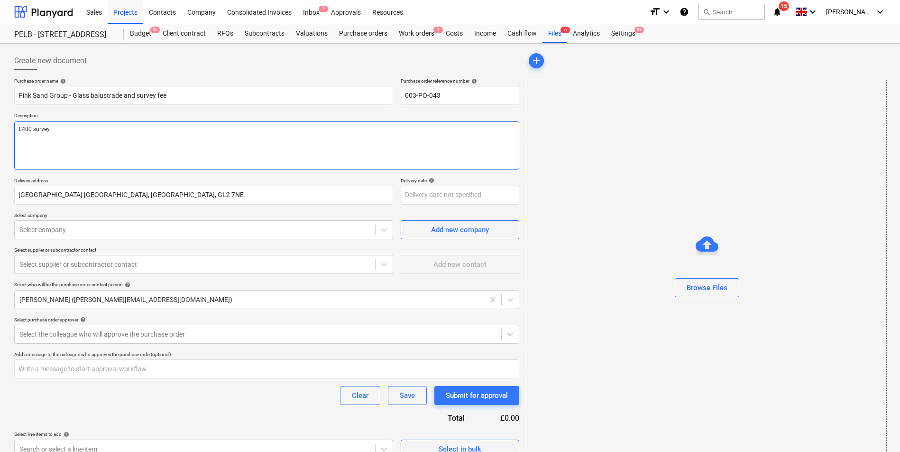
type textarea "x"
type textarea "£400 survey f"
type textarea "x"
type textarea "£400 survey fe"
type textarea "x"
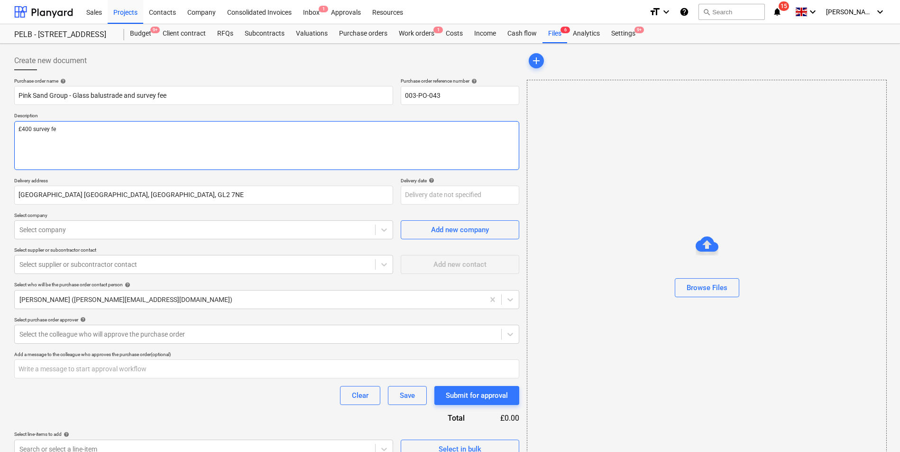
type textarea "£400 survey fee"
type textarea "x"
type textarea "£400 survey fee"
type textarea "x"
type textarea "£400 survey fee t"
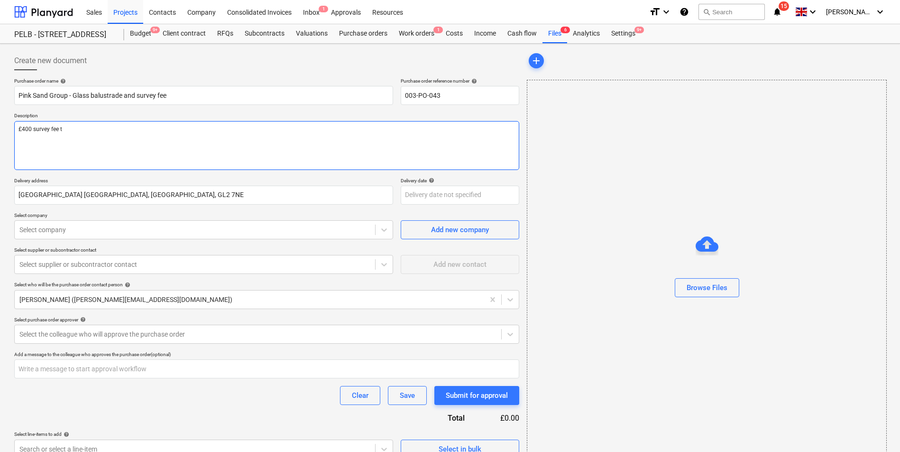
type textarea "x"
type textarea "£400 survey fee to"
type textarea "x"
type textarea "£400 survey fee to"
type textarea "x"
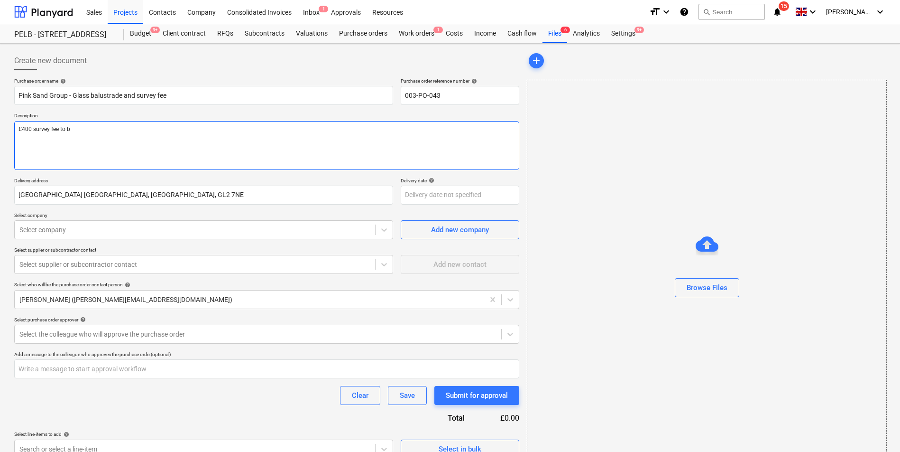
type textarea "£400 survey fee to be"
type textarea "x"
type textarea "£400 survey fee to be"
type textarea "x"
type textarea "£400 survey fee to be o"
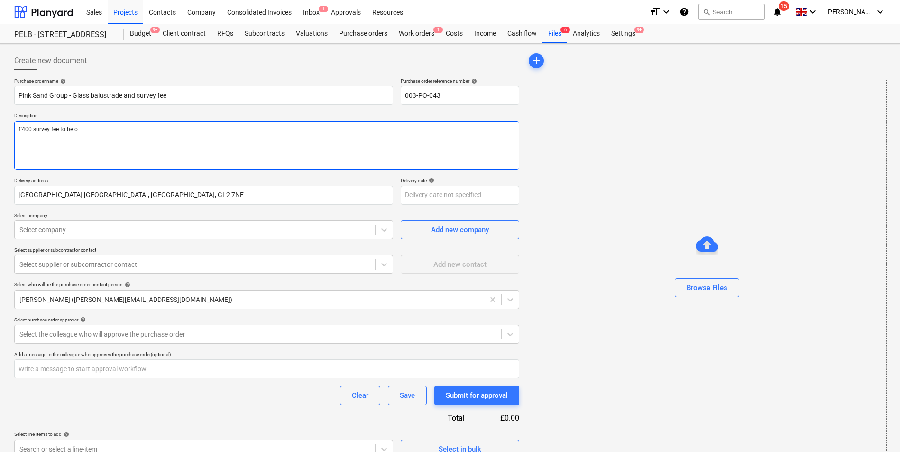
type textarea "x"
type textarea "£400 survey fee to be of"
type textarea "x"
type textarea "£400 survey fee to be off"
type textarea "x"
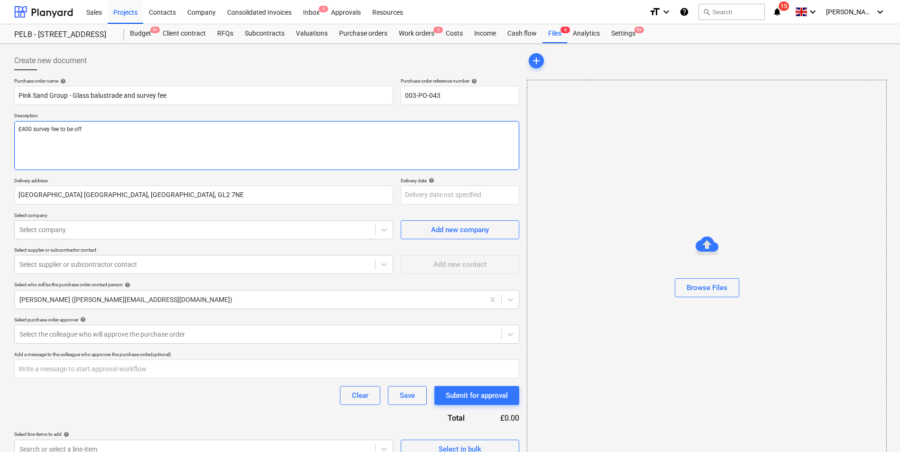
type textarea "£400 survey fee to be offs"
type textarea "x"
type textarea "£400 survey fee to be offse"
type textarea "x"
type textarea "£400 survey fee to be offset"
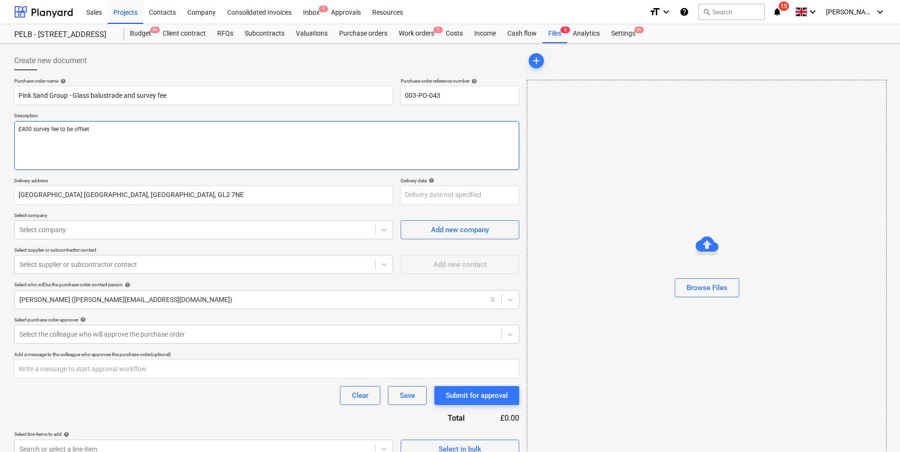
type textarea "x"
type textarea "£400 survey fee to be offset a"
type textarea "x"
type textarea "£400 survey fee to be offset ag"
type textarea "x"
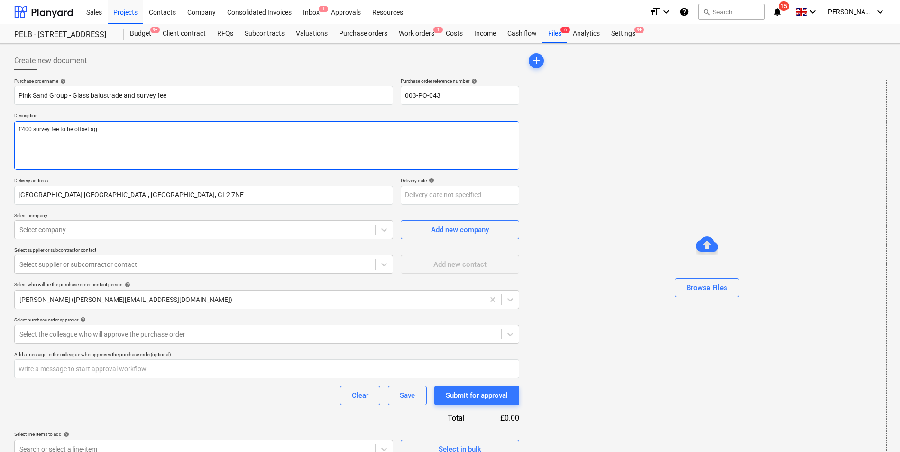
type textarea "£400 survey fee to be offset aga"
type textarea "x"
type textarea "£400 survey fee to be offset agai"
type textarea "x"
type textarea "£400 survey fee to be offset again"
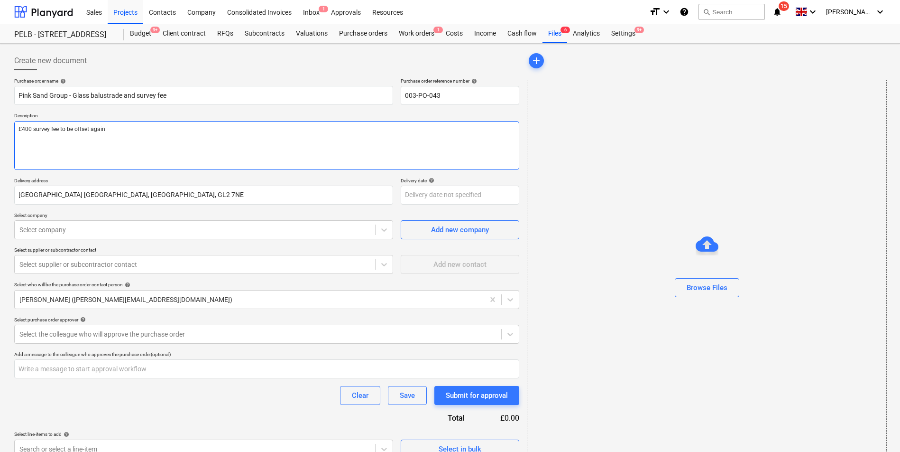
type textarea "x"
type textarea "£400 survey fee to be offset agains"
type textarea "x"
type textarea "£400 survey fee to be offset against"
type textarea "x"
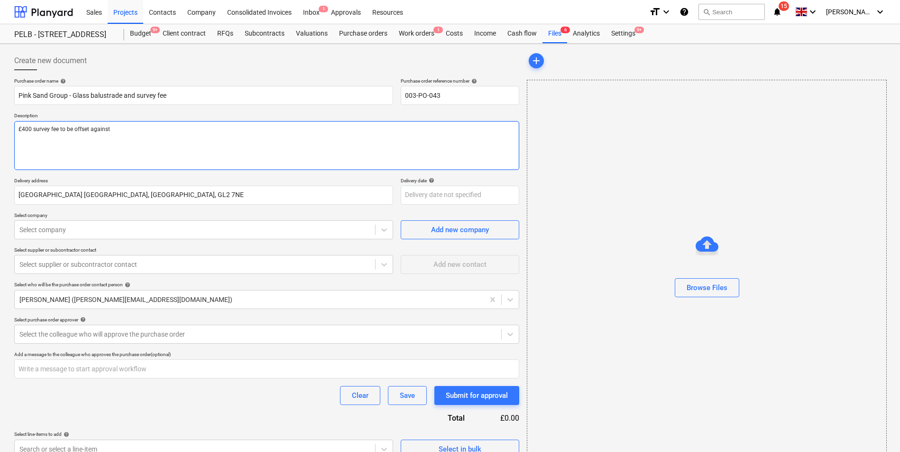
type textarea "£400 survey fee to be offset against f"
type textarea "x"
type textarea "£400 survey fee to be offset against fi"
type textarea "x"
type textarea "£400 survey fee to be offset against fin"
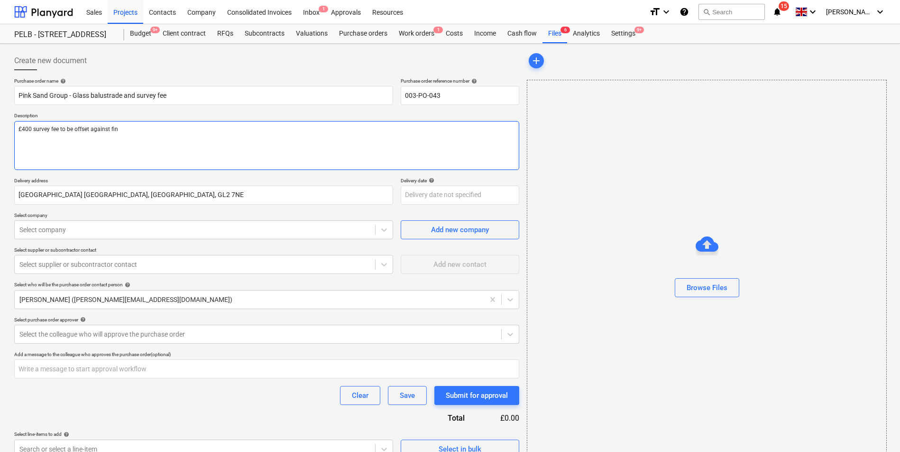
type textarea "x"
type textarea "£400 survey fee to be offset against fina"
type textarea "x"
type textarea "£400 survey fee to be offset against final"
type textarea "x"
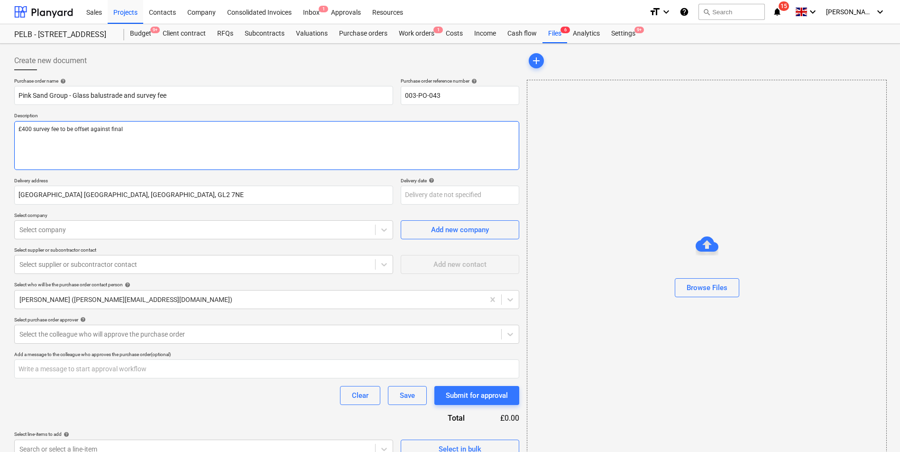
type textarea "£400 survey fee to be offset against final"
type textarea "x"
type textarea "£400 survey fee to be offset against final b"
type textarea "x"
type textarea "£400 survey fee to be offset against final bo"
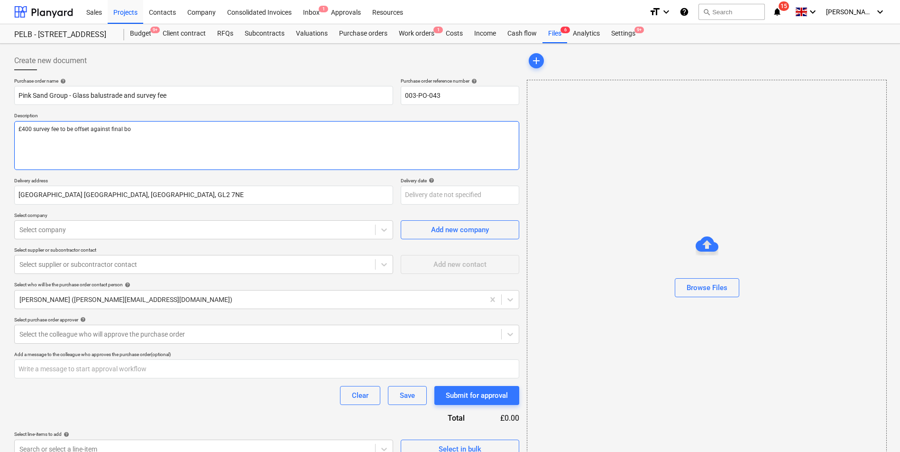
type textarea "x"
type textarea "£400 survey fee to be offset against final bol"
type textarea "x"
type textarea "£400 survey fee to be offset against final bol;"
type textarea "x"
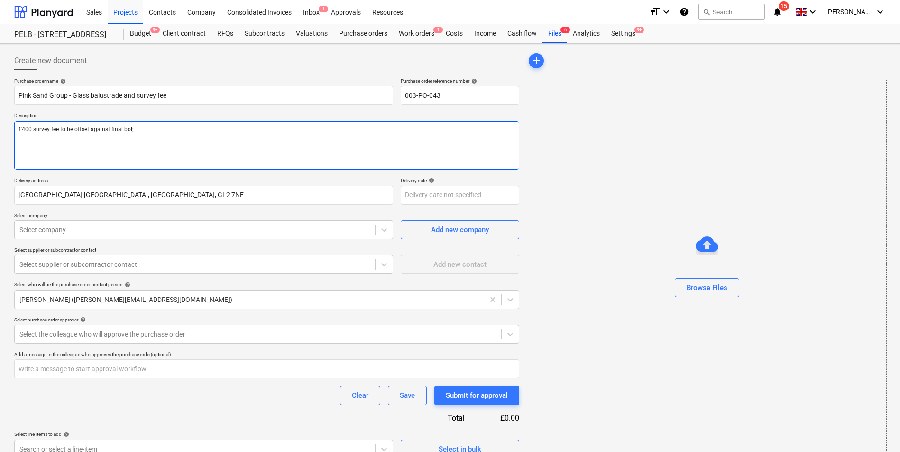
type textarea "£400 survey fee to be offset against final bol"
type textarea "x"
type textarea "£400 survey fee to be offset against final bo"
type textarea "x"
type textarea "£400 survey fee to be offset against final b"
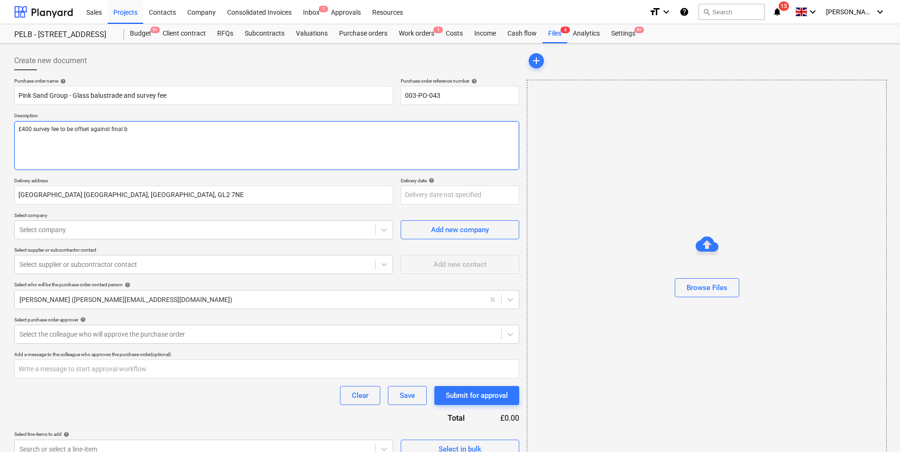
type textarea "x"
type textarea "£400 survey fee to be offset against final bi"
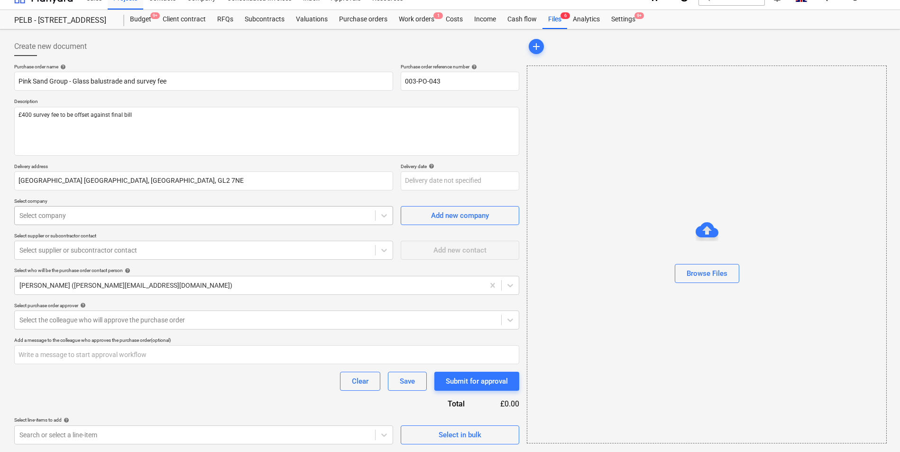
click at [123, 220] on div at bounding box center [194, 215] width 351 height 9
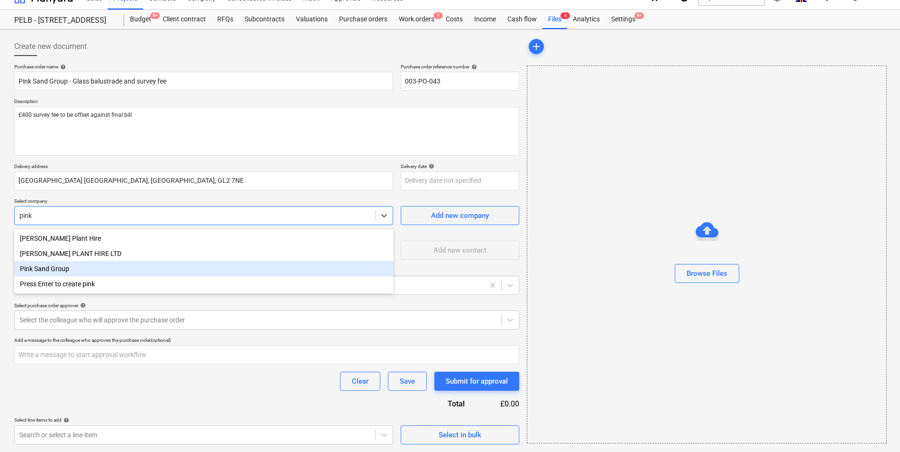
click at [124, 265] on div "Pink Sand Group" at bounding box center [203, 268] width 379 height 15
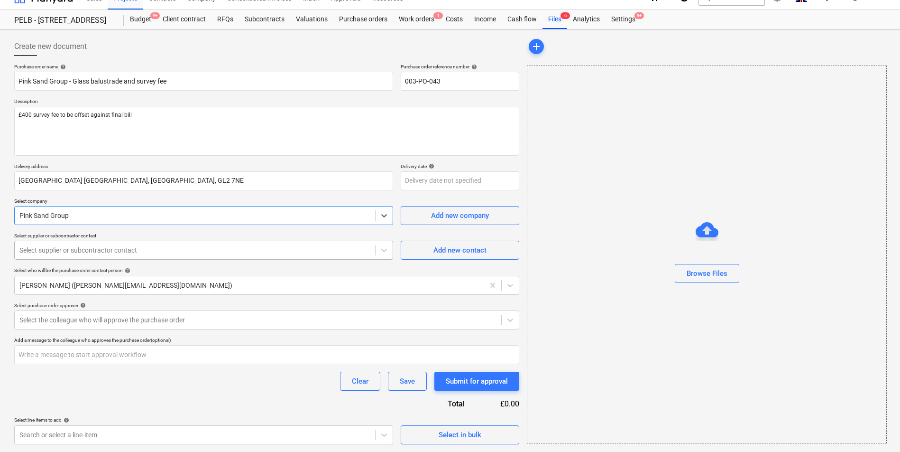
click at [121, 252] on div at bounding box center [194, 249] width 351 height 9
click at [182, 227] on div "Purchase order name help Pink Sand Group - Glass balustrade and survey fee Purc…" at bounding box center [266, 254] width 505 height 380
click at [353, 240] on p "Select supplier or subcontractor contact" at bounding box center [203, 236] width 379 height 8
click at [343, 251] on div at bounding box center [194, 249] width 351 height 9
click at [450, 249] on div "Add new contact" at bounding box center [460, 250] width 53 height 12
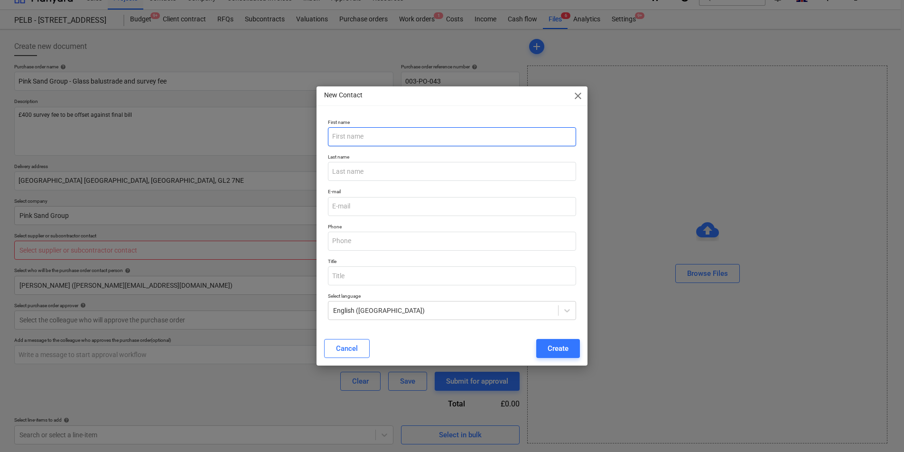
click at [406, 134] on input "text" at bounding box center [452, 136] width 249 height 19
click at [395, 186] on div "E-mail" at bounding box center [452, 202] width 256 height 35
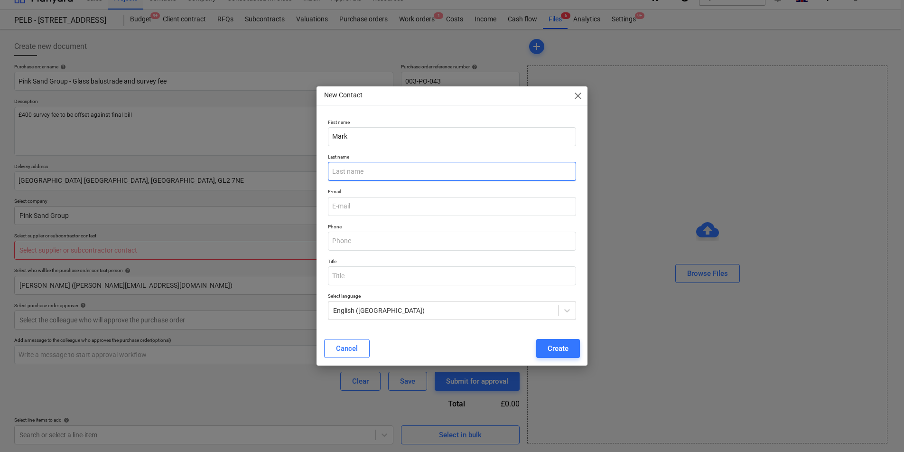
click at [398, 173] on input "text" at bounding box center [452, 171] width 249 height 19
click at [392, 211] on input "email" at bounding box center [452, 206] width 249 height 19
click at [553, 351] on div "Create" at bounding box center [557, 348] width 21 height 12
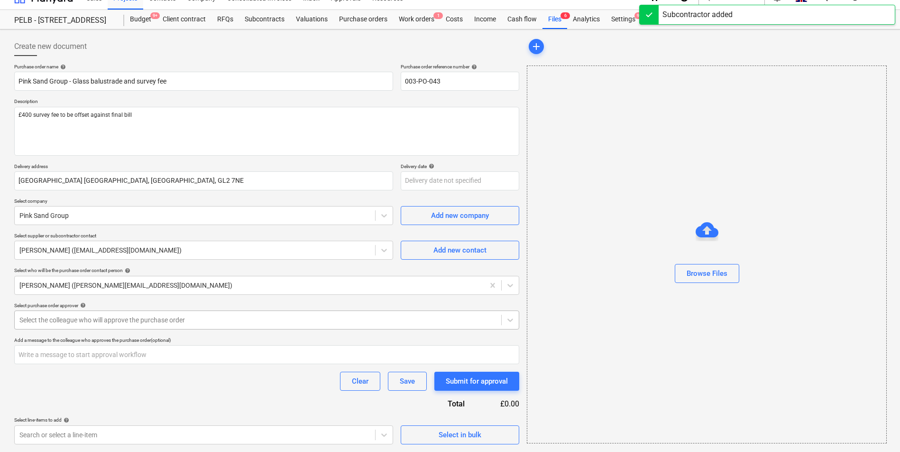
click at [260, 318] on div at bounding box center [257, 319] width 477 height 9
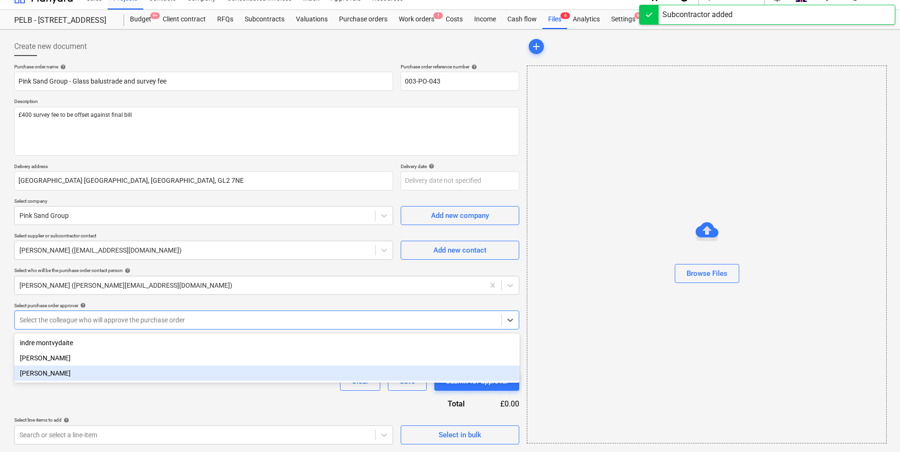
click at [227, 373] on div "[PERSON_NAME]" at bounding box center [267, 372] width 506 height 15
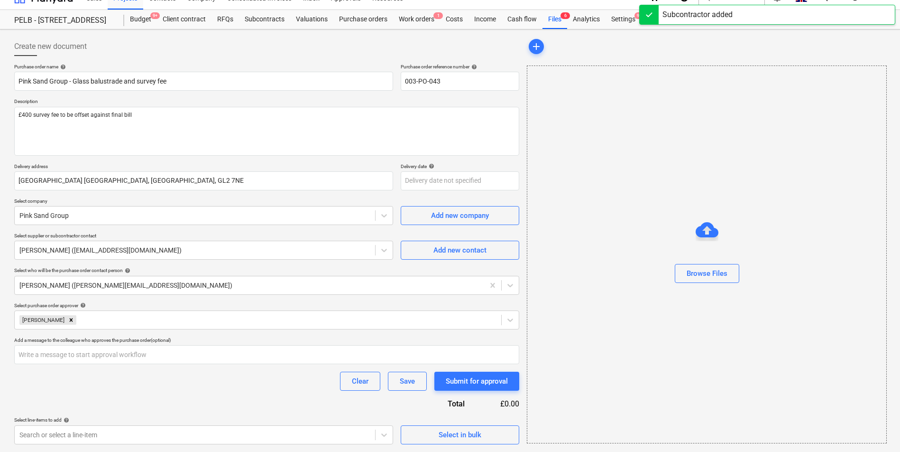
click at [217, 393] on div "Purchase order name help Pink Sand Group - Glass balustrade and survey fee Purc…" at bounding box center [266, 254] width 505 height 380
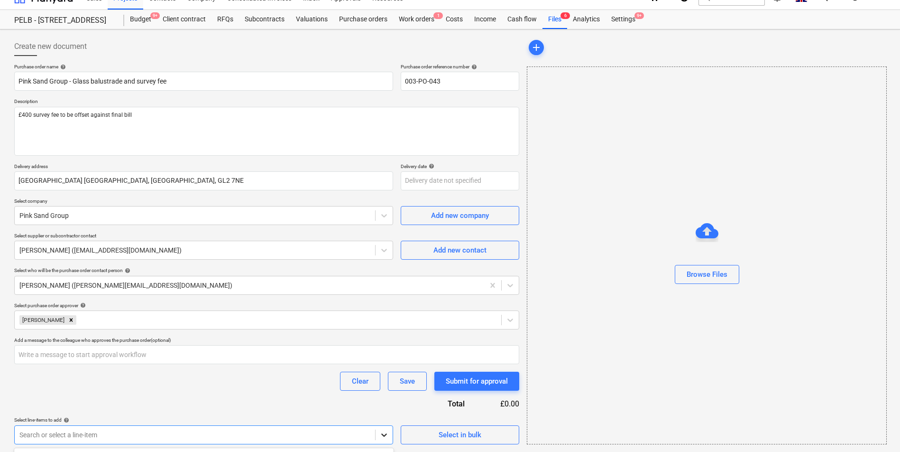
click at [378, 435] on body "Sales Projects Contacts Company Consolidated Invoices Inbox 1 Approvals Resourc…" at bounding box center [450, 212] width 900 height 452
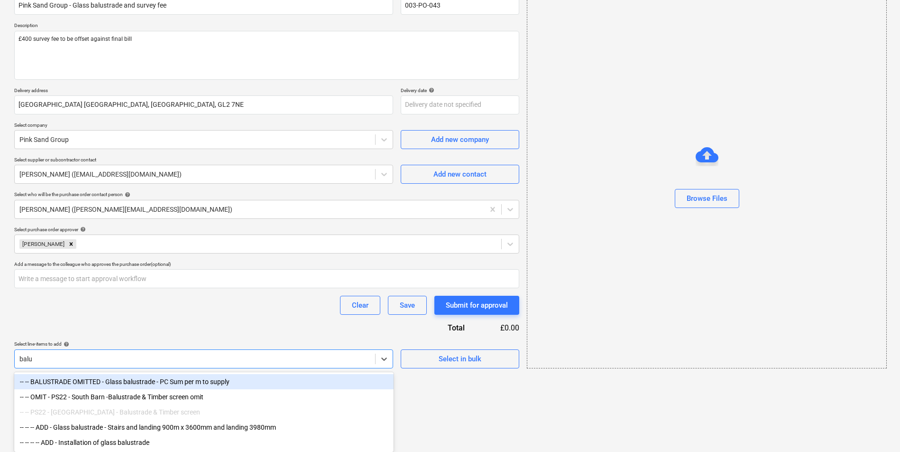
scroll to position [90, 0]
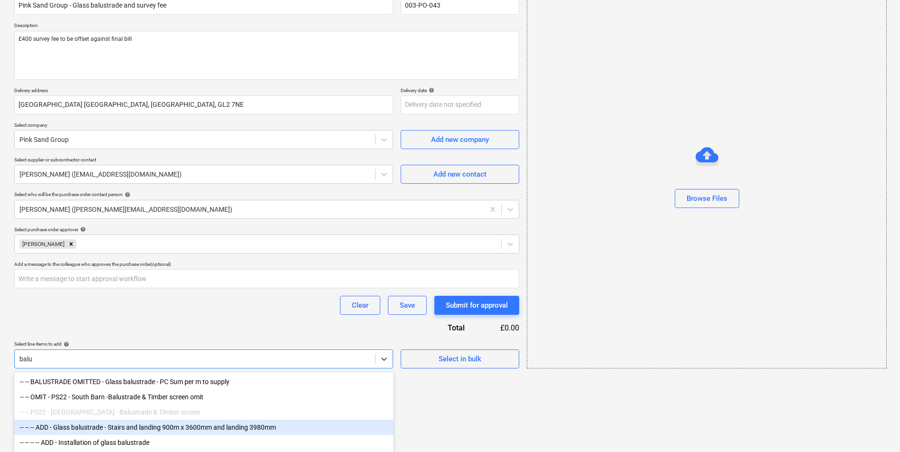
click at [240, 427] on div "-- -- -- ADD - Glass balustrade - Stairs and landing 900m x 3600mm and landing …" at bounding box center [203, 426] width 379 height 15
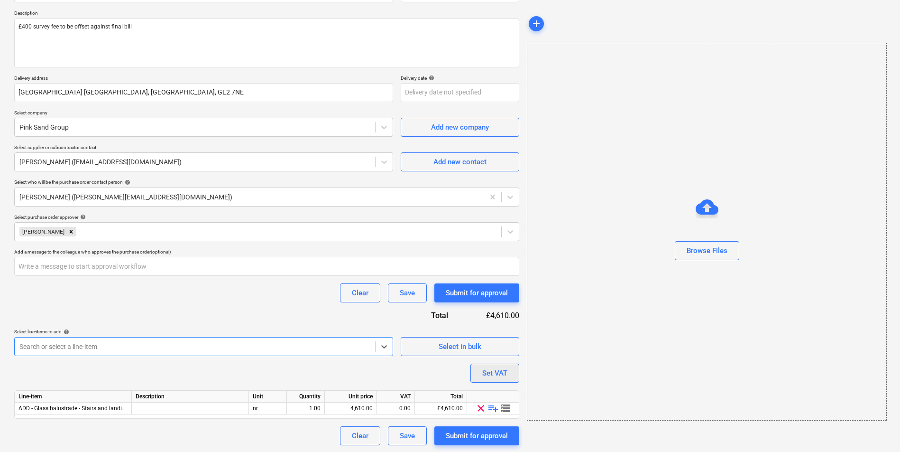
scroll to position [103, 0]
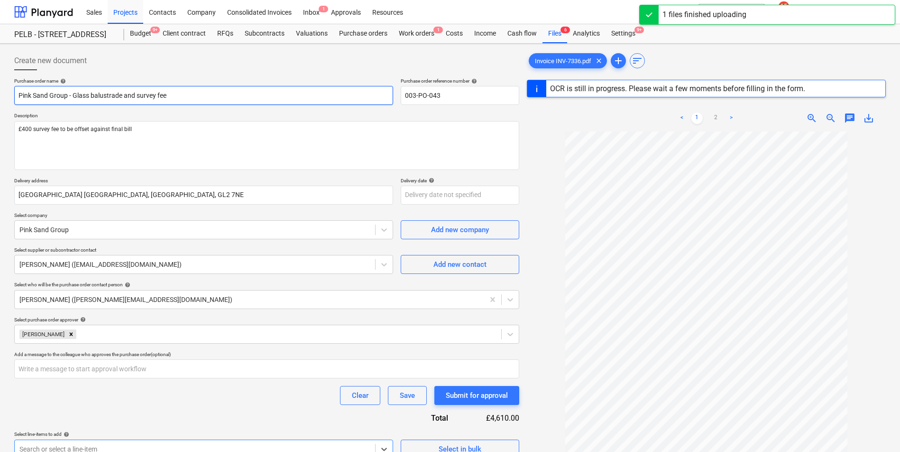
click at [124, 95] on input "Pink Sand Group - Glass balustrade and survey fee" at bounding box center [203, 95] width 379 height 19
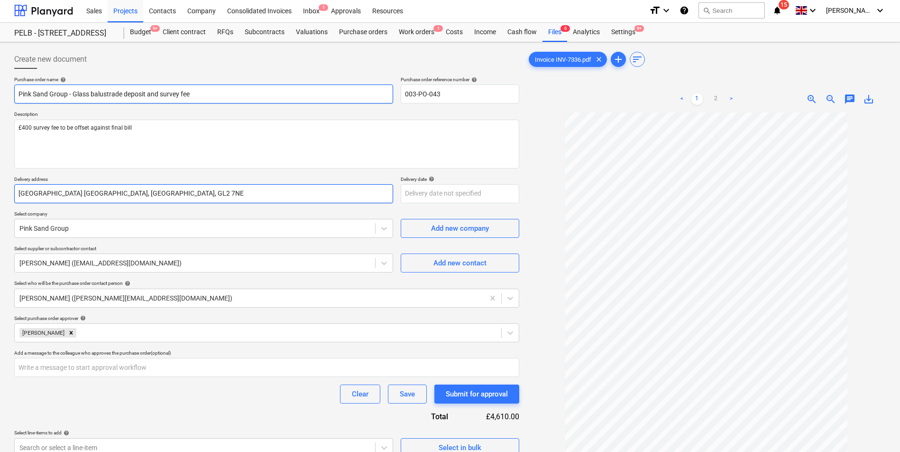
scroll to position [103, 0]
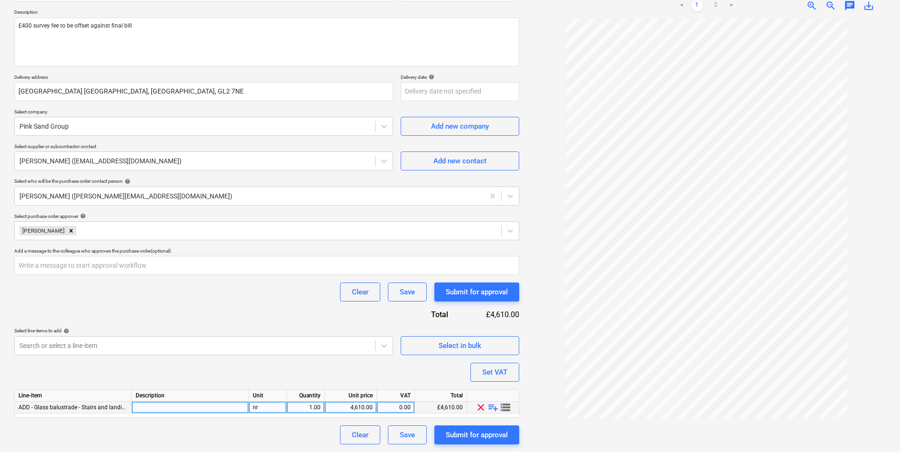
click at [393, 406] on div "0.00" at bounding box center [396, 407] width 30 height 12
click at [374, 408] on div "Purchase order name help Pink Sand Group - Glass balustrade deposit and survey …" at bounding box center [266, 209] width 505 height 470
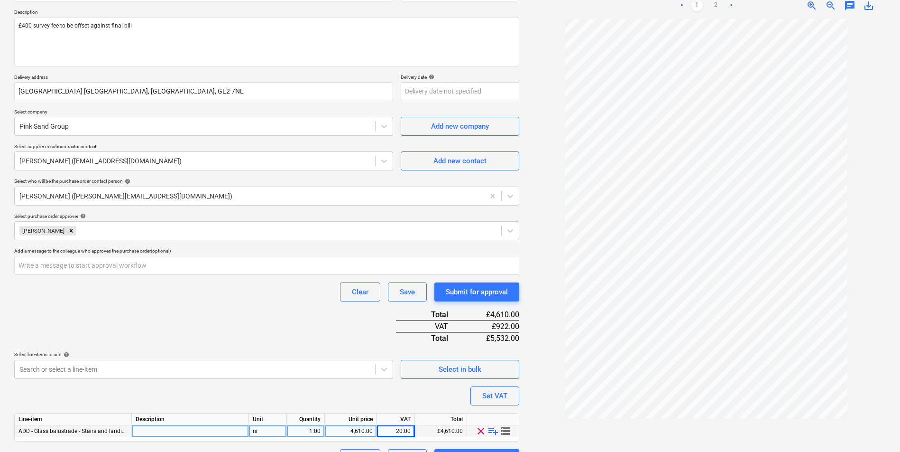
click at [374, 426] on div "4,610.00" at bounding box center [351, 431] width 52 height 12
click at [361, 354] on div "Select line-items to add help" at bounding box center [203, 354] width 379 height 6
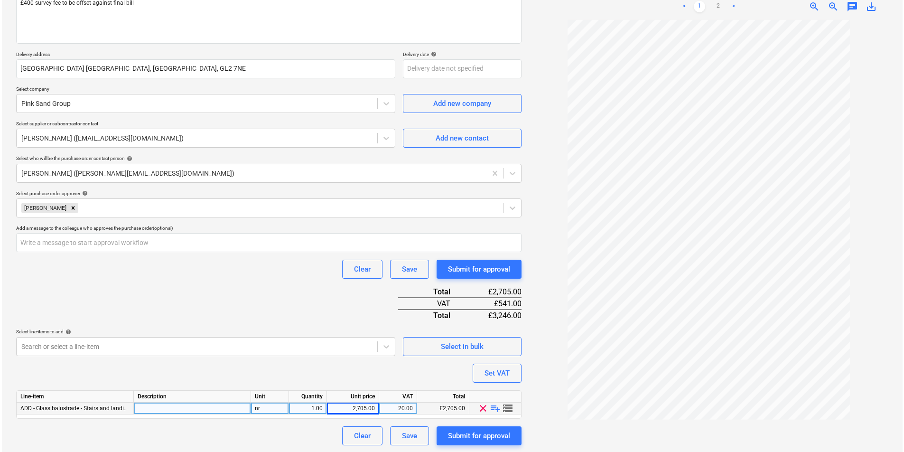
scroll to position [127, 0]
click at [477, 438] on div "Submit for approval" at bounding box center [477, 434] width 62 height 12
